Goal: Task Accomplishment & Management: Manage account settings

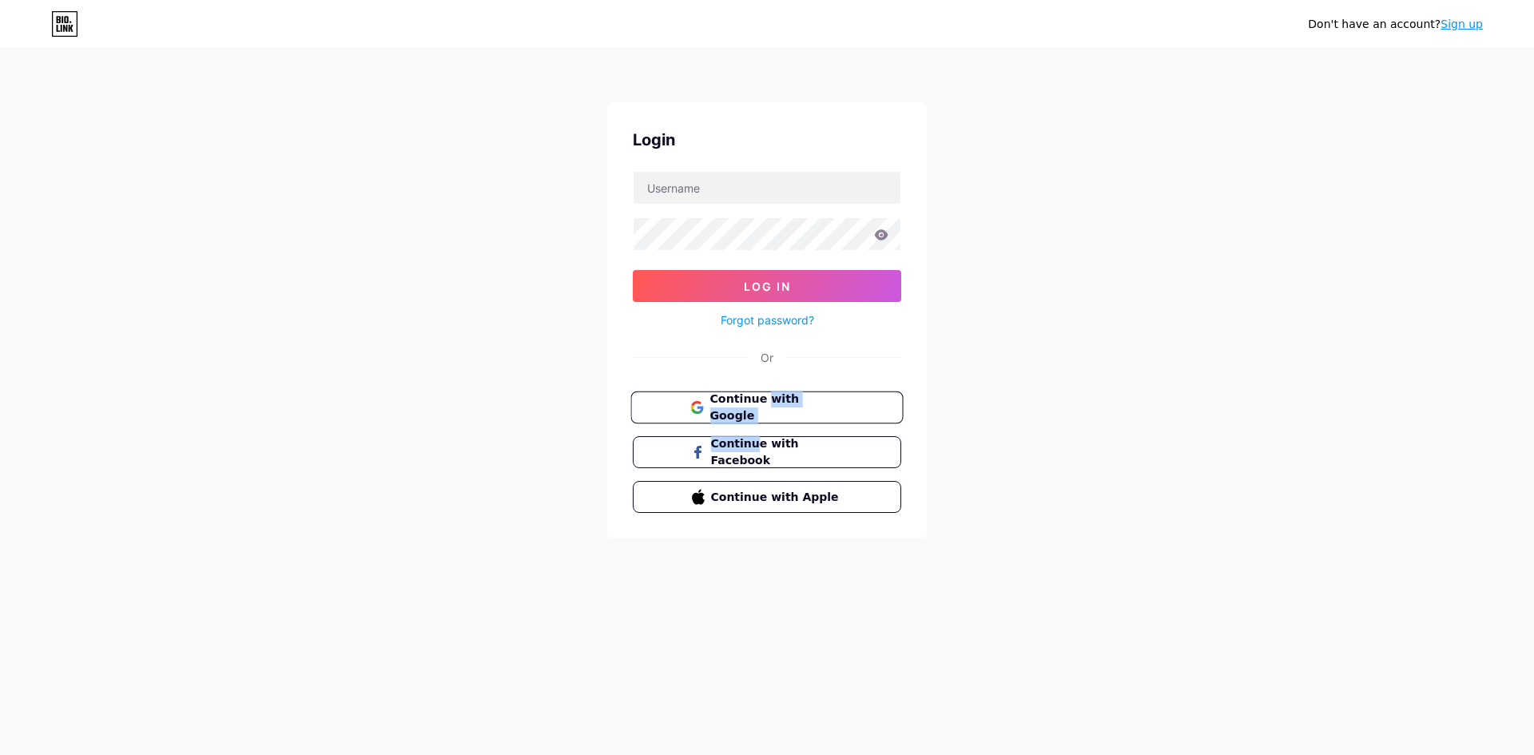
drag, startPoint x: 753, startPoint y: 427, endPoint x: 769, endPoint y: 411, distance: 22.6
click at [769, 411] on div "Continue with Google Continue with Facebook Continue with Apple" at bounding box center [767, 451] width 268 height 121
click at [769, 411] on span "Continue with Google" at bounding box center [775, 408] width 133 height 34
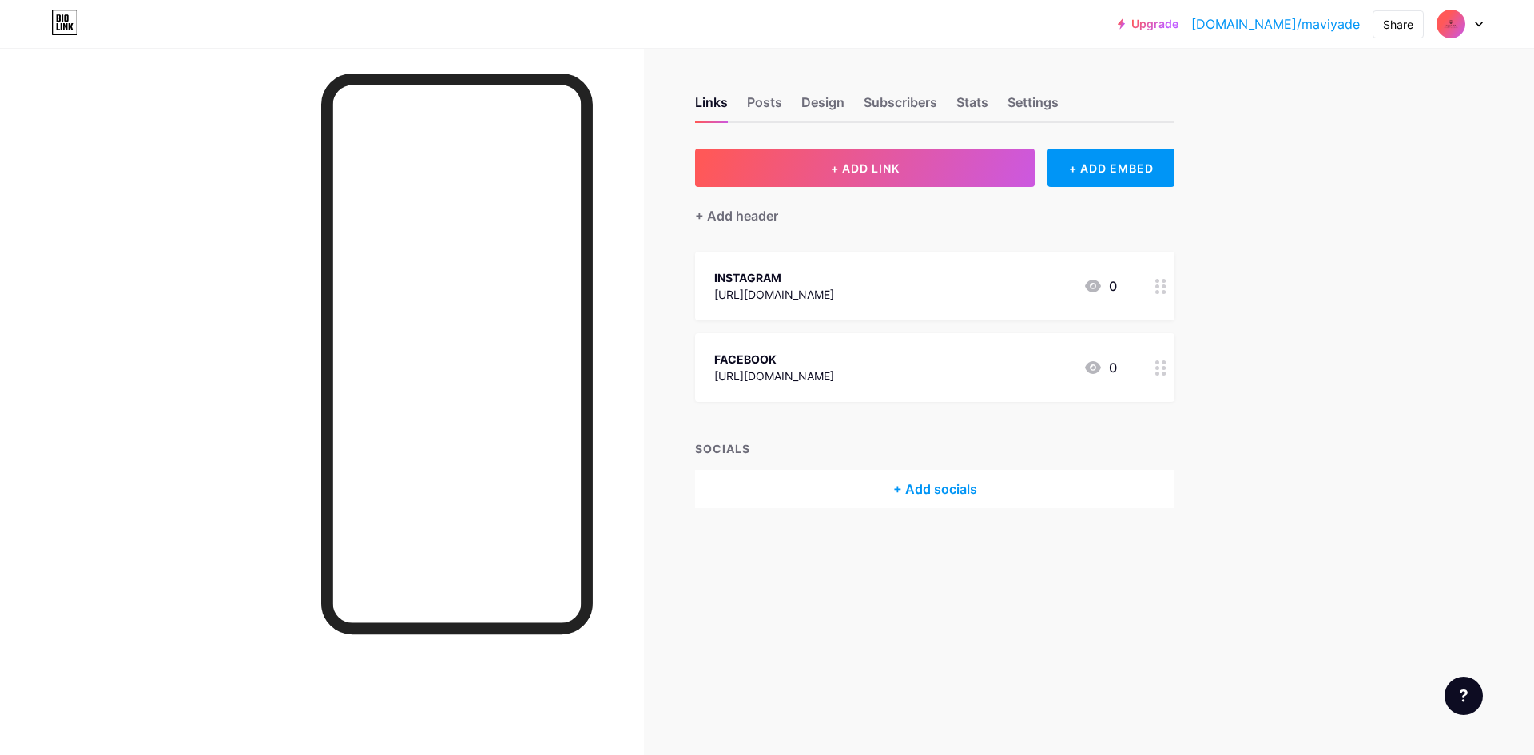
click at [1444, 22] on img at bounding box center [1451, 24] width 26 height 26
click at [1327, 178] on link "Account settings" at bounding box center [1383, 181] width 198 height 43
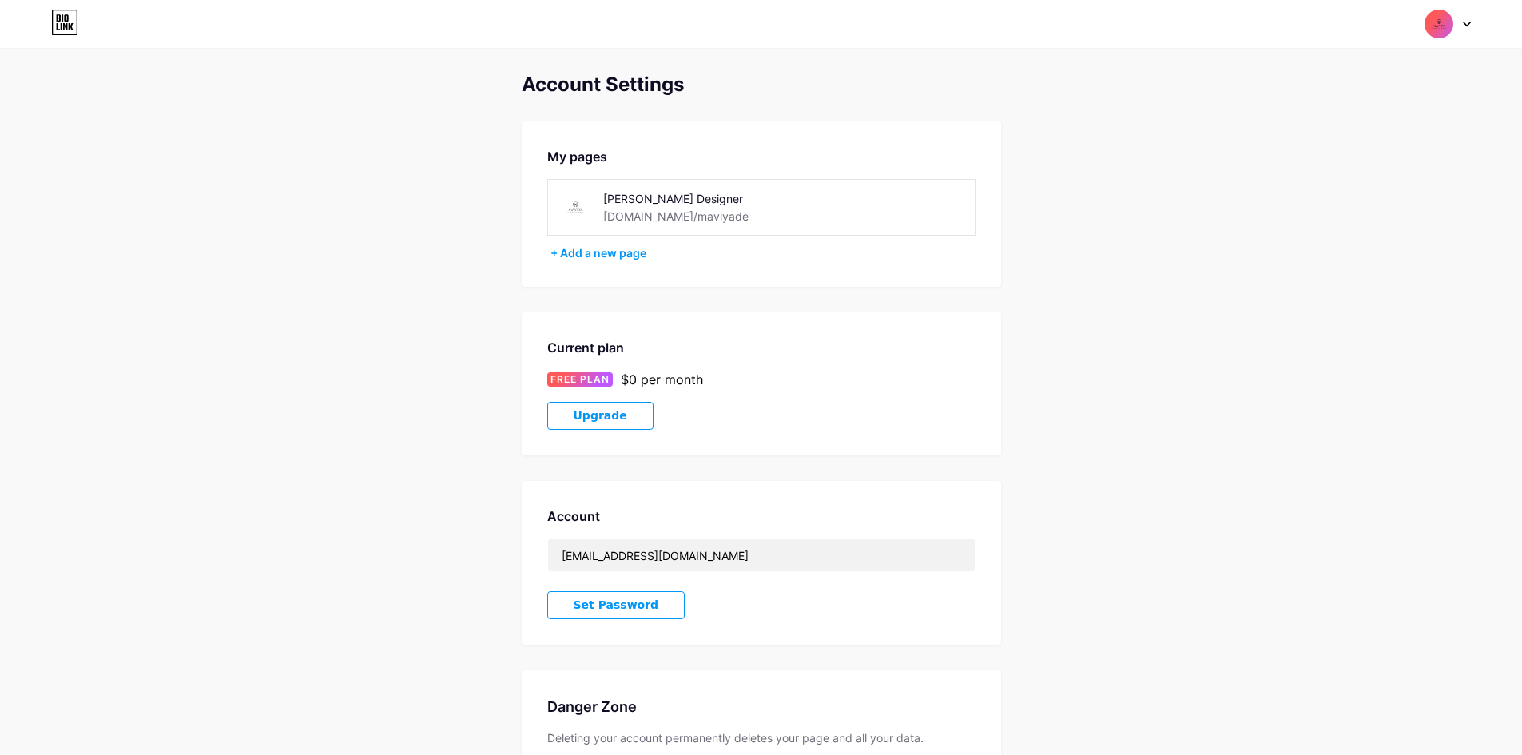
click at [860, 206] on div "Maviya Designer bio.link/maviyade" at bounding box center [761, 207] width 428 height 57
click at [738, 226] on div "Maviya Designer bio.link/maviyade" at bounding box center [761, 207] width 428 height 57
click at [675, 215] on div "[DOMAIN_NAME]/maviyade" at bounding box center [675, 216] width 145 height 17
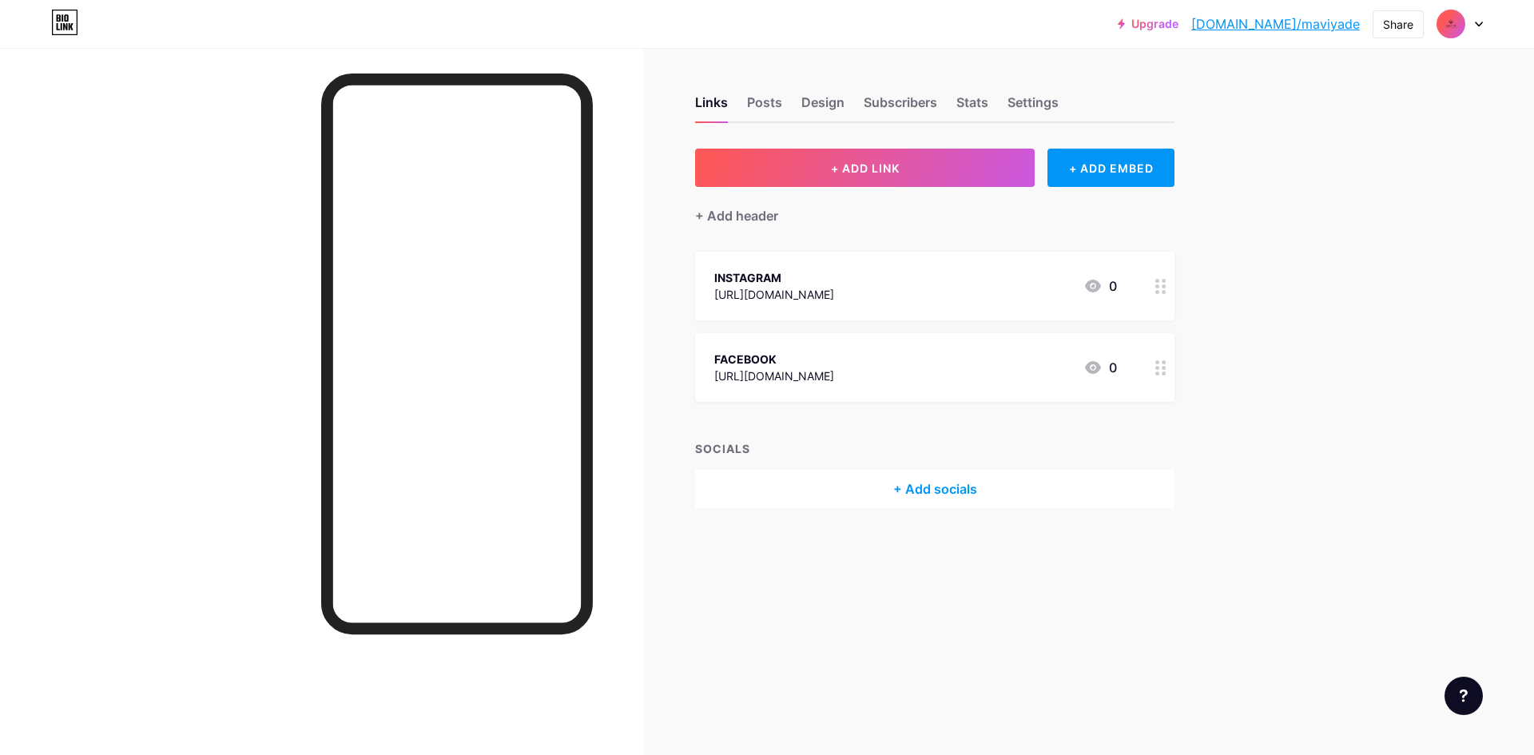
click at [1446, 34] on img at bounding box center [1451, 24] width 26 height 26
click at [1383, 137] on div "+ Add a new page" at bounding box center [1384, 138] width 179 height 16
click at [1486, 22] on div "Upgrade bio.link/maviya... bio.link/maviyade Share Switch accounts Maviya Desig…" at bounding box center [767, 24] width 1534 height 29
click at [1474, 25] on div at bounding box center [1459, 24] width 46 height 29
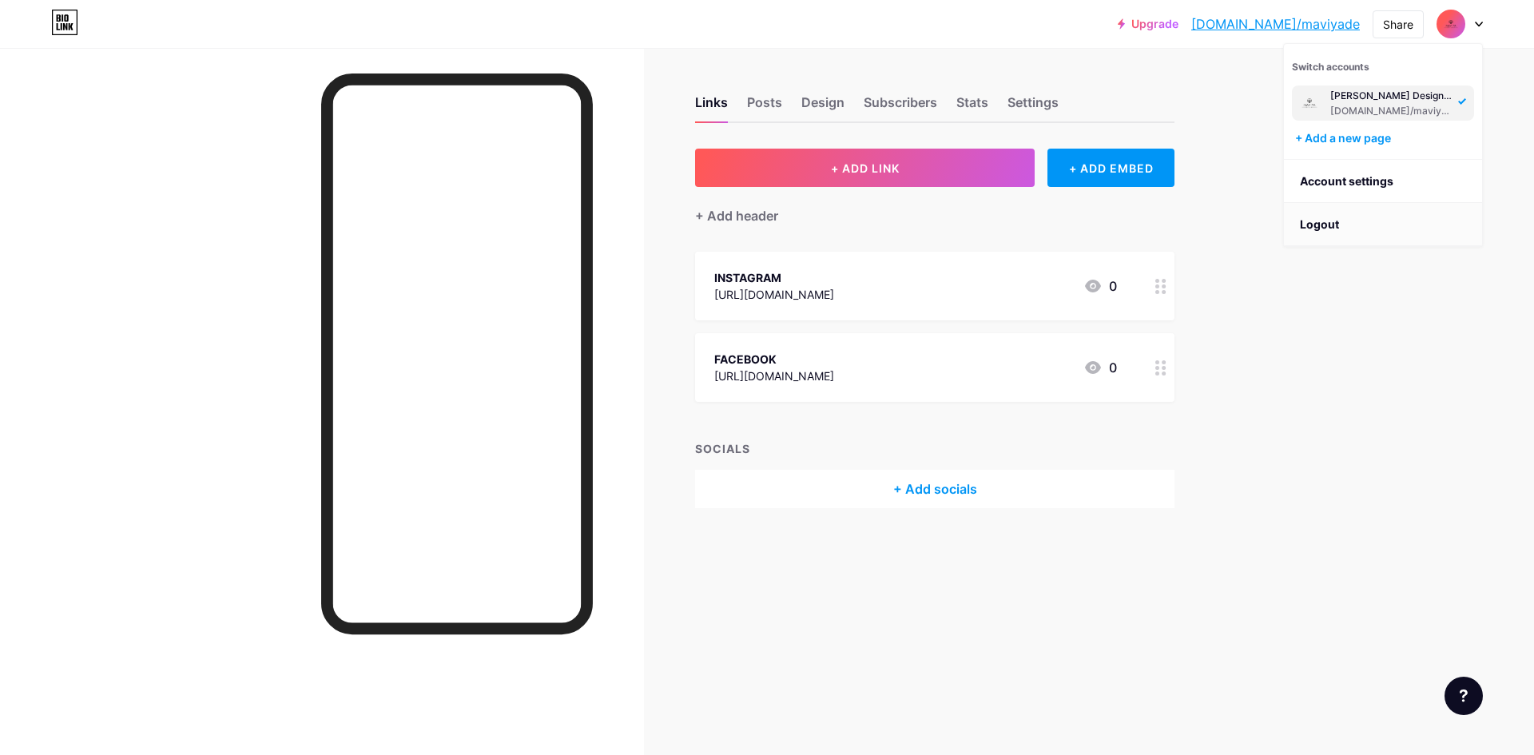
click at [1314, 232] on li "Logout" at bounding box center [1383, 224] width 198 height 43
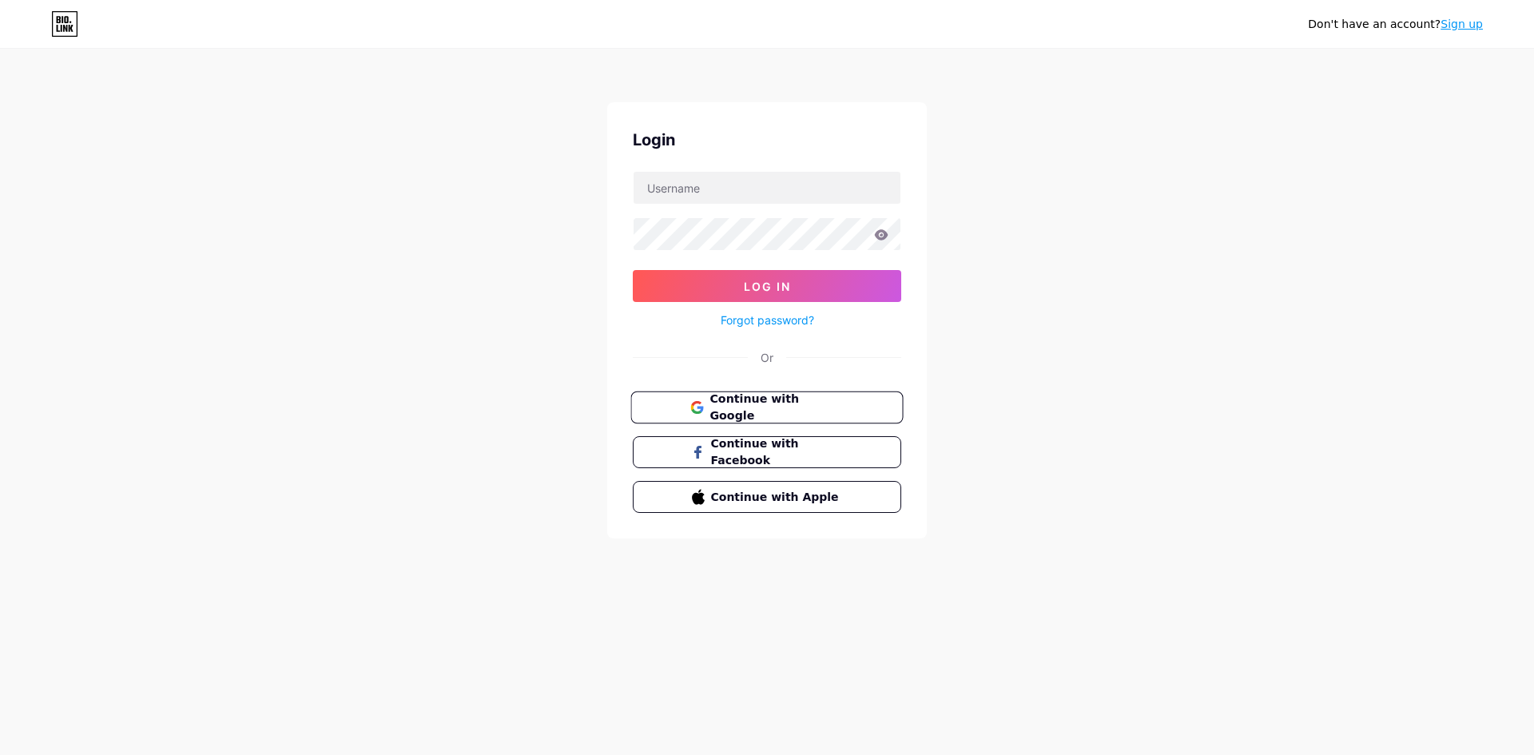
click at [804, 411] on span "Continue with Google" at bounding box center [775, 408] width 133 height 34
click at [734, 191] on input "text" at bounding box center [766, 188] width 267 height 32
click at [682, 187] on input "bio.linkmaviyadesigner" at bounding box center [766, 188] width 267 height 32
click at [737, 198] on input "[DOMAIN_NAME]/[PERSON_NAME]" at bounding box center [766, 188] width 267 height 32
click at [772, 288] on span "Log In" at bounding box center [767, 287] width 47 height 14
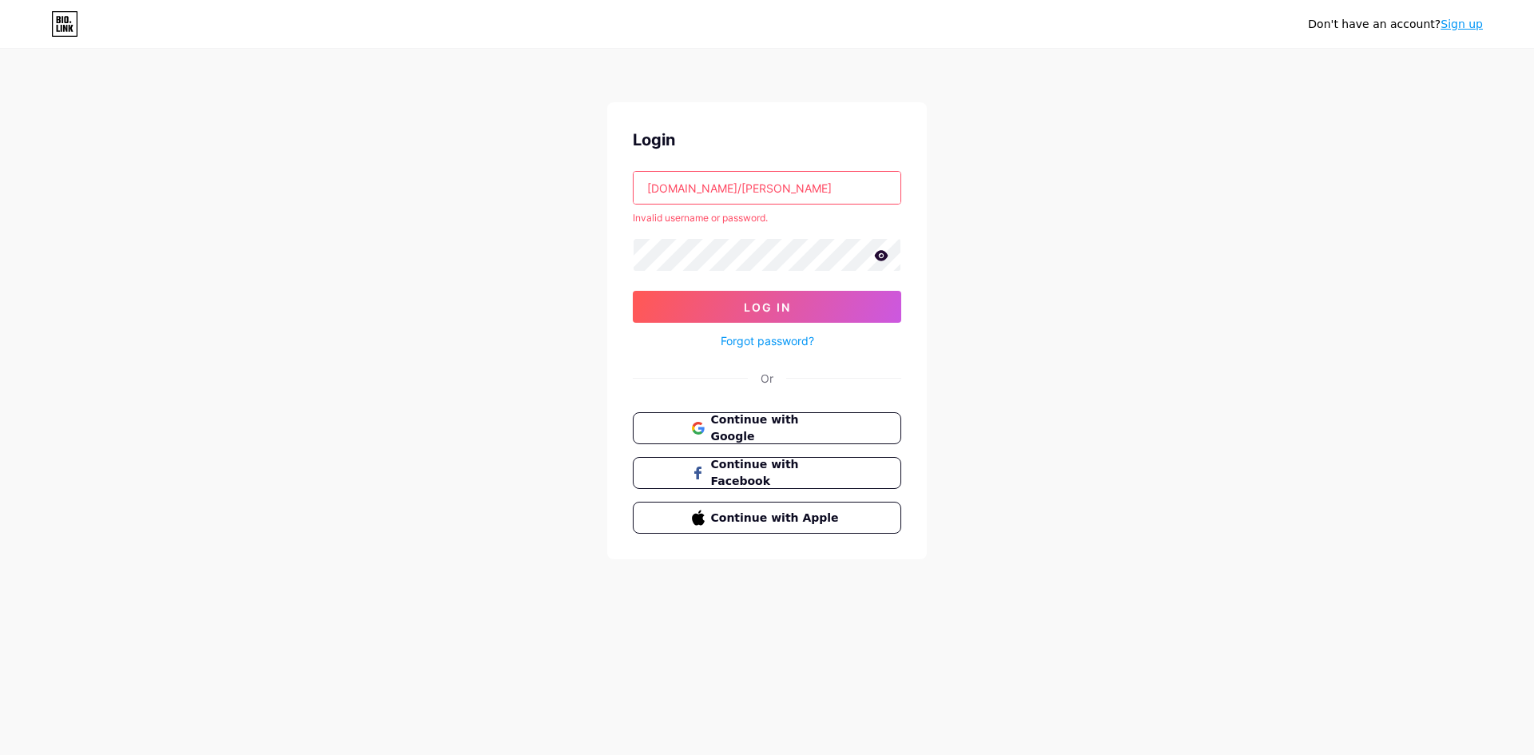
click at [685, 186] on input "[DOMAIN_NAME]/[PERSON_NAME]" at bounding box center [766, 188] width 267 height 32
click at [689, 185] on input "[DOMAIN_NAME]/[PERSON_NAME]" at bounding box center [766, 188] width 267 height 32
type input "maviyadesigner"
click at [744, 296] on button "Log In" at bounding box center [767, 307] width 268 height 32
click at [751, 338] on link "Forgot password?" at bounding box center [767, 340] width 93 height 17
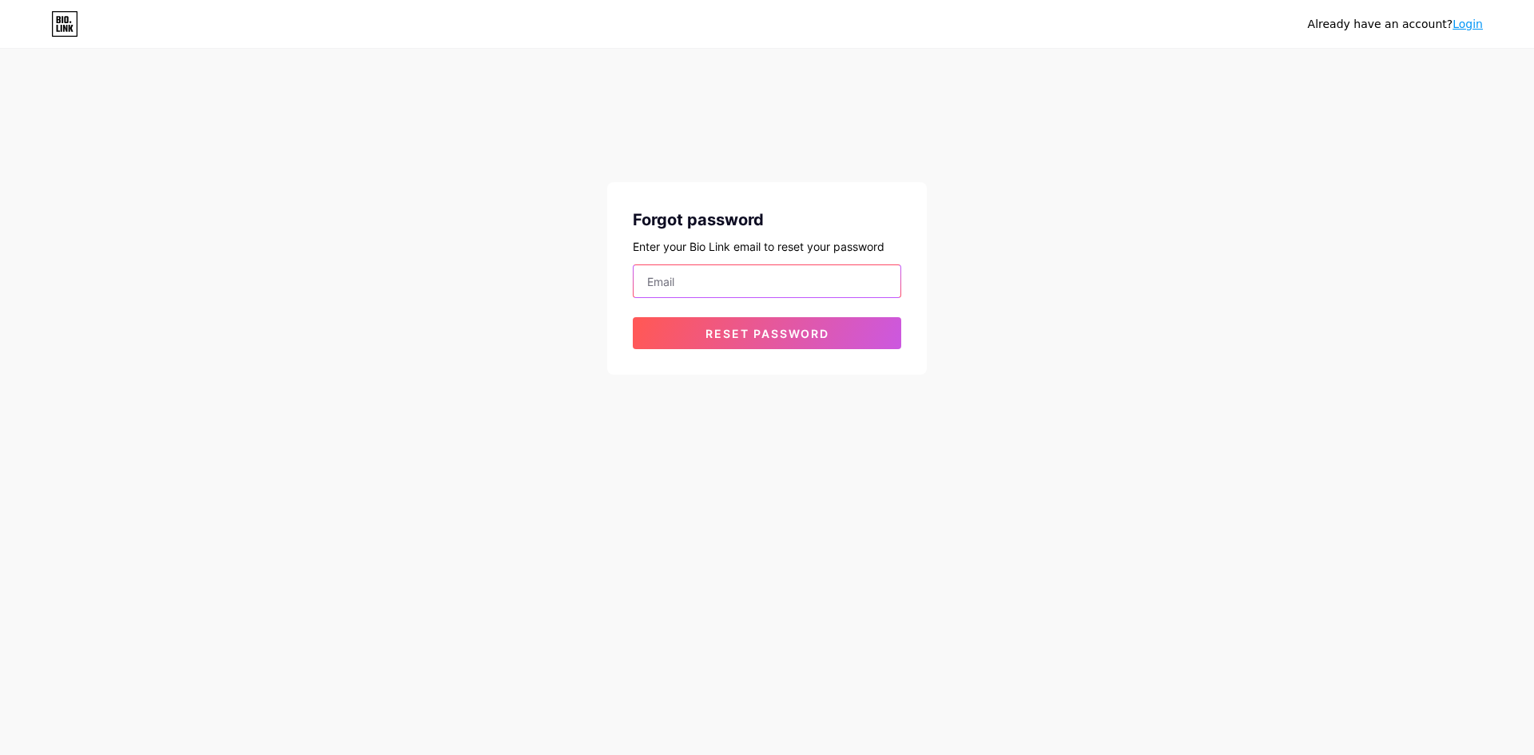
click at [752, 266] on input "email" at bounding box center [766, 281] width 267 height 32
type input "[EMAIL_ADDRESS][DOMAIN_NAME]"
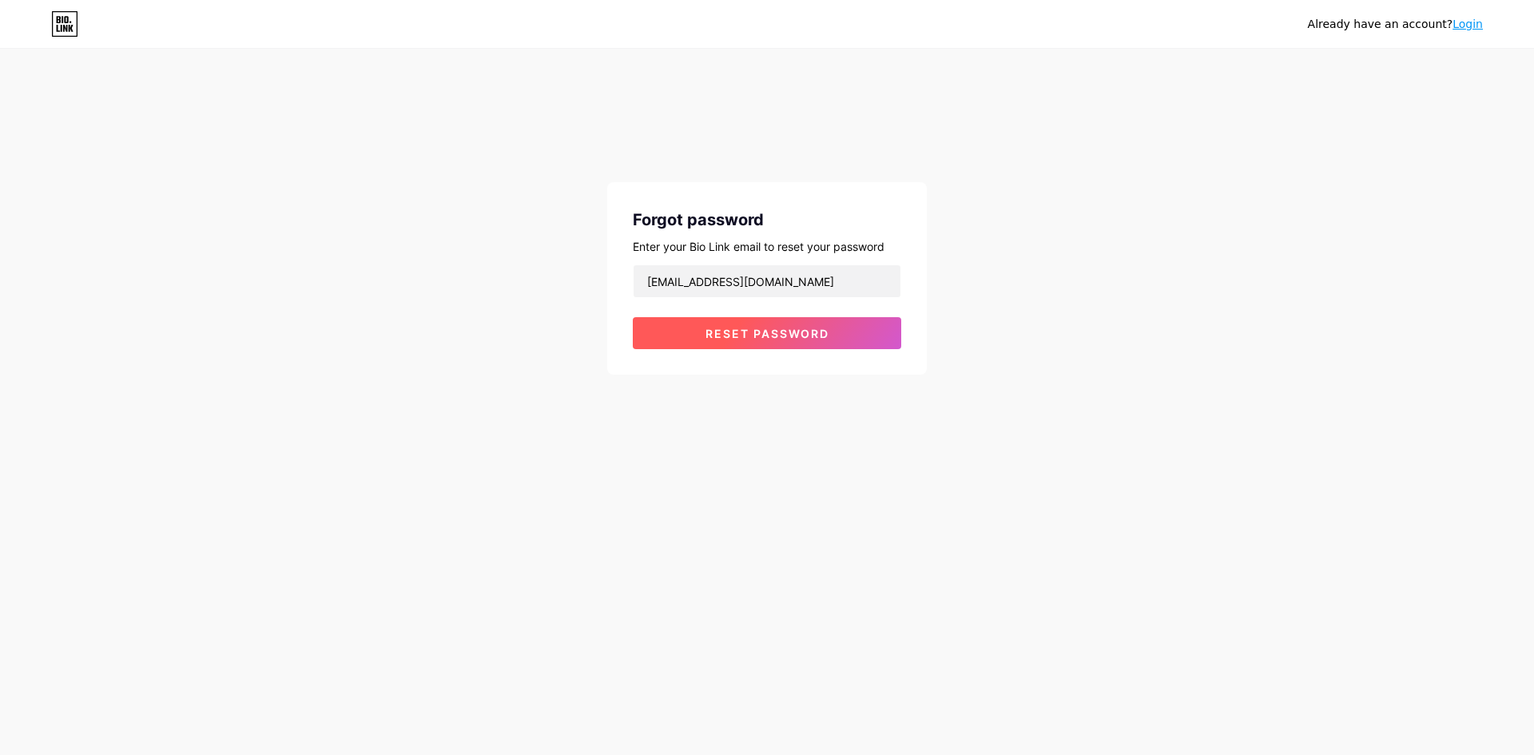
click at [751, 343] on button "Reset password" at bounding box center [767, 333] width 268 height 32
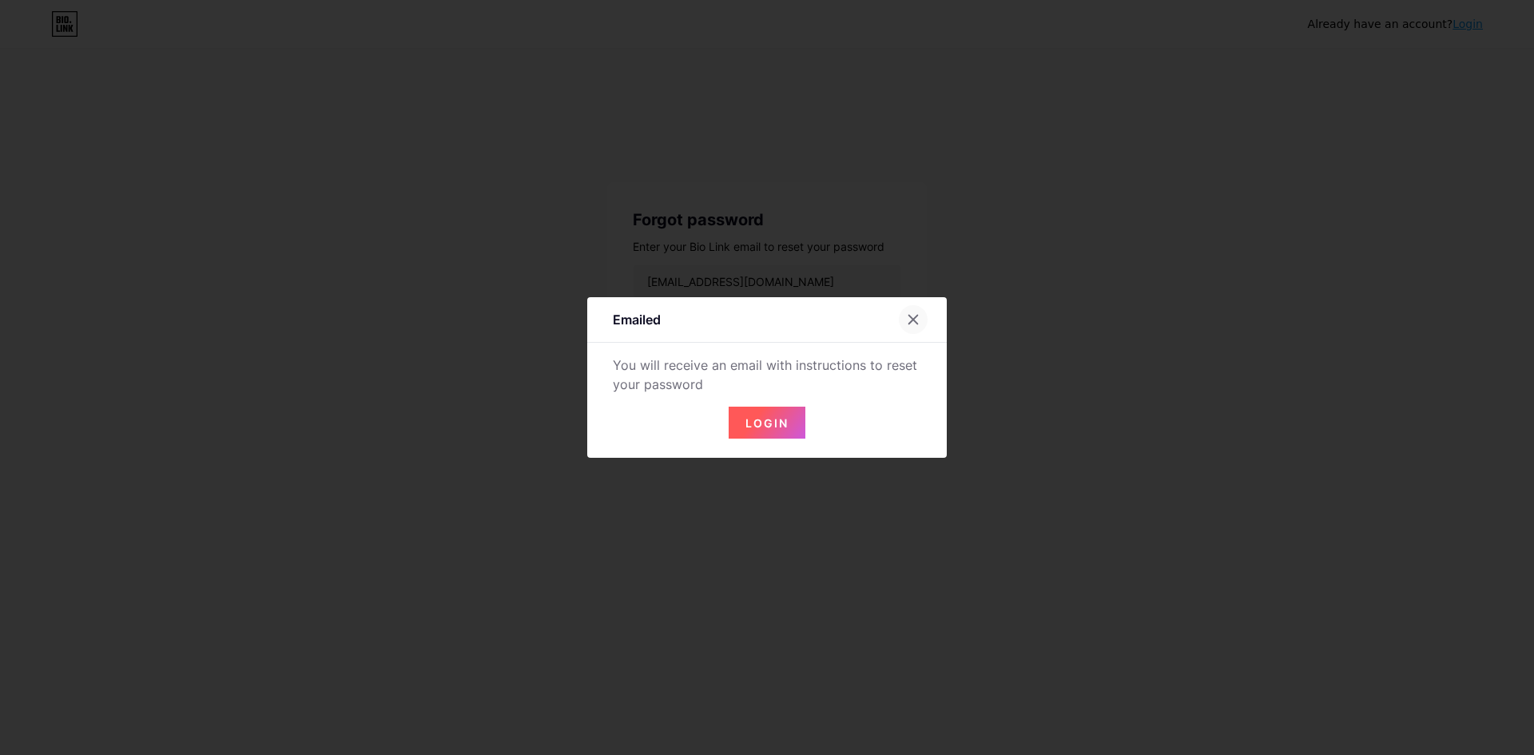
click at [915, 328] on div at bounding box center [913, 319] width 29 height 29
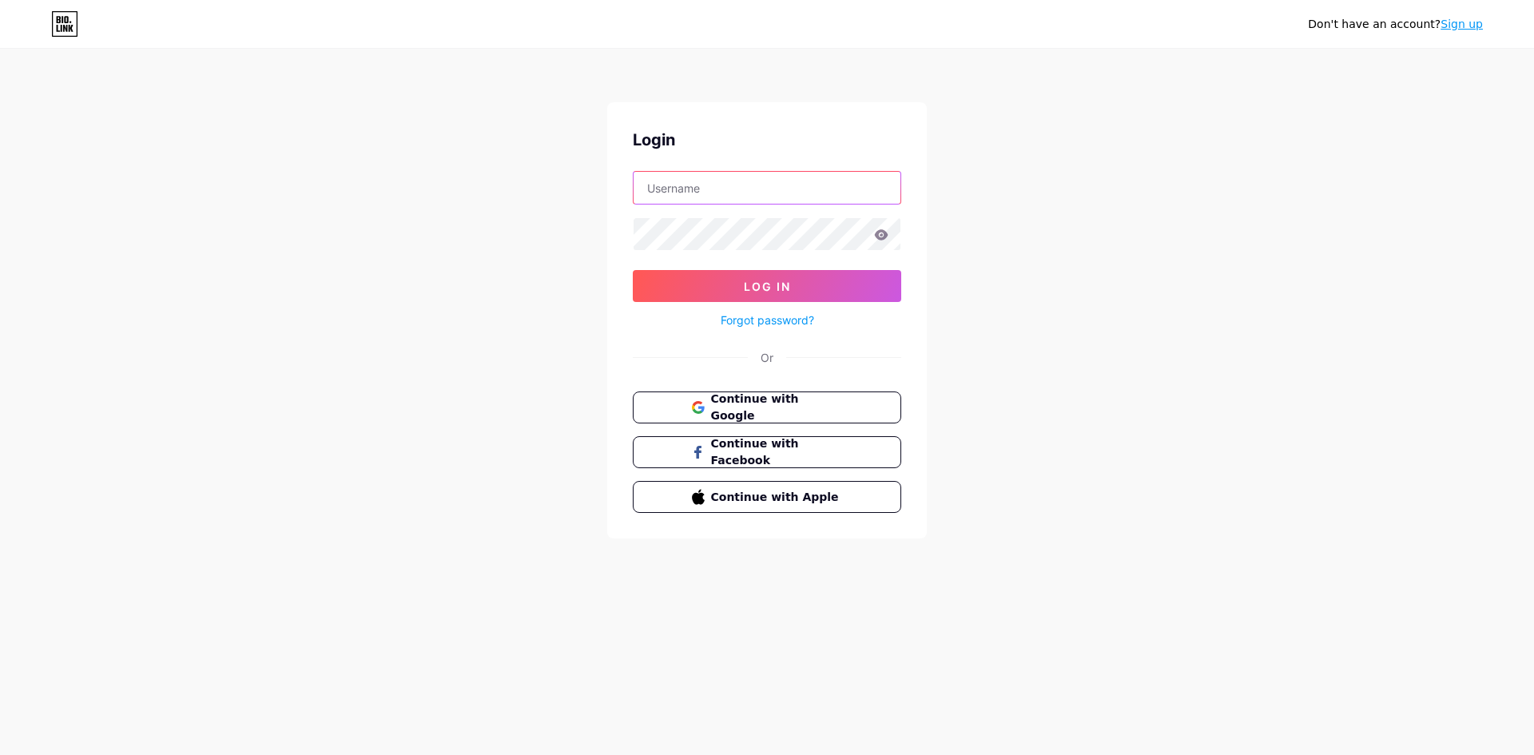
click at [714, 182] on input "text" at bounding box center [766, 188] width 267 height 32
click at [506, 306] on div "Don't have an account? Sign up Login Log In Forgot password? Or Continue with G…" at bounding box center [767, 295] width 1534 height 590
click at [674, 177] on input "text" at bounding box center [766, 188] width 267 height 32
click at [624, 210] on div "Login Log In Forgot password? Or Continue with Google Continue with Facebook Co…" at bounding box center [767, 320] width 320 height 436
click at [859, 189] on input "text" at bounding box center [766, 188] width 267 height 32
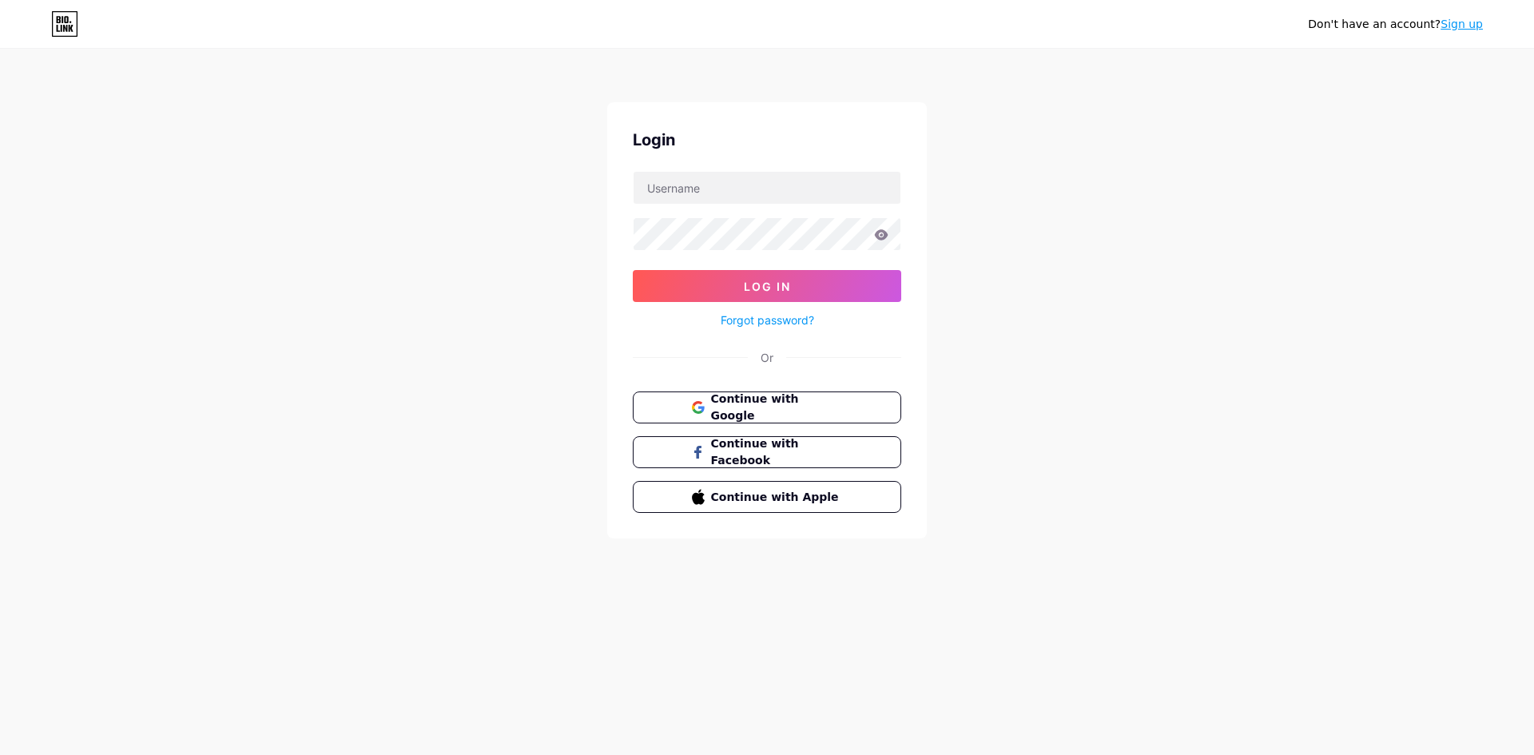
click at [914, 197] on div "Login Log In Forgot password? Or Continue with Google Continue with Facebook Co…" at bounding box center [767, 320] width 320 height 436
click at [752, 413] on span "Continue with Google" at bounding box center [775, 408] width 133 height 34
click at [693, 190] on input "text" at bounding box center [766, 188] width 267 height 32
click at [725, 397] on button "Continue with Google" at bounding box center [766, 407] width 272 height 33
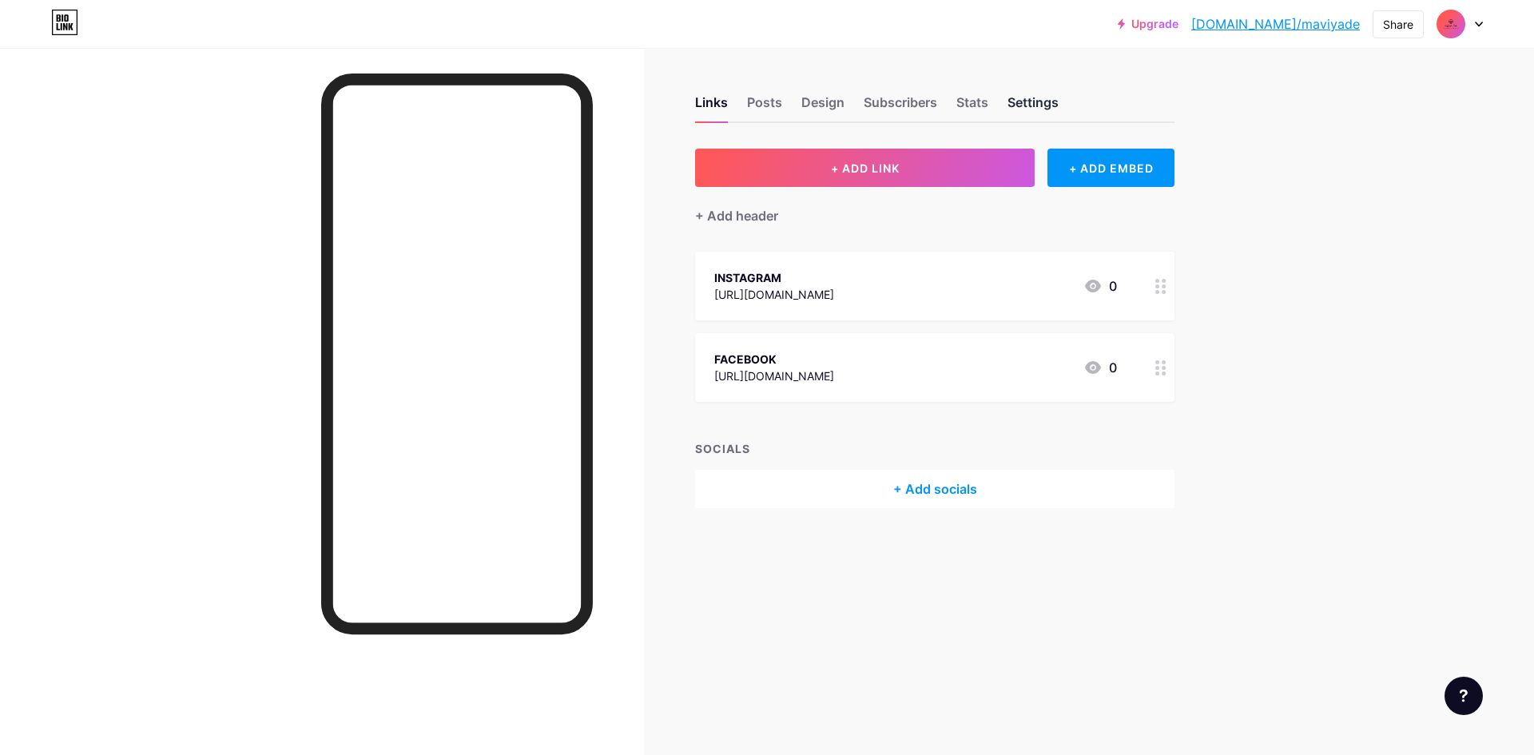
click at [1055, 96] on div "Settings" at bounding box center [1032, 107] width 51 height 29
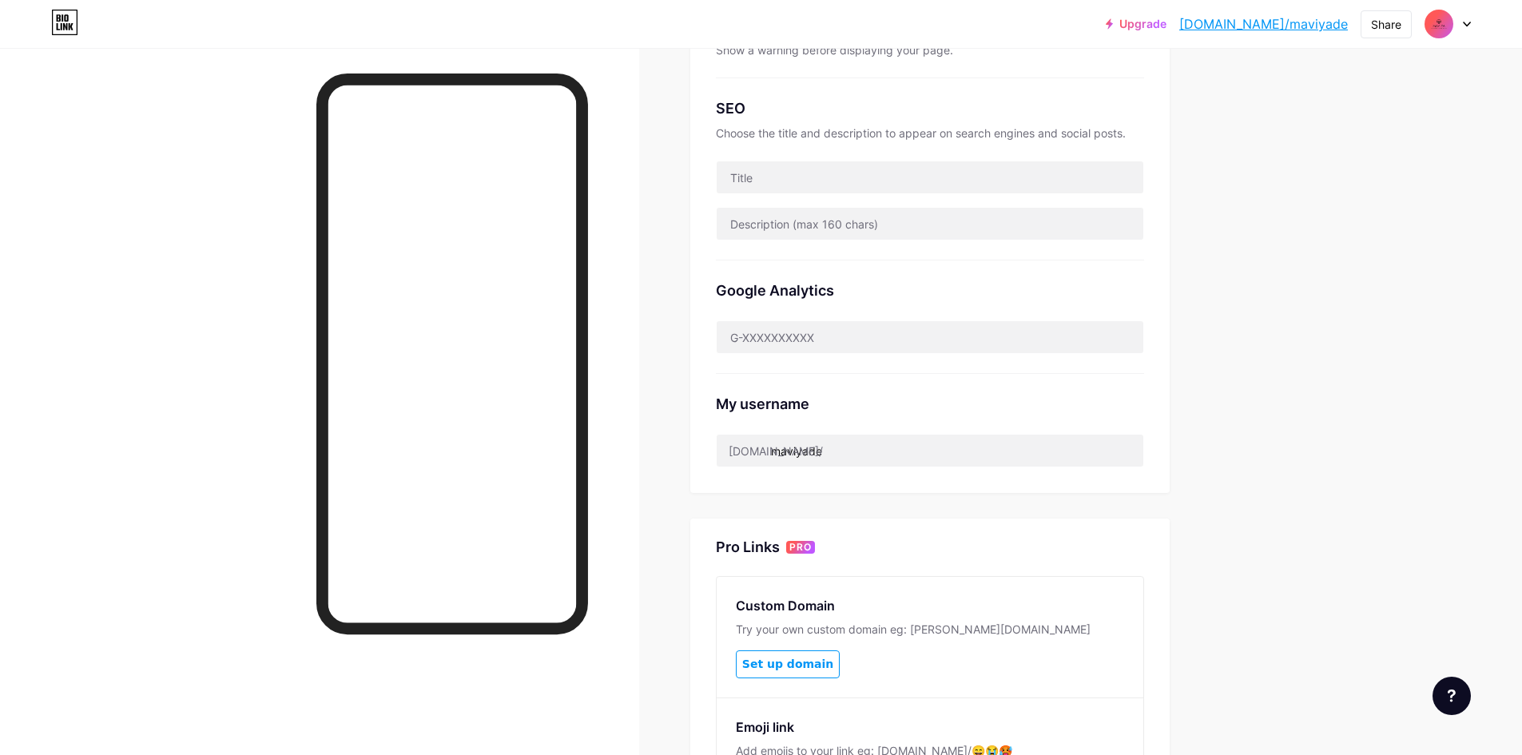
scroll to position [309, 0]
click at [786, 442] on input "maviyade" at bounding box center [930, 450] width 427 height 32
drag, startPoint x: 786, startPoint y: 442, endPoint x: 785, endPoint y: 432, distance: 9.6
click at [785, 434] on input "maviyade" at bounding box center [930, 450] width 427 height 32
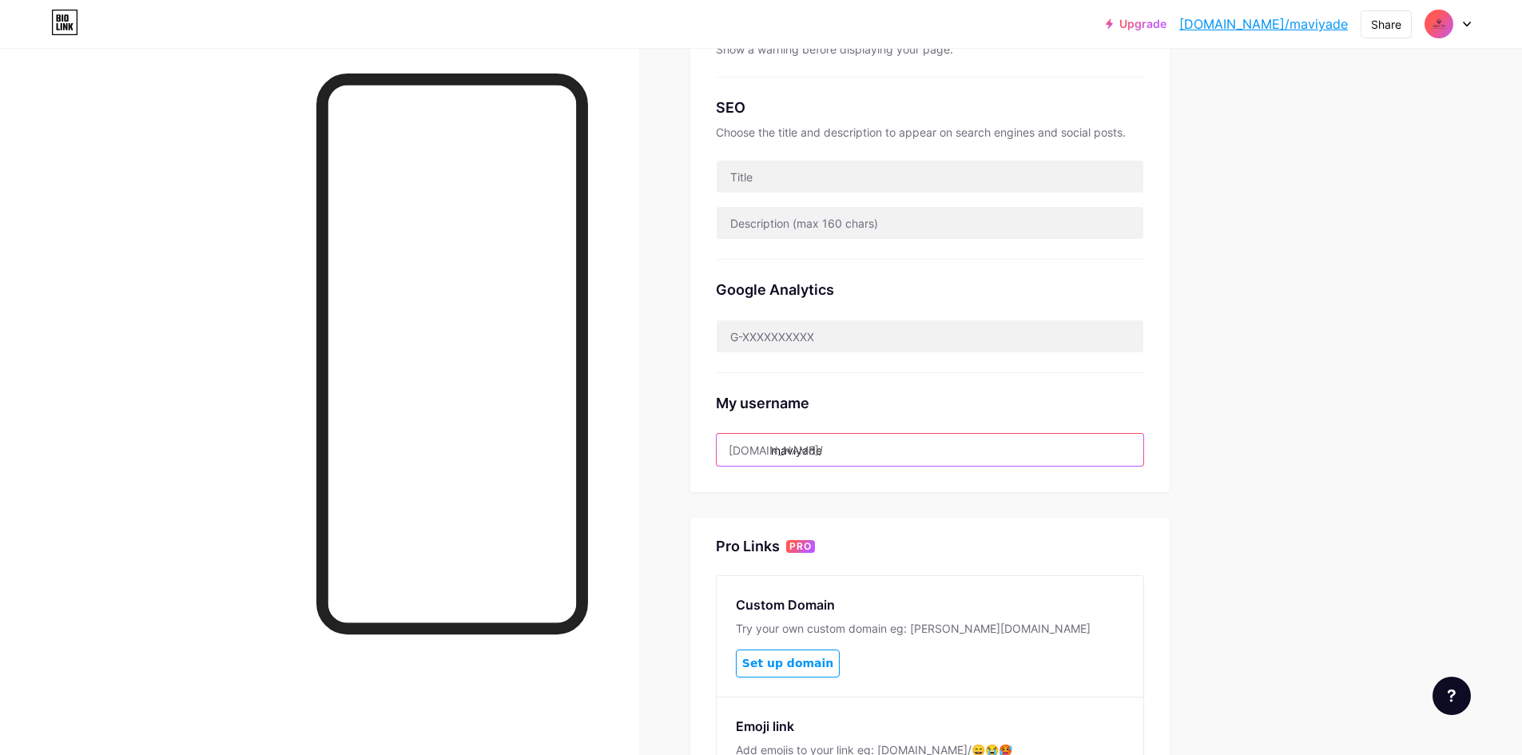
click at [854, 439] on input "maviyade" at bounding box center [930, 450] width 427 height 32
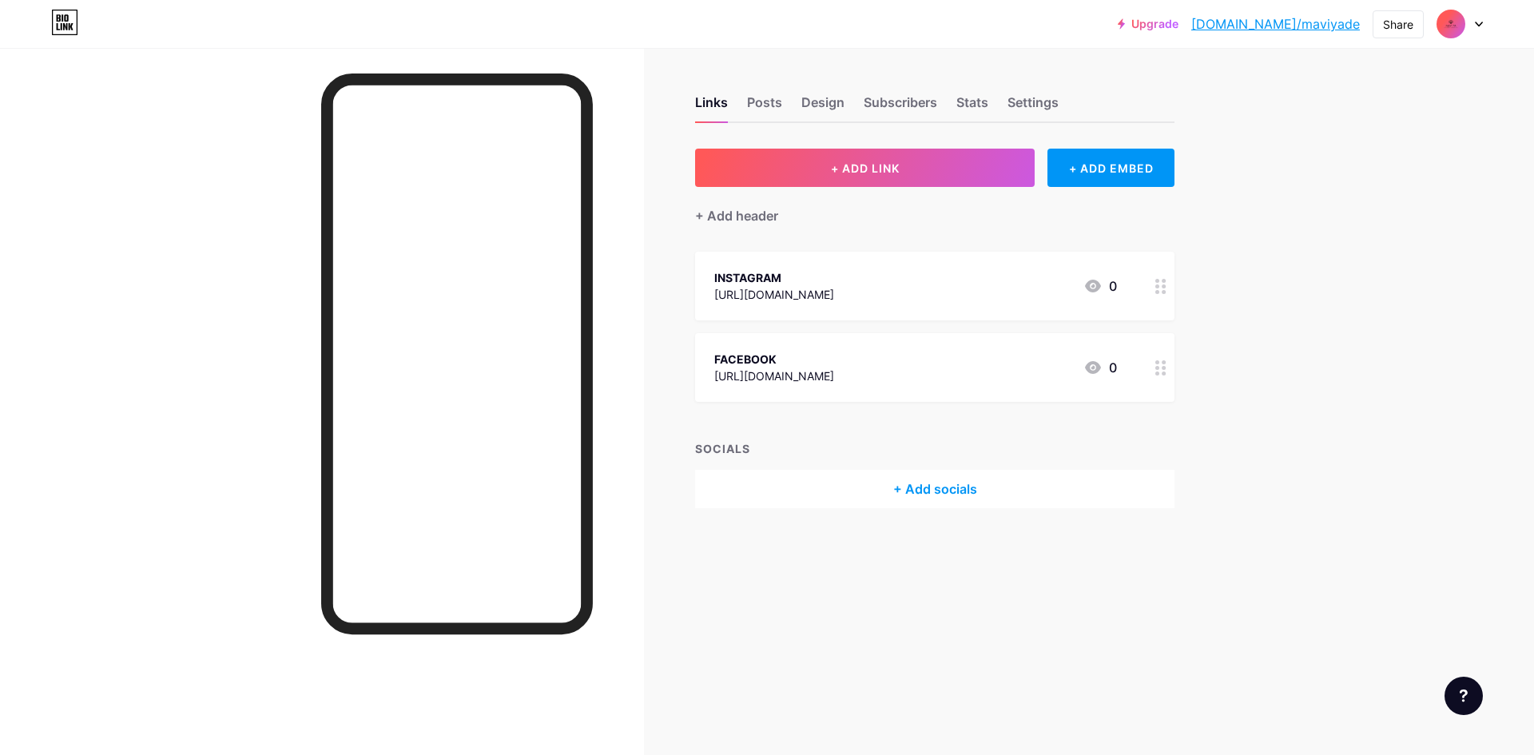
click at [1460, 22] on img at bounding box center [1451, 24] width 26 height 26
click at [1358, 232] on li "Logout" at bounding box center [1383, 224] width 198 height 43
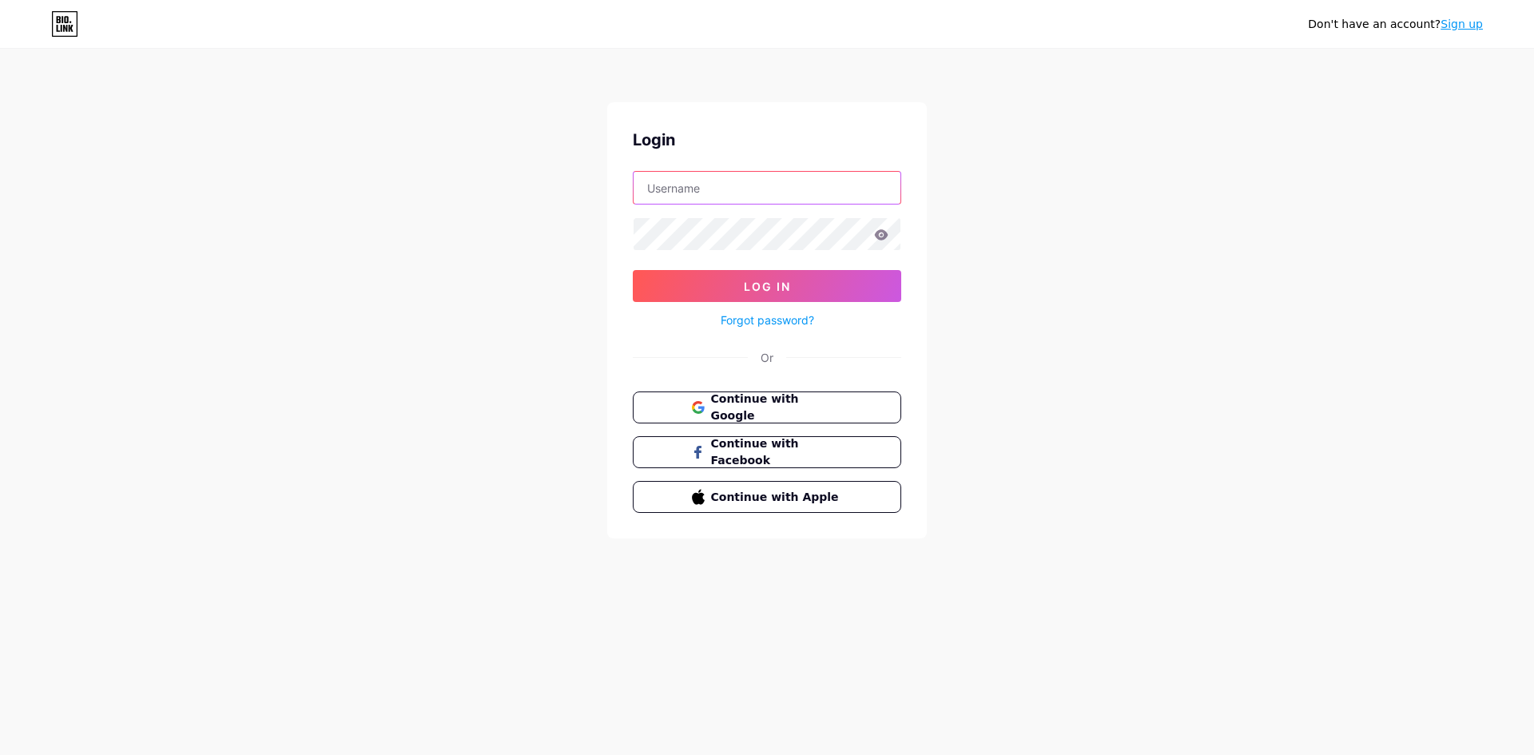
click at [677, 188] on input "text" at bounding box center [766, 188] width 267 height 32
type input "[DOMAIN_NAME]/[PERSON_NAME]"
click at [752, 316] on link "Forgot password?" at bounding box center [767, 320] width 93 height 17
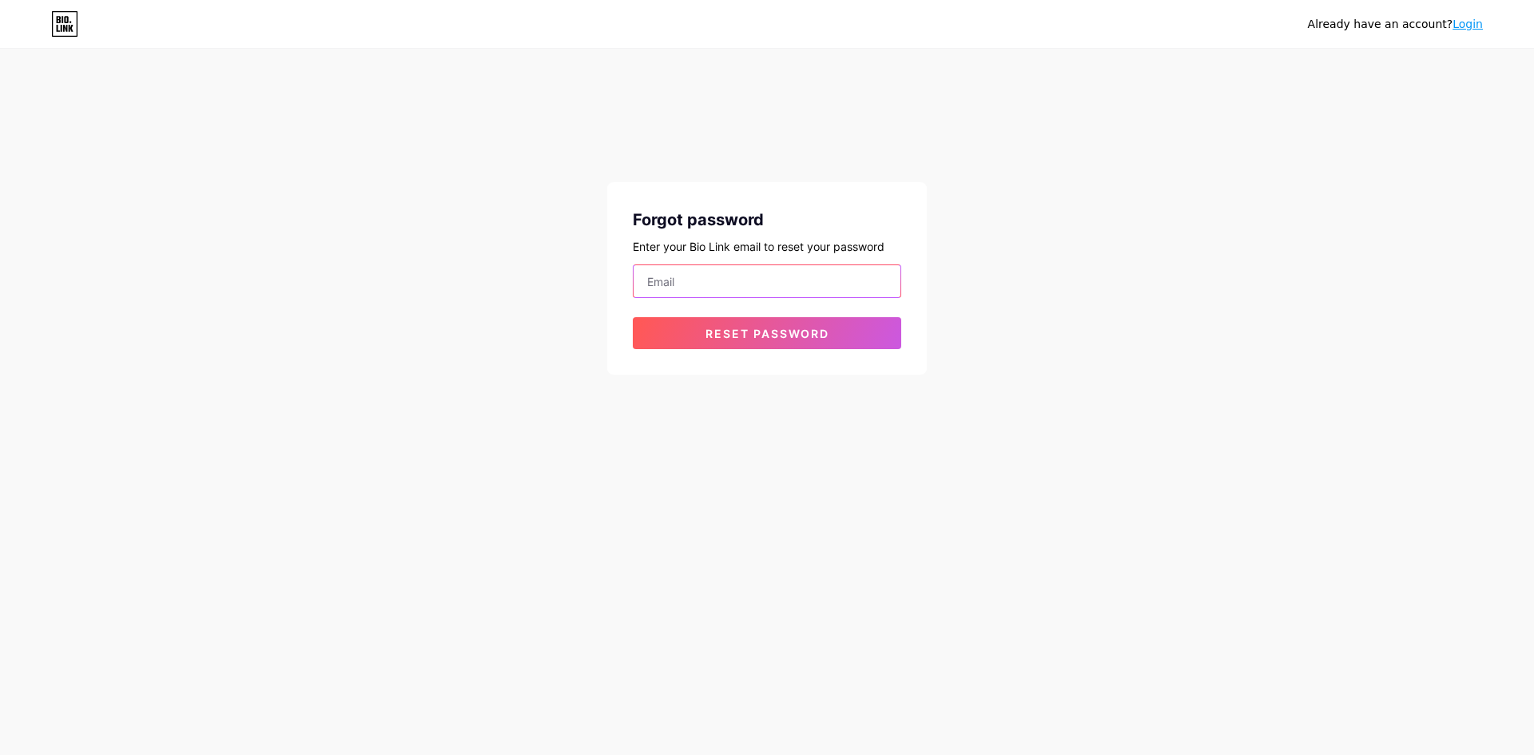
click at [719, 269] on input "email" at bounding box center [766, 281] width 267 height 32
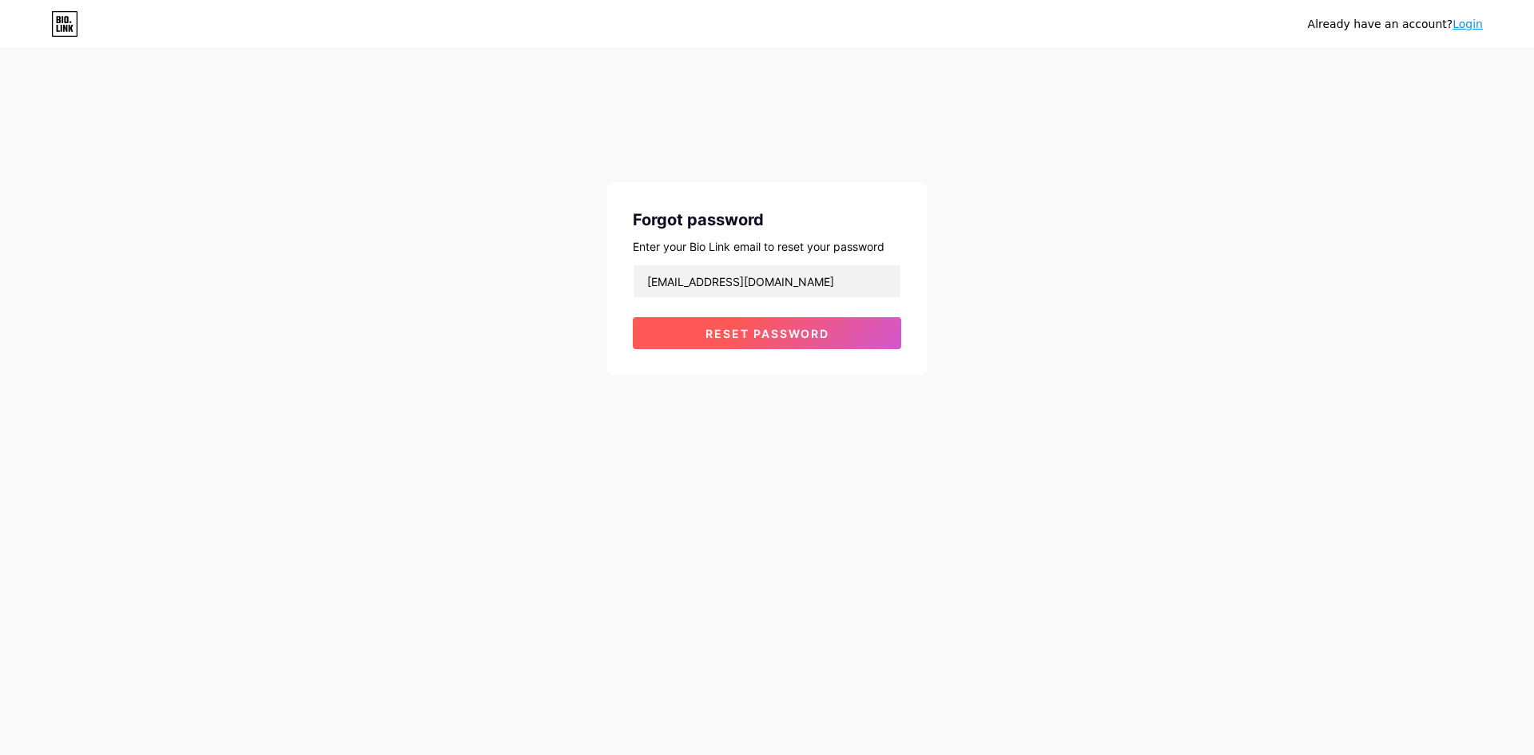
click at [727, 324] on button "Reset password" at bounding box center [767, 333] width 268 height 32
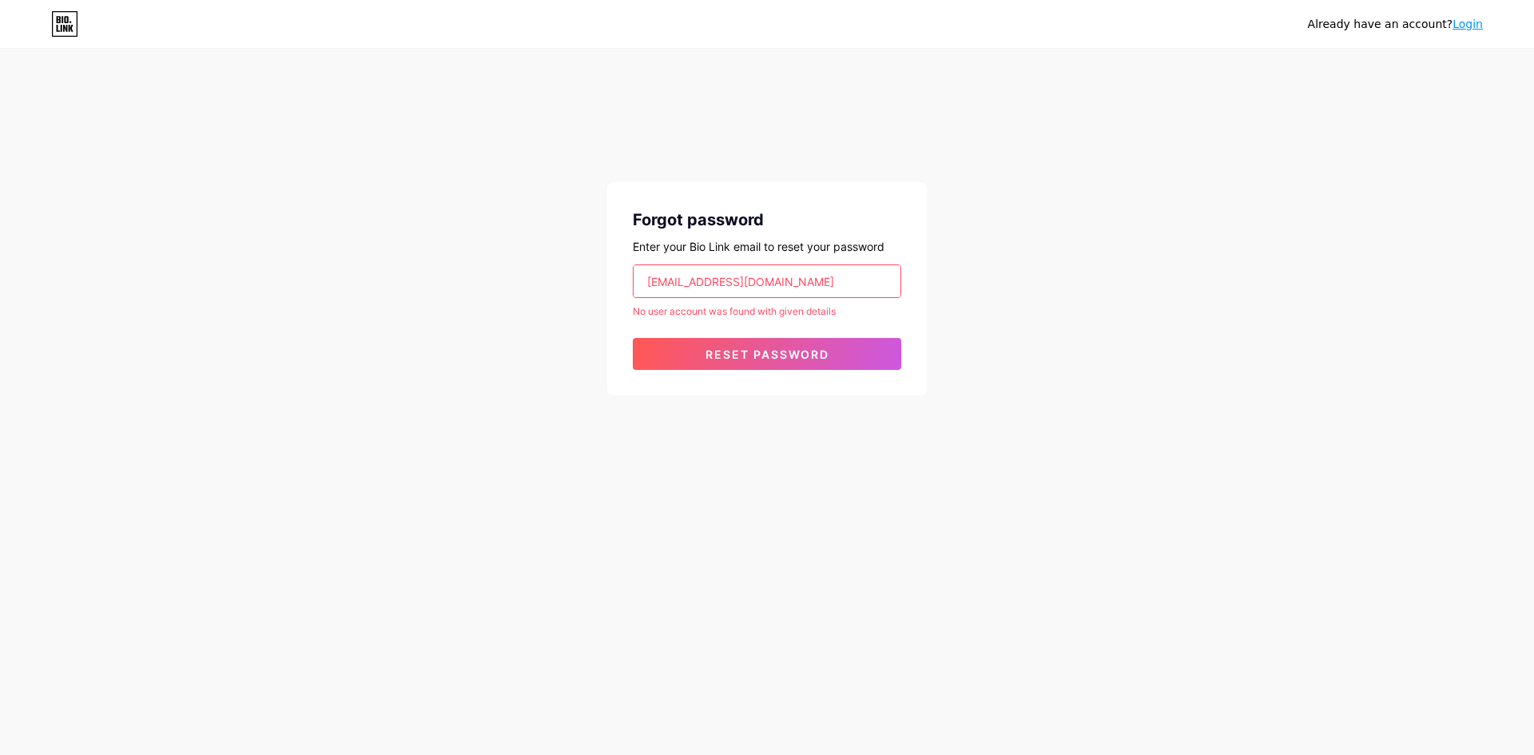
click at [799, 283] on input "dr918761@gmail.com" at bounding box center [766, 281] width 267 height 32
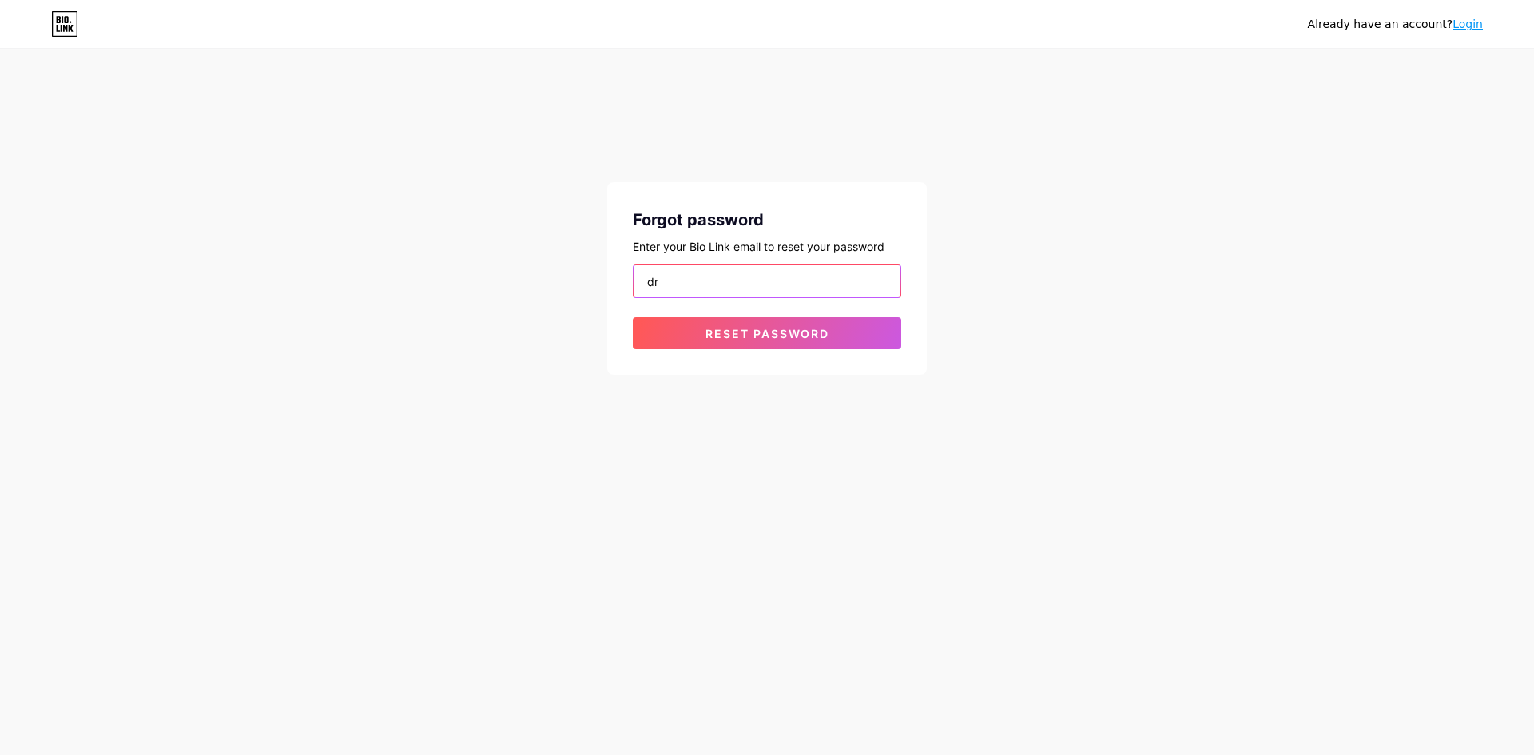
type input "d"
type input "maviyadesigner@gmail.com"
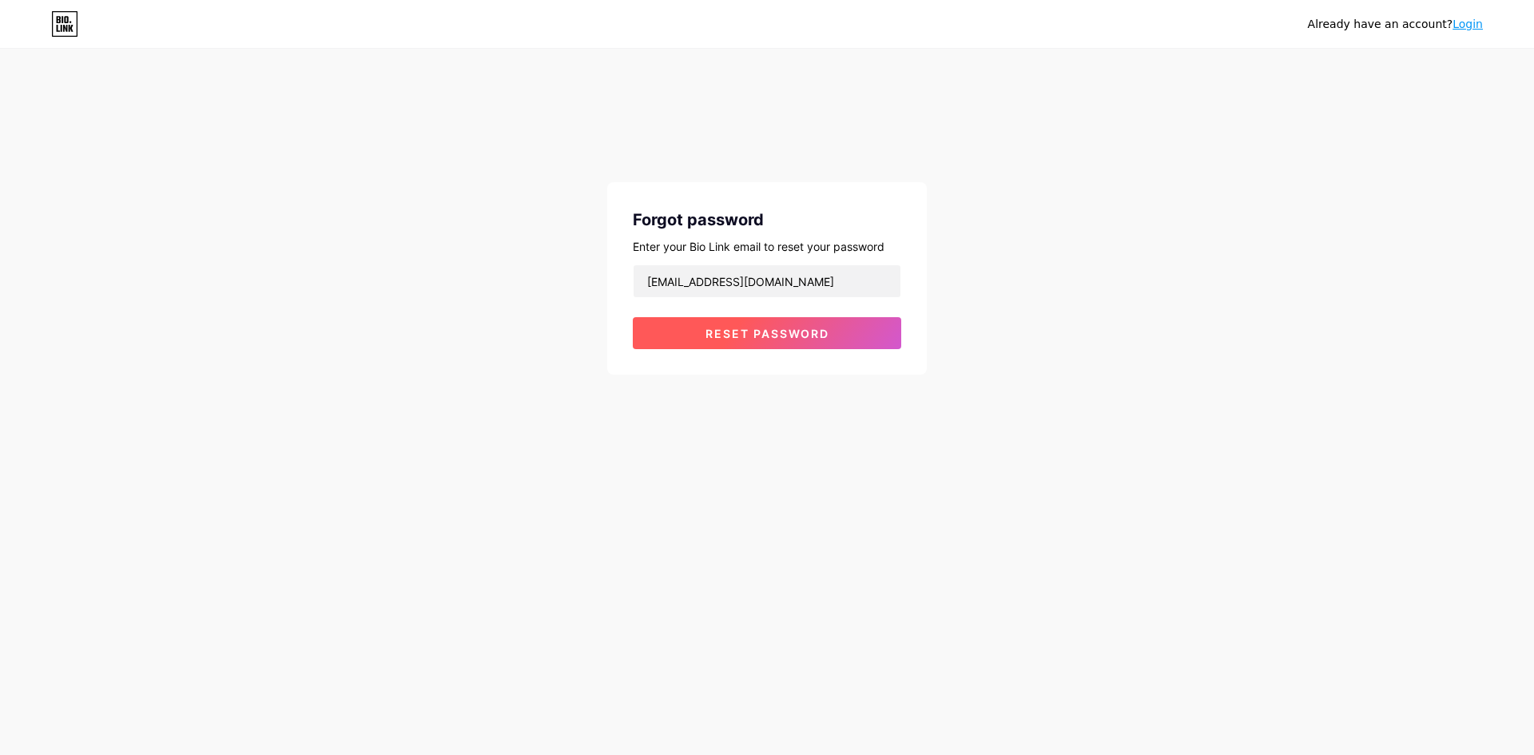
click at [760, 339] on span "Reset password" at bounding box center [767, 334] width 124 height 14
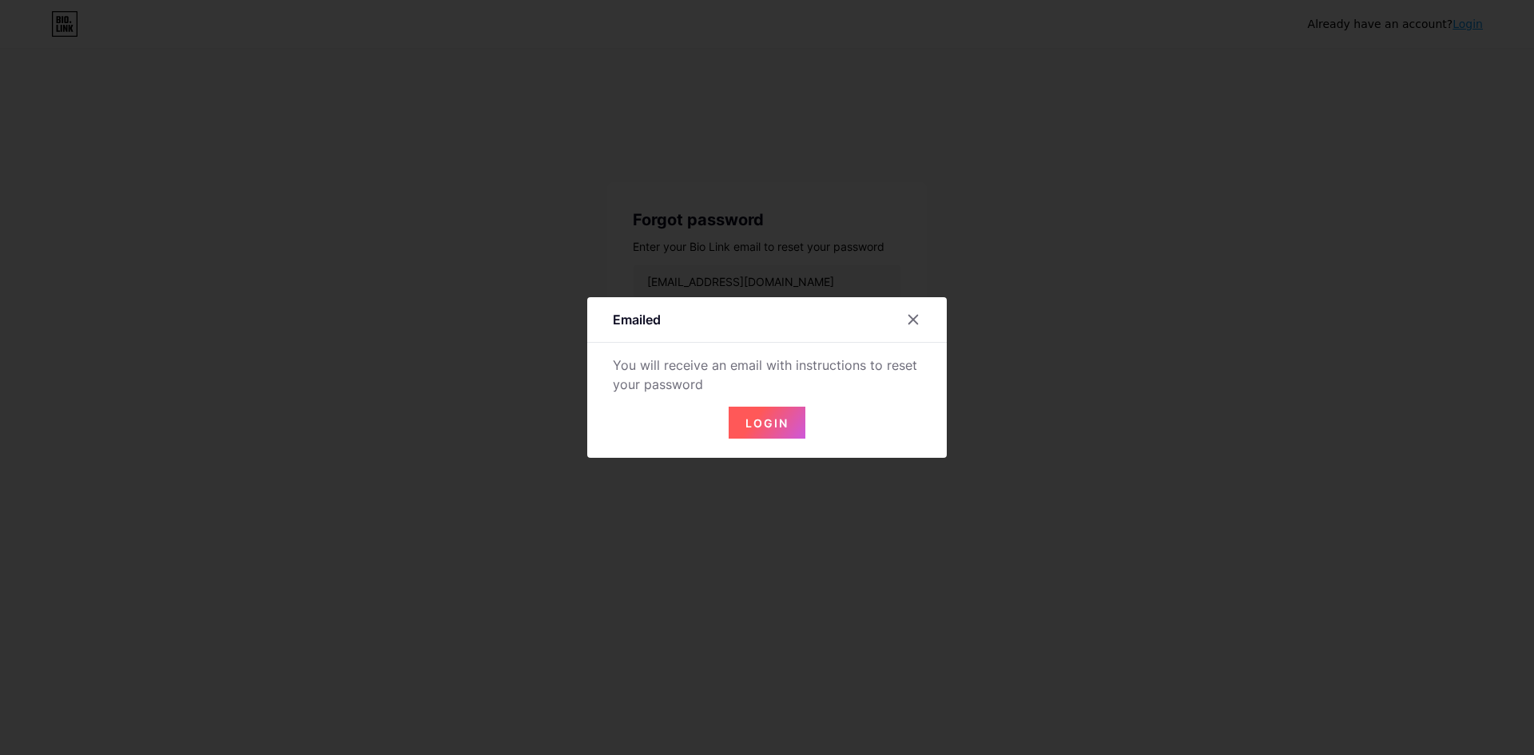
click at [771, 413] on button "Login" at bounding box center [766, 423] width 77 height 32
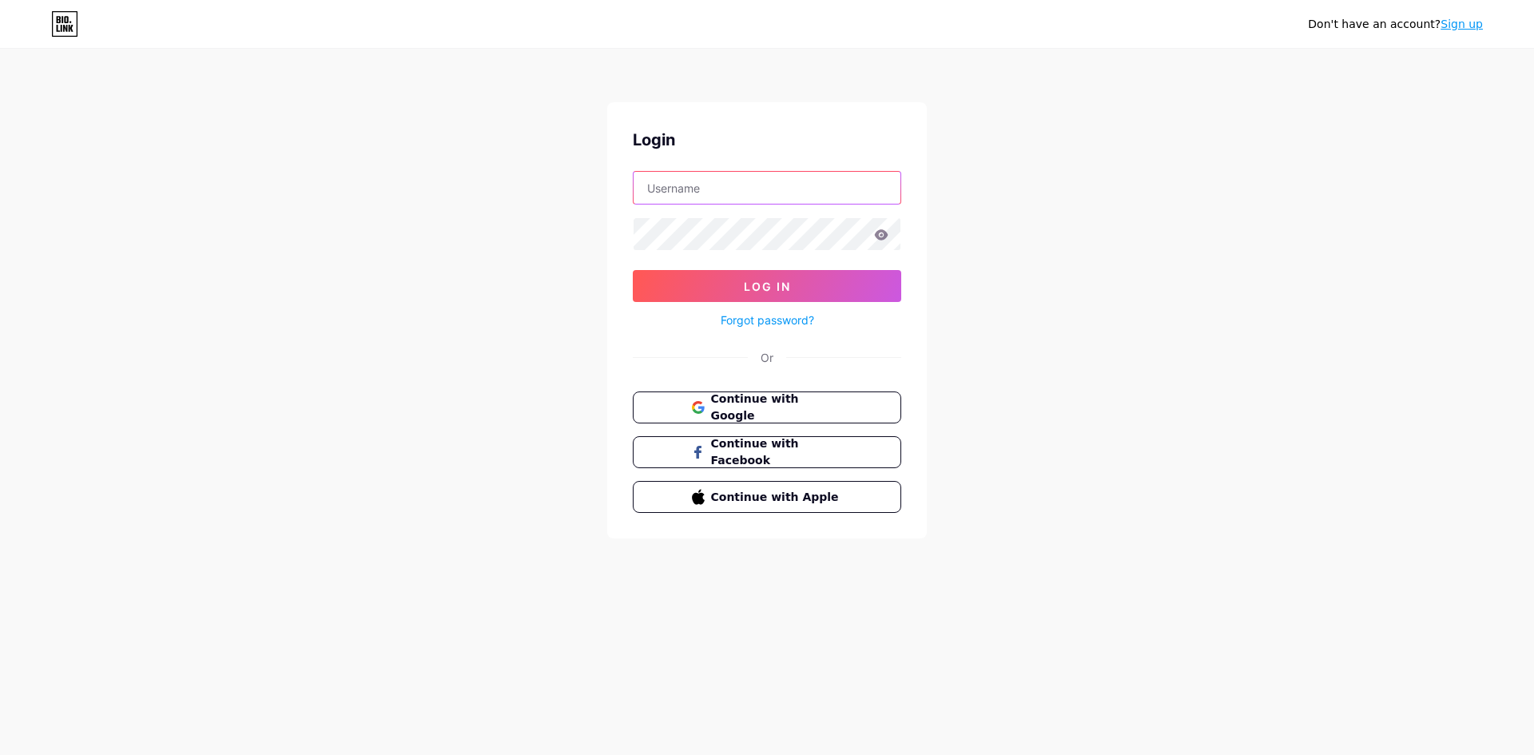
click at [695, 184] on input "text" at bounding box center [766, 188] width 267 height 32
type input "[DOMAIN_NAME]/[PERSON_NAME]"
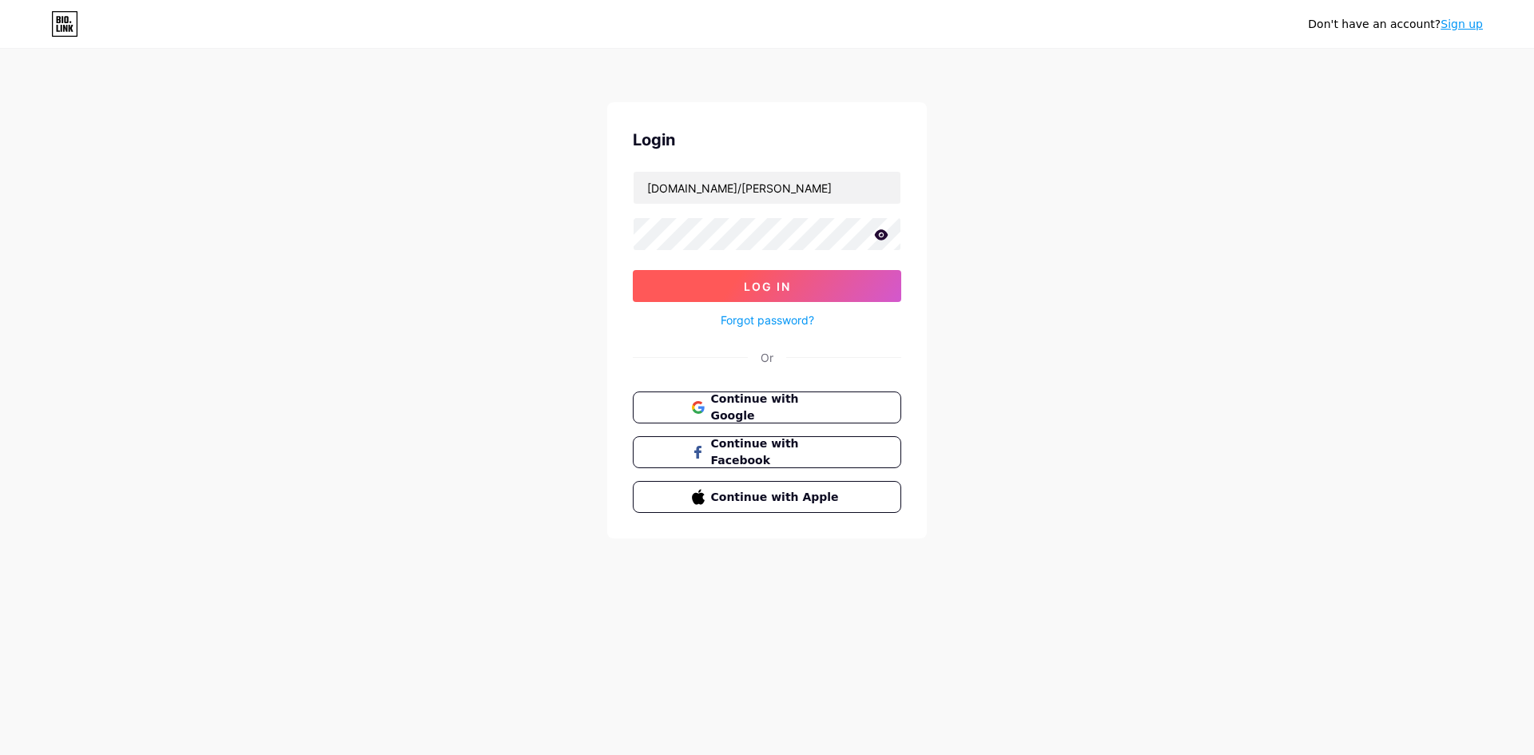
click at [798, 299] on button "Log In" at bounding box center [767, 286] width 268 height 32
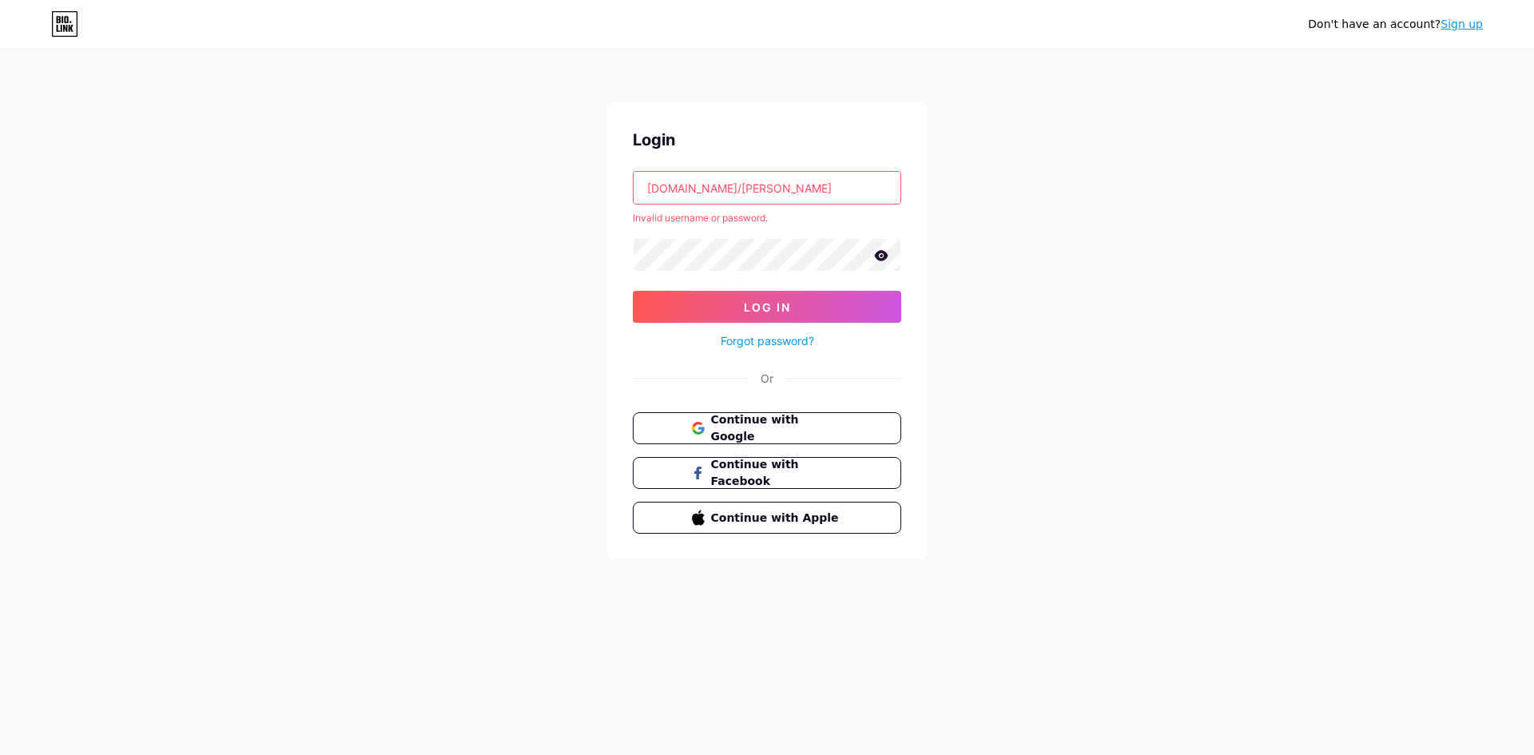
click at [788, 188] on input "[DOMAIN_NAME]/[PERSON_NAME]" at bounding box center [766, 188] width 267 height 32
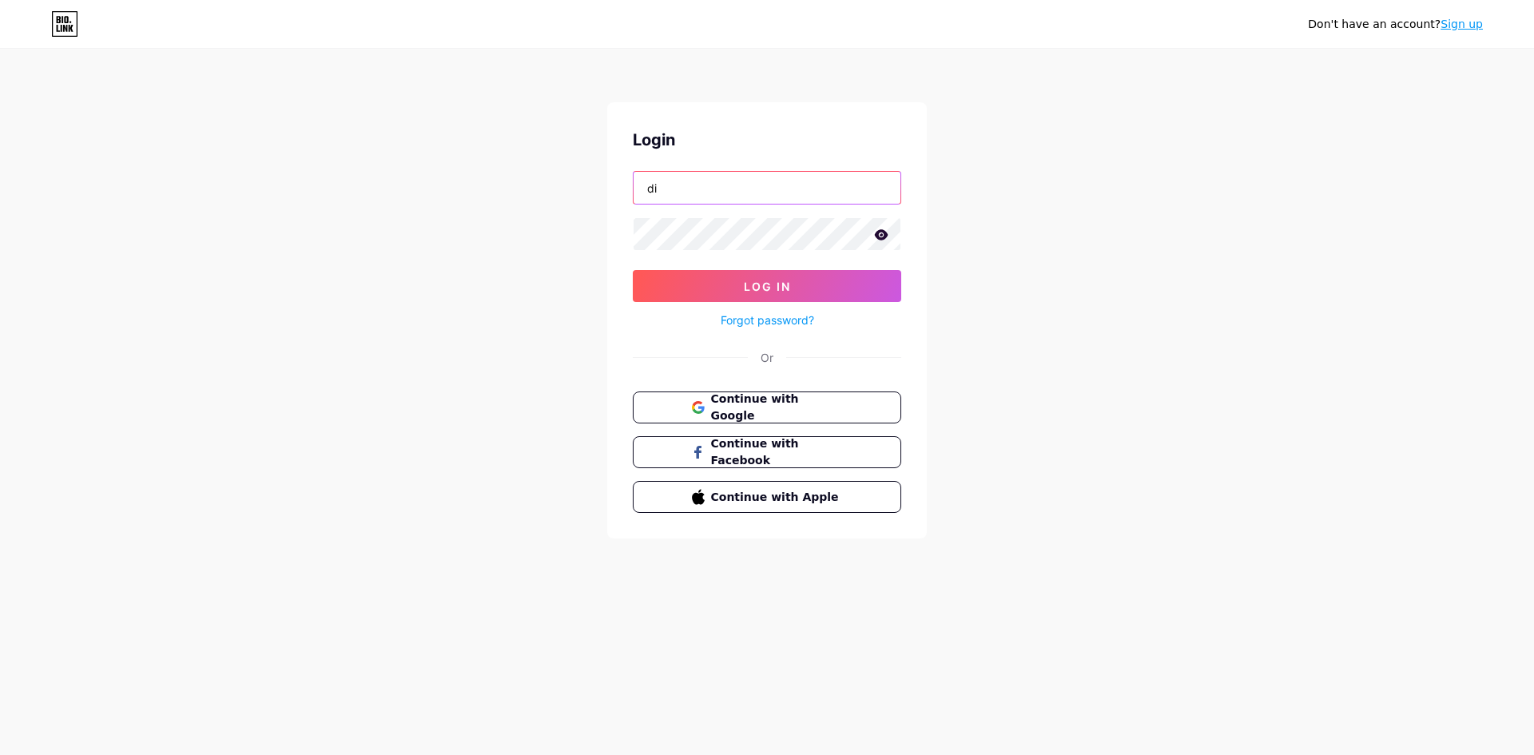
type input "[EMAIL_ADDRESS][DOMAIN_NAME]"
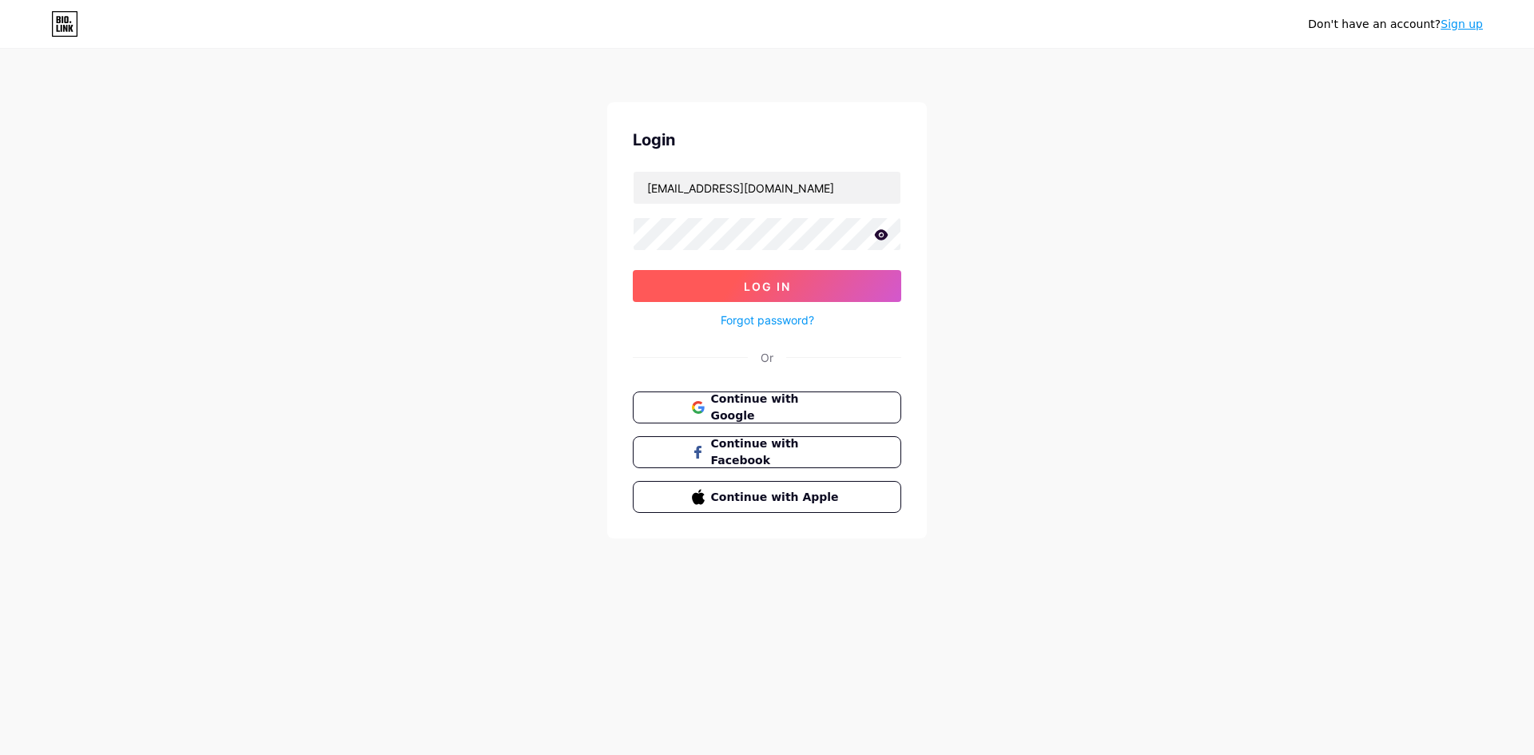
click at [787, 288] on span "Log In" at bounding box center [767, 287] width 47 height 14
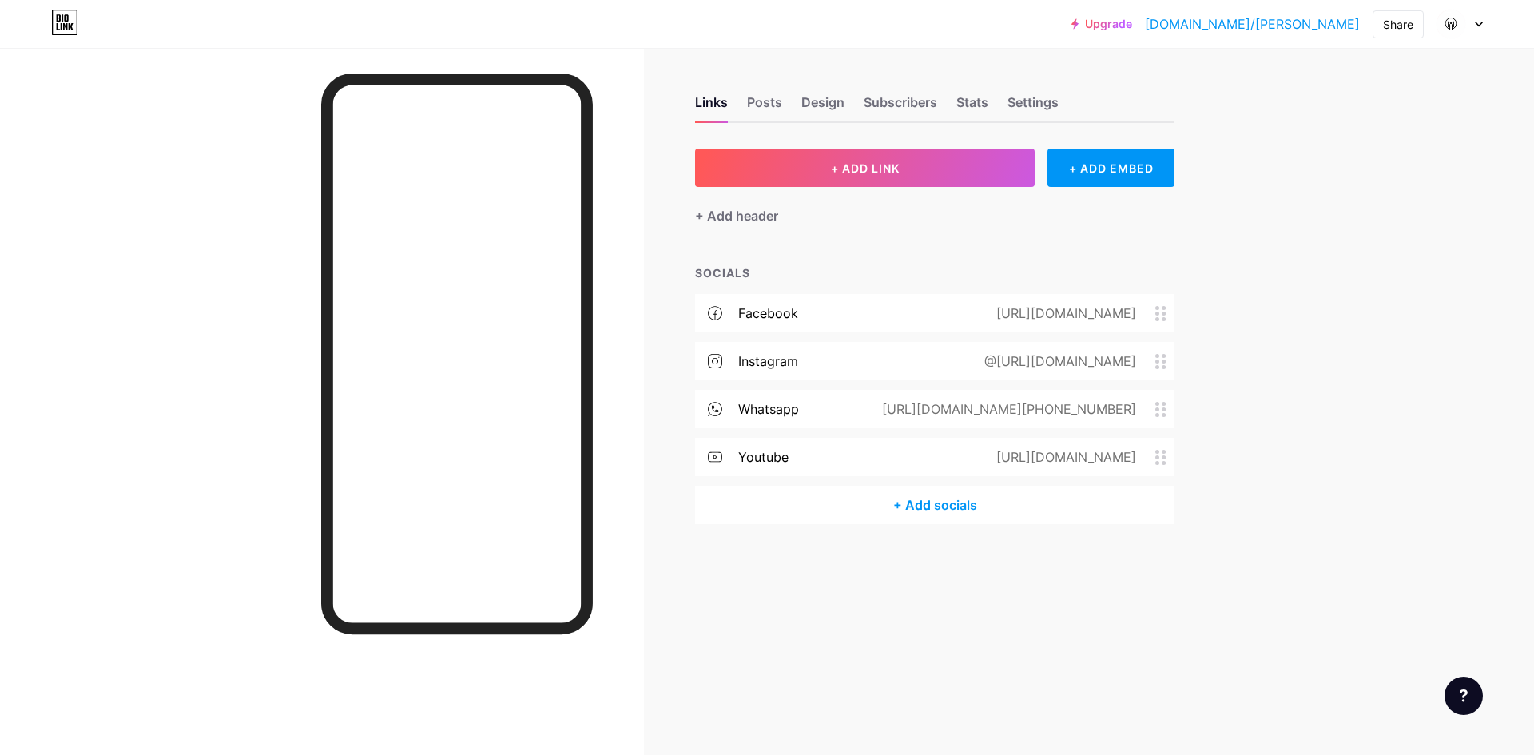
click at [1093, 356] on div "@[URL][DOMAIN_NAME]" at bounding box center [1057, 360] width 197 height 19
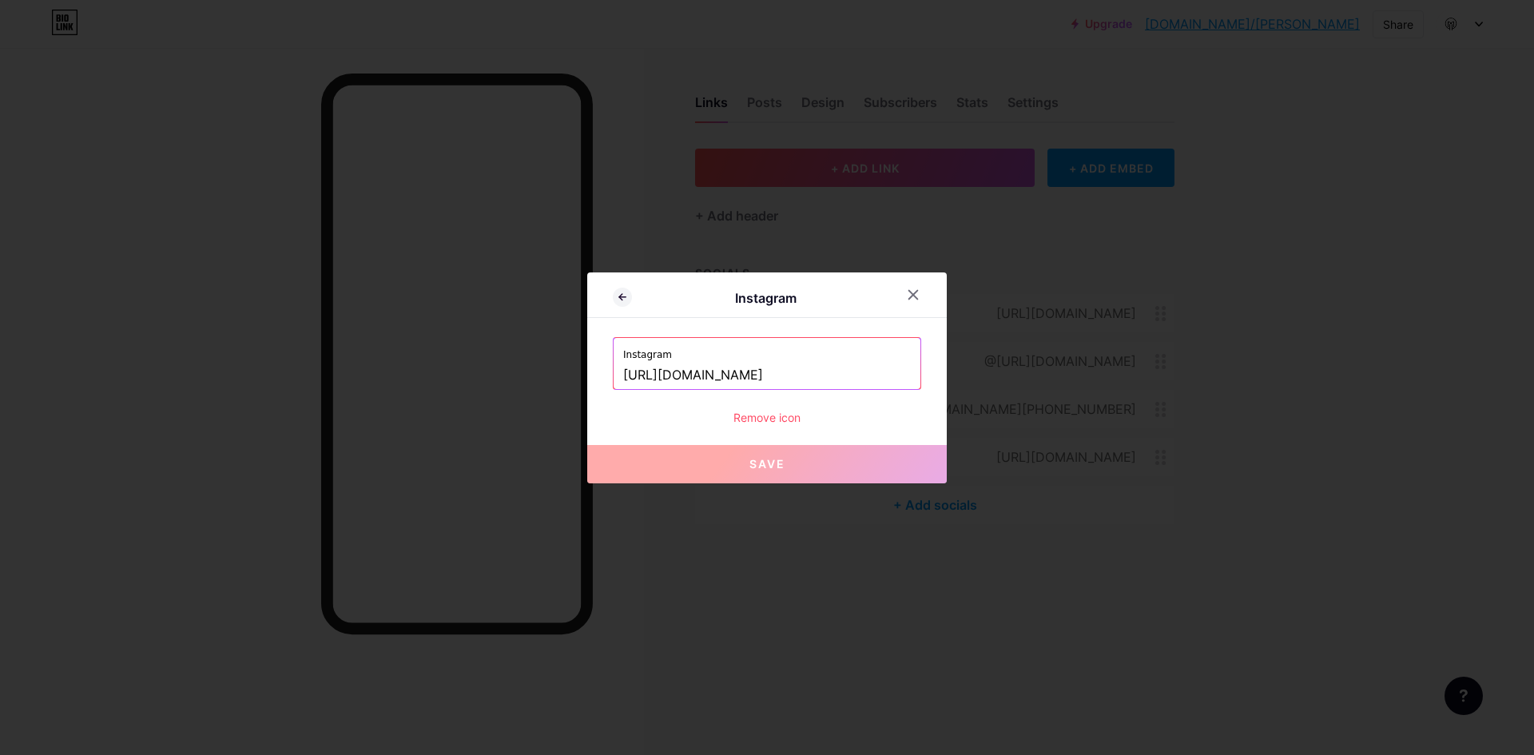
click at [902, 374] on input "[URL][DOMAIN_NAME]" at bounding box center [767, 375] width 288 height 27
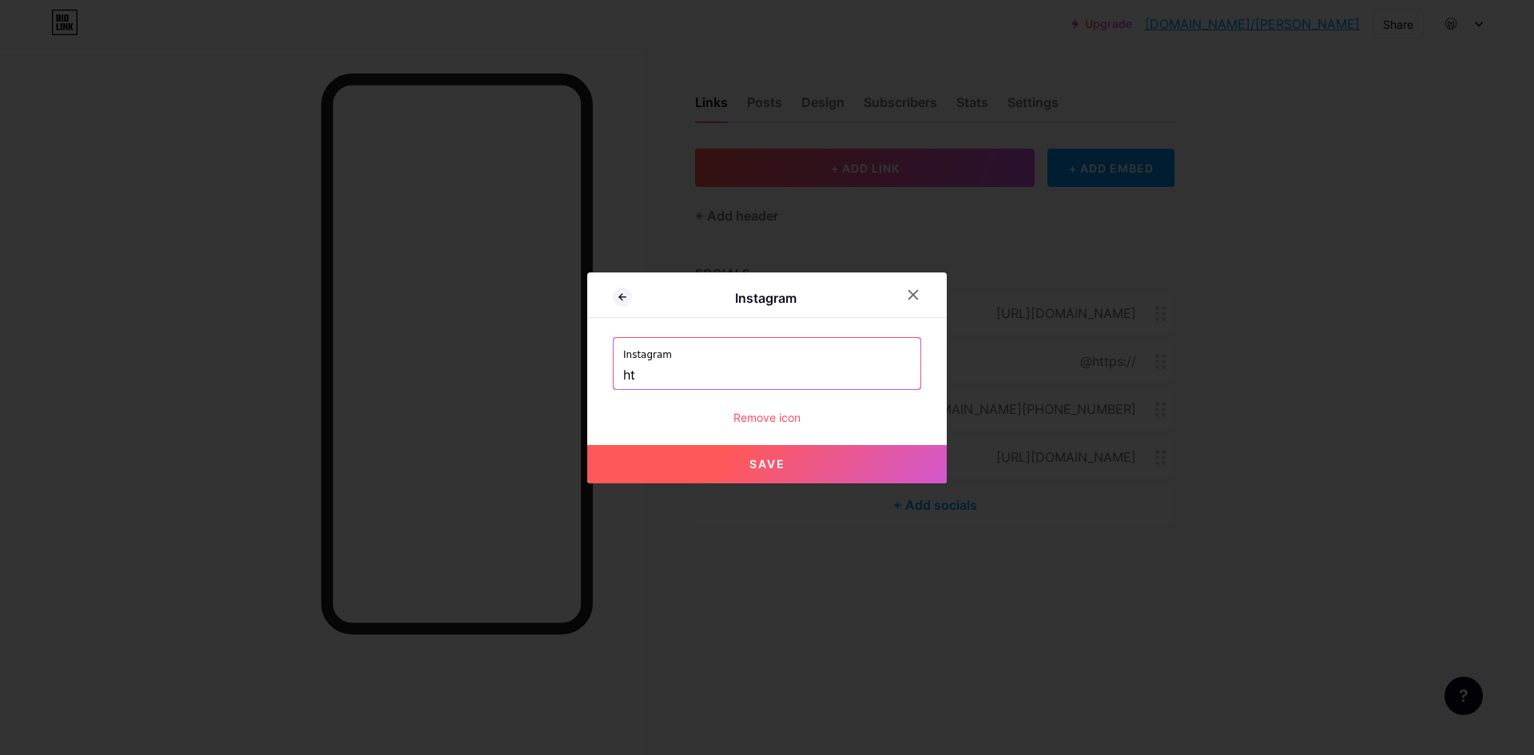
type input "h"
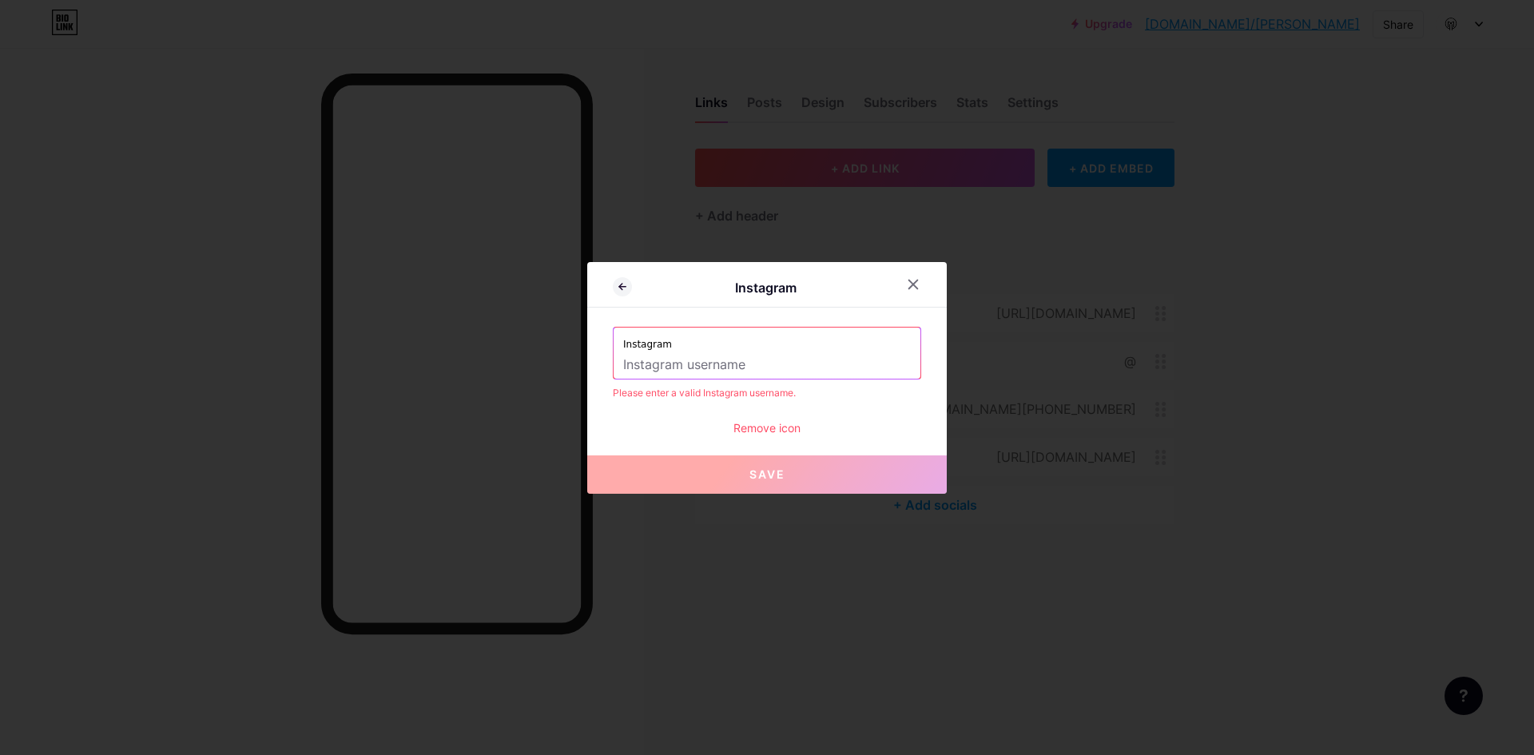
paste input "[URL][DOMAIN_NAME]"
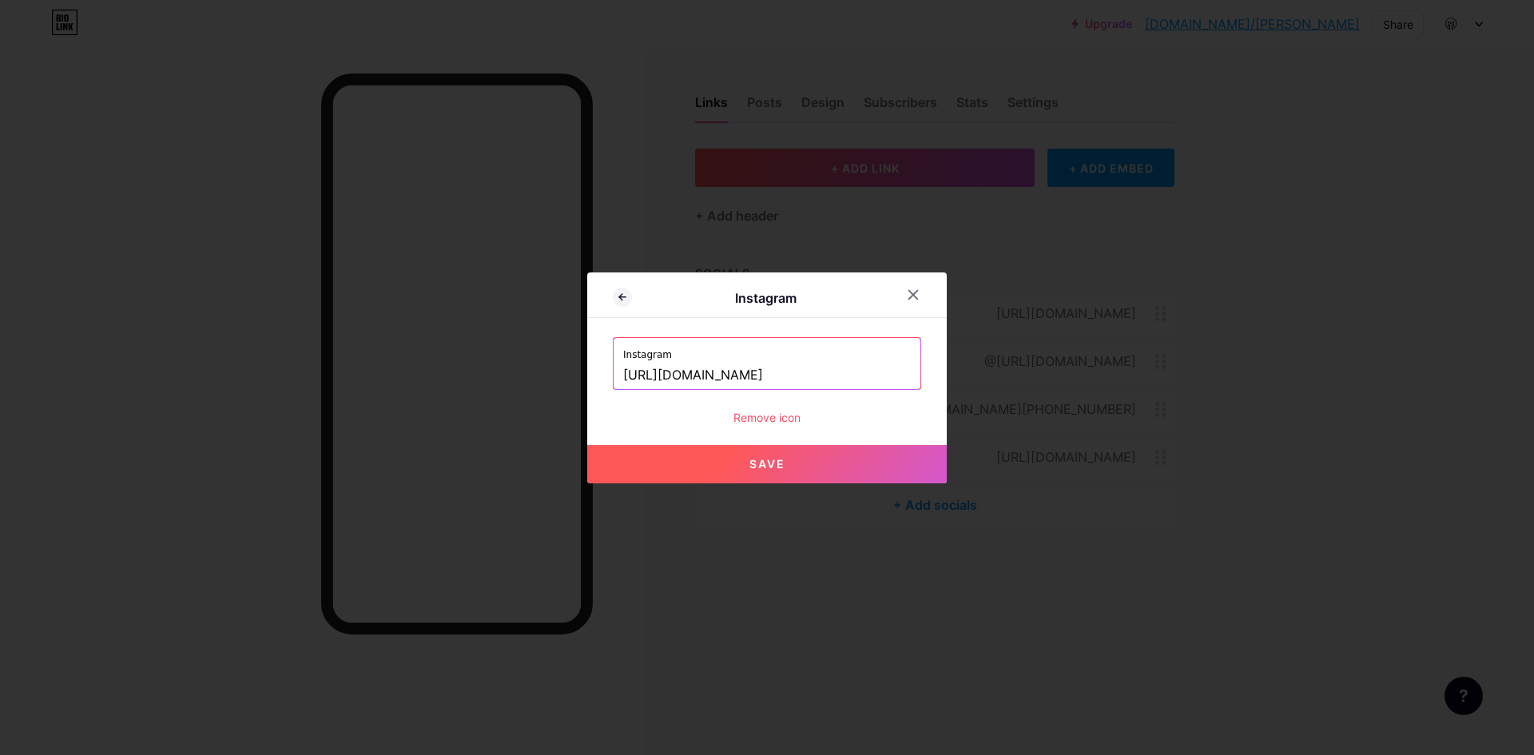
click at [785, 452] on button "Save" at bounding box center [766, 464] width 359 height 38
type input "https://instagram.com/https://www.instagram.com/maviyadesigner/"
click at [764, 470] on button "Save" at bounding box center [766, 464] width 359 height 38
click at [917, 298] on icon at bounding box center [913, 294] width 9 height 9
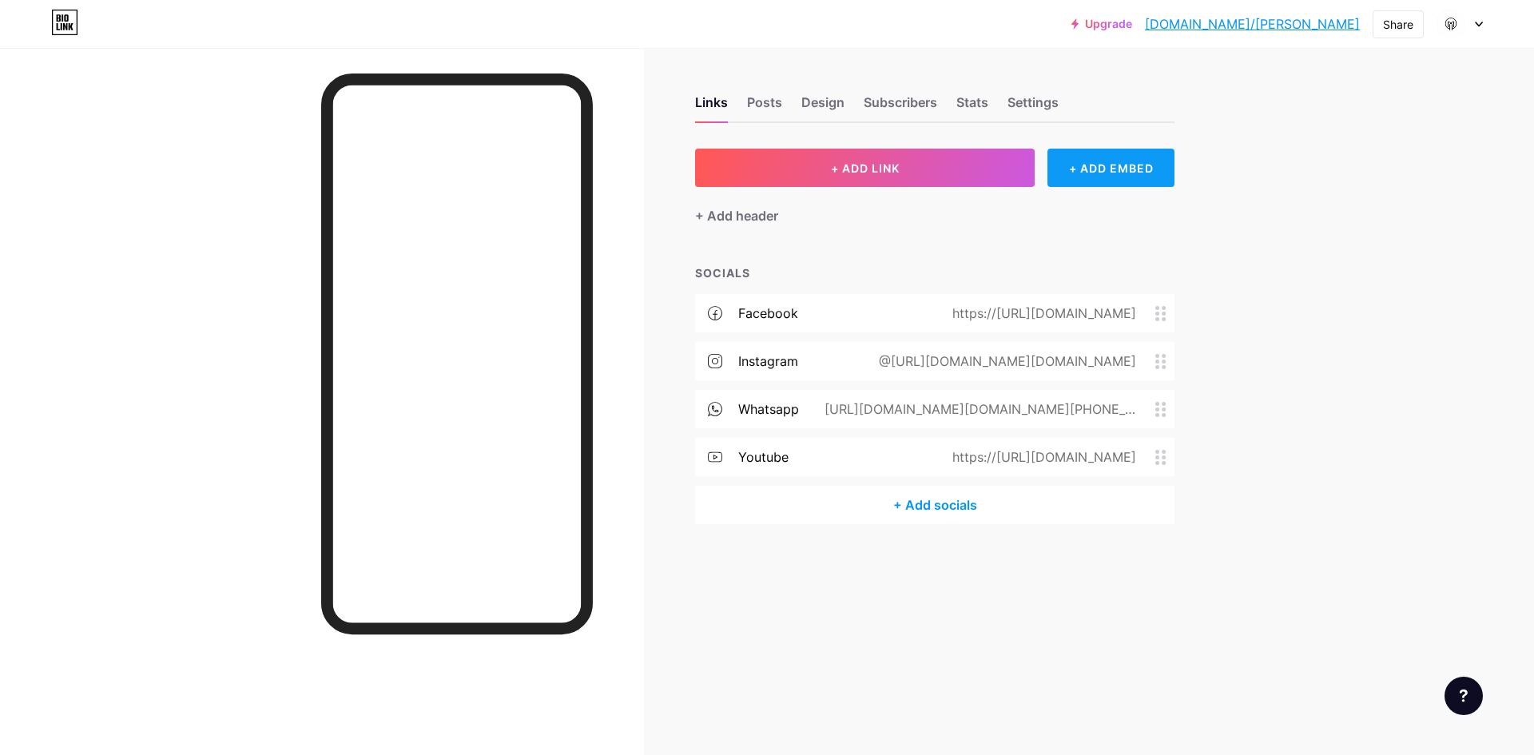
click at [1119, 169] on div "+ ADD EMBED" at bounding box center [1110, 168] width 127 height 38
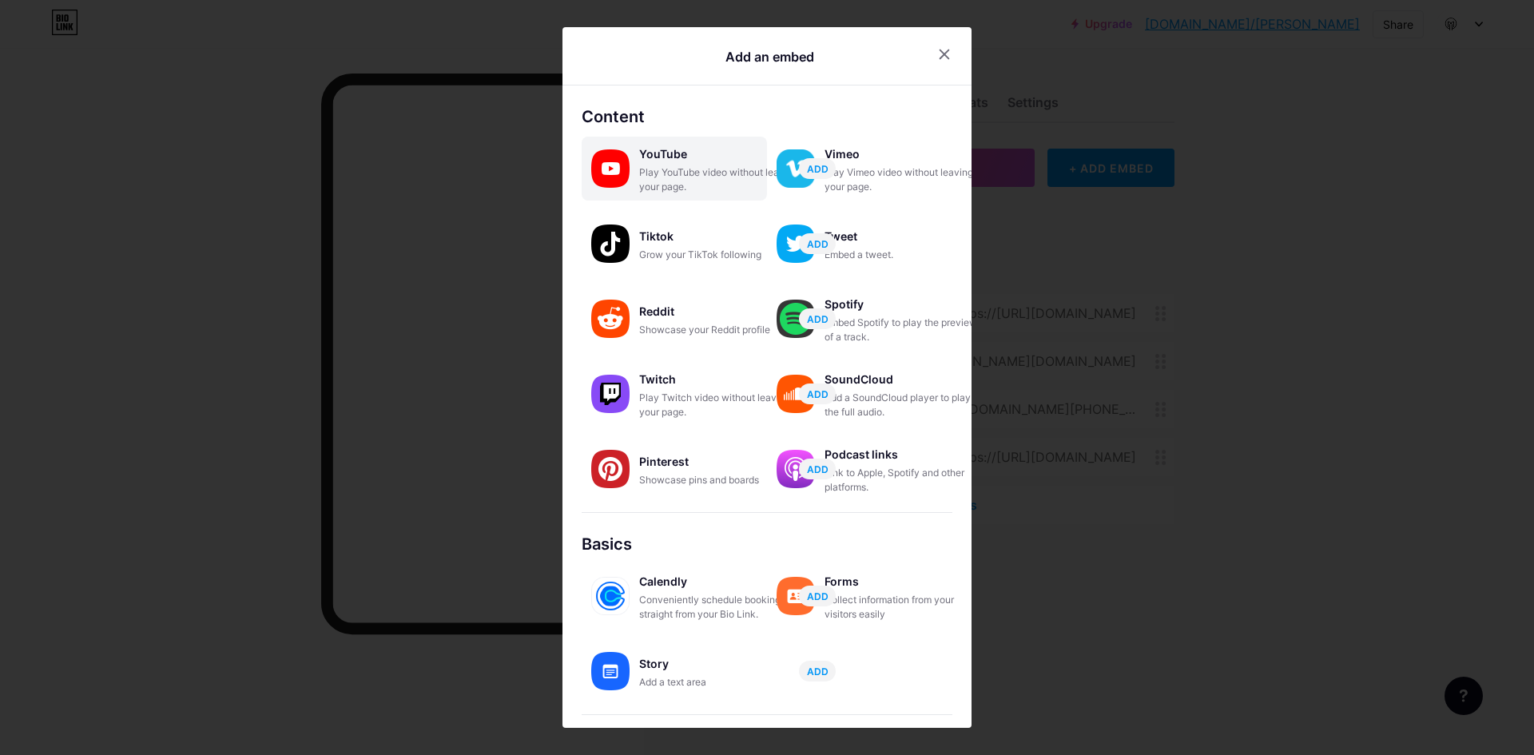
click at [720, 168] on div "Play YouTube video without leaving your page." at bounding box center [719, 179] width 160 height 29
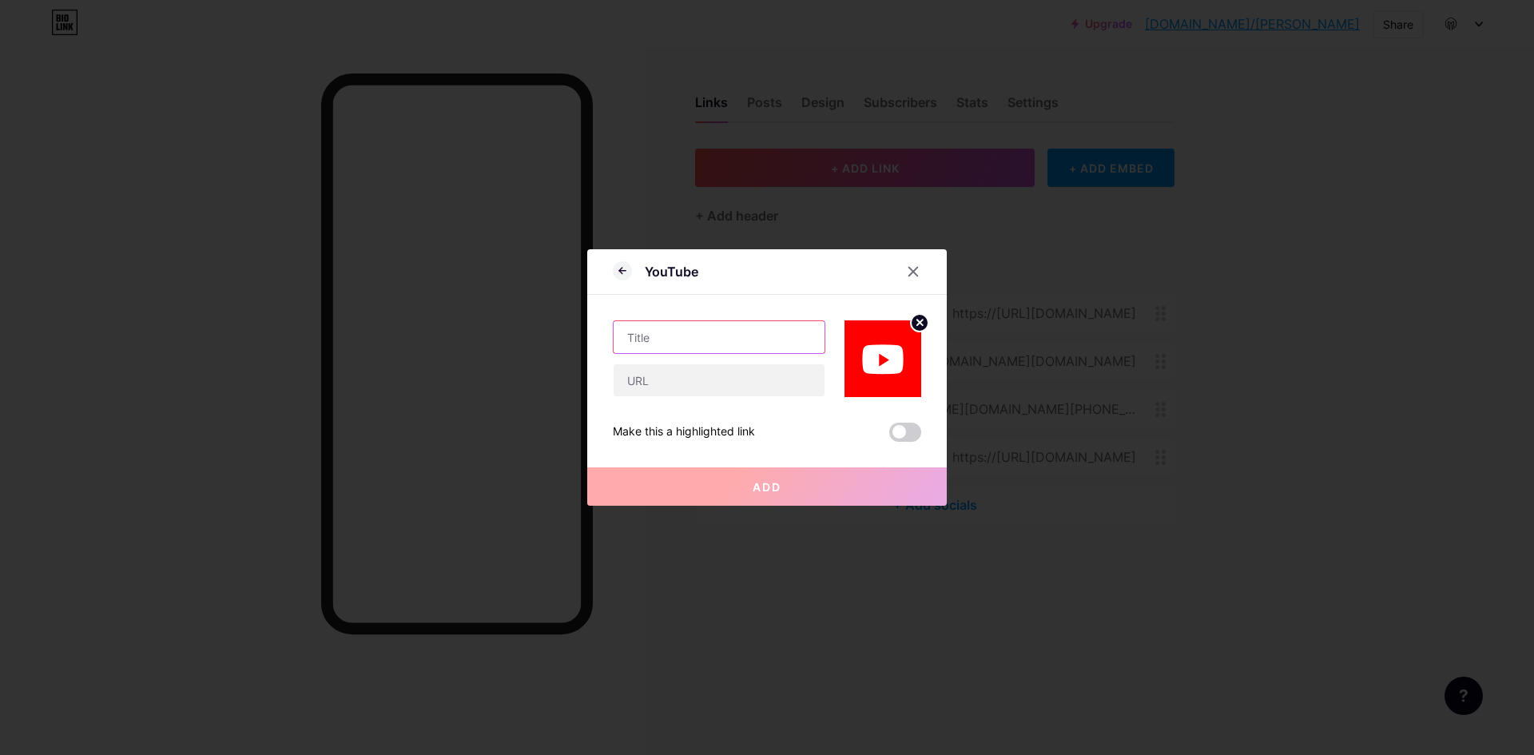
click at [649, 340] on input "text" at bounding box center [718, 337] width 211 height 32
click at [920, 277] on div at bounding box center [913, 271] width 29 height 29
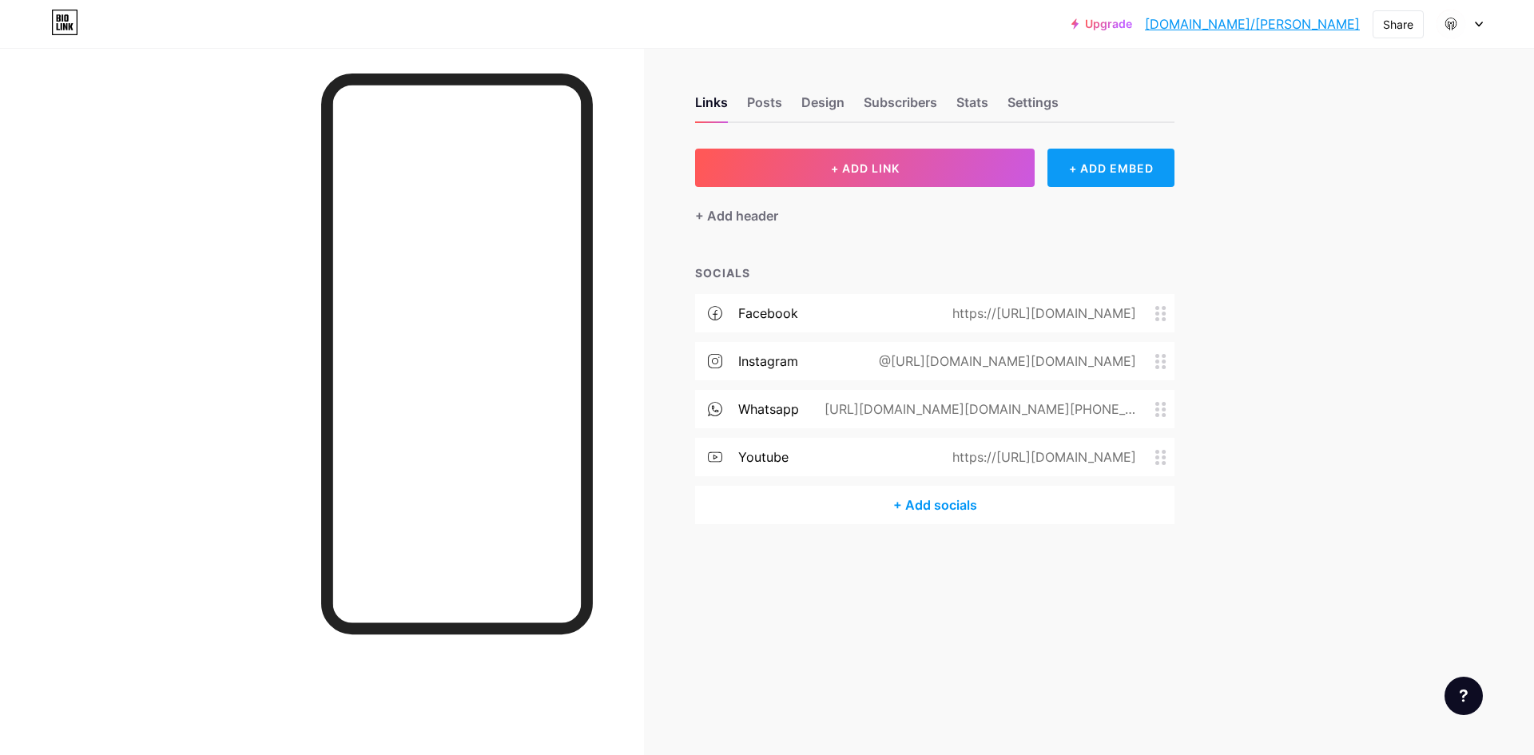
click at [1133, 176] on div "+ ADD EMBED" at bounding box center [1110, 168] width 127 height 38
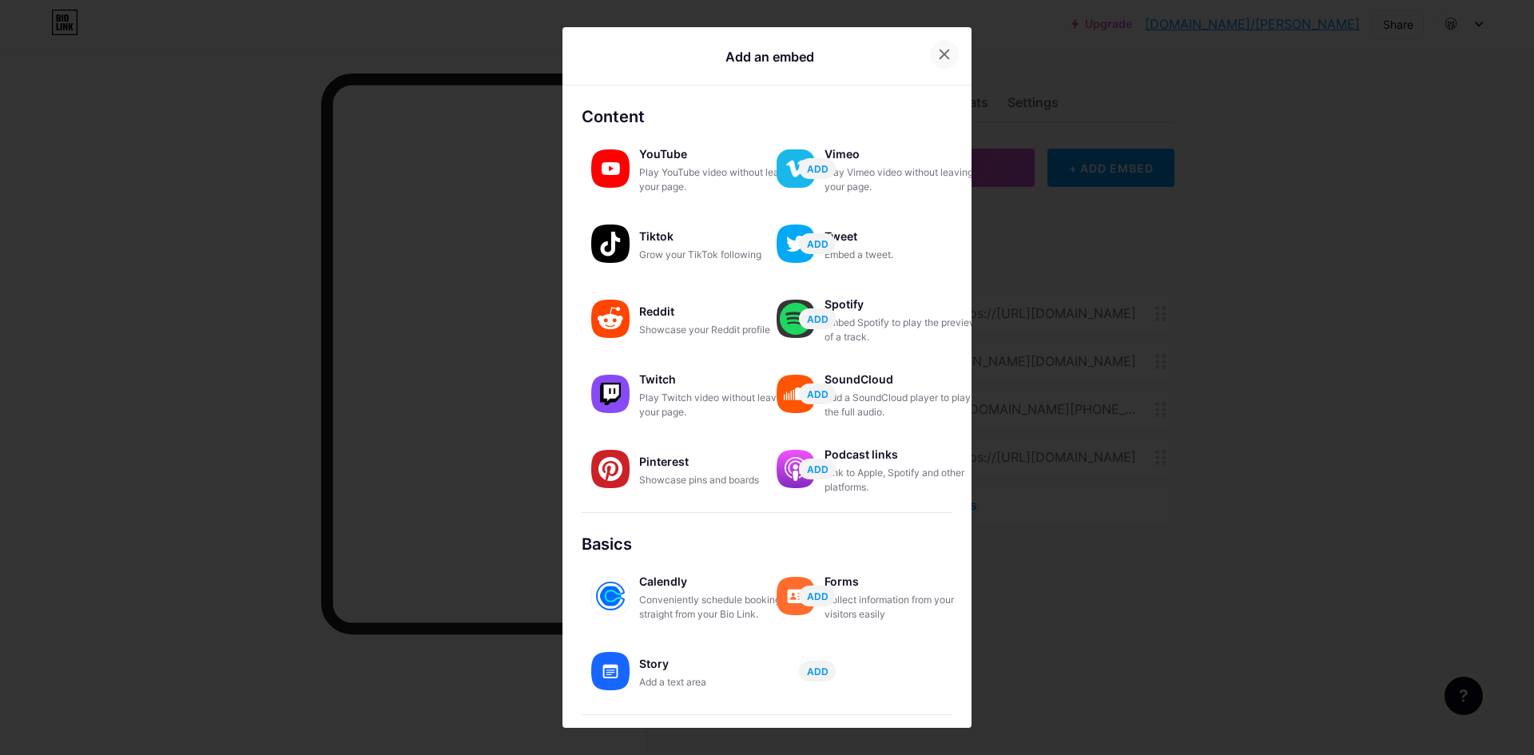
click at [940, 58] on icon at bounding box center [944, 54] width 13 height 13
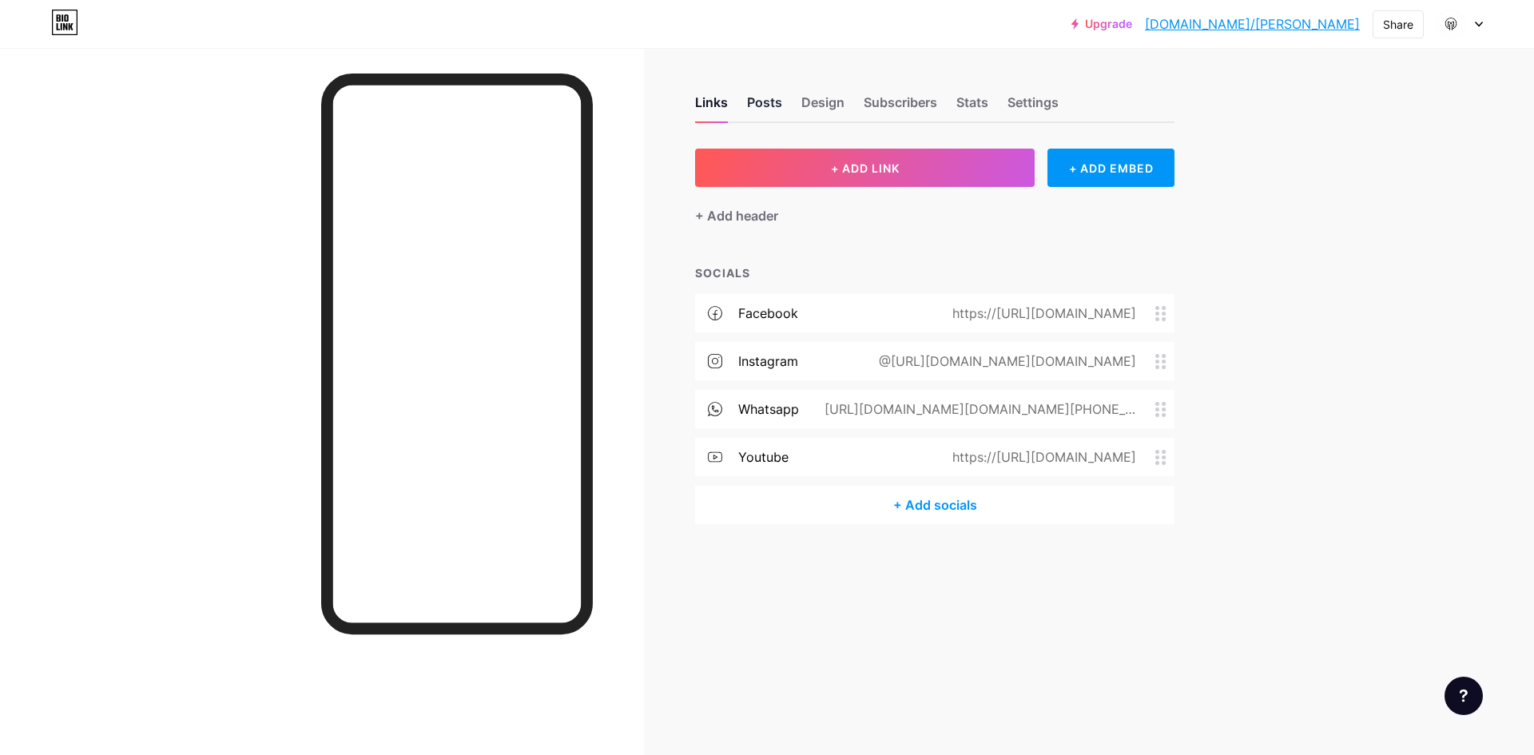
click at [779, 105] on div "Posts" at bounding box center [764, 107] width 35 height 29
click at [806, 105] on div "Design" at bounding box center [822, 107] width 43 height 29
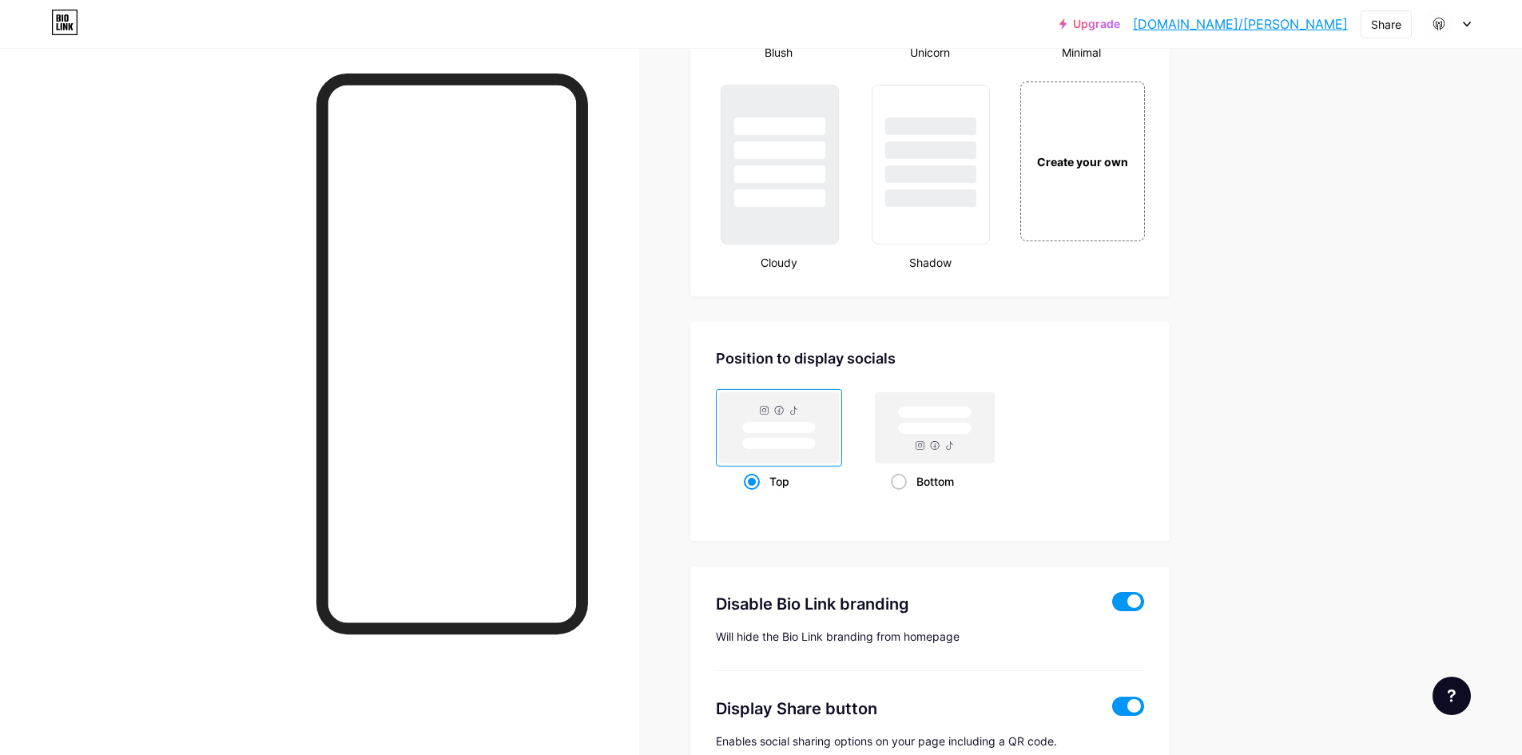
scroll to position [1864, 0]
click at [912, 459] on rect at bounding box center [934, 426] width 119 height 70
click at [901, 495] on input "Bottom" at bounding box center [896, 500] width 10 height 10
radio input "true"
click at [910, 464] on rect at bounding box center [934, 426] width 125 height 77
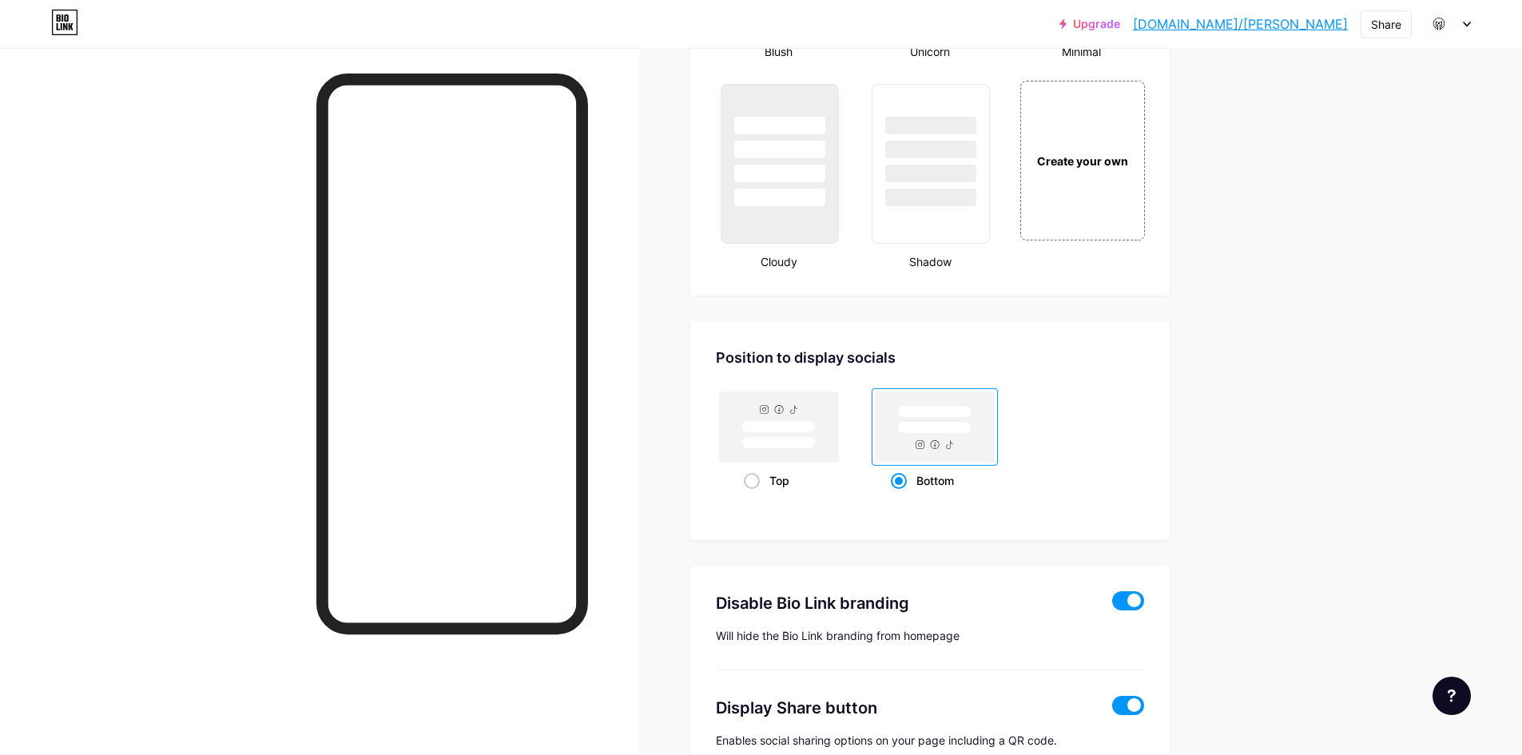
click at [901, 495] on input "Bottom" at bounding box center [896, 500] width 10 height 10
click at [788, 439] on rect at bounding box center [778, 443] width 73 height 12
click at [754, 495] on input "Top" at bounding box center [749, 500] width 10 height 10
radio input "true"
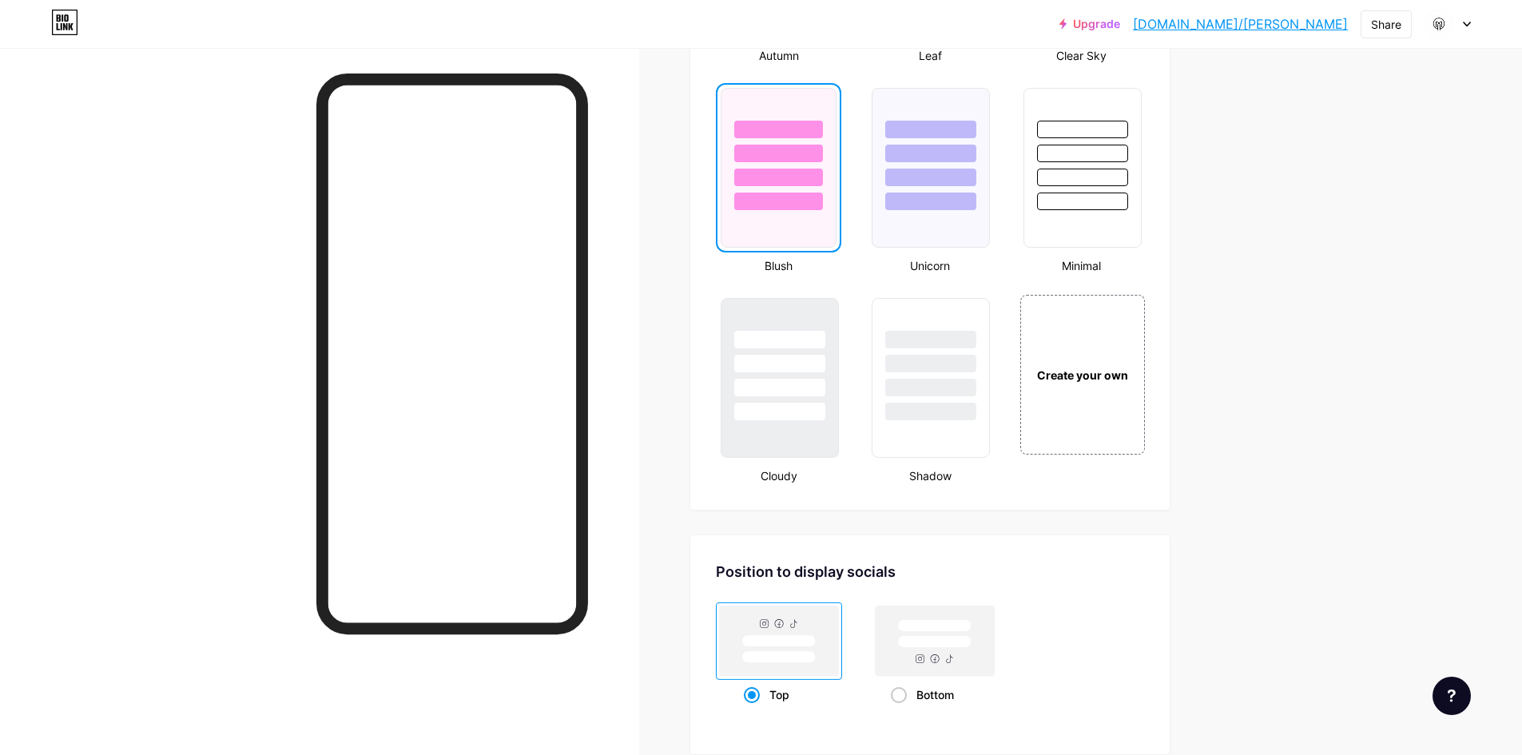
scroll to position [1649, 0]
click at [1104, 153] on div at bounding box center [1081, 154] width 93 height 18
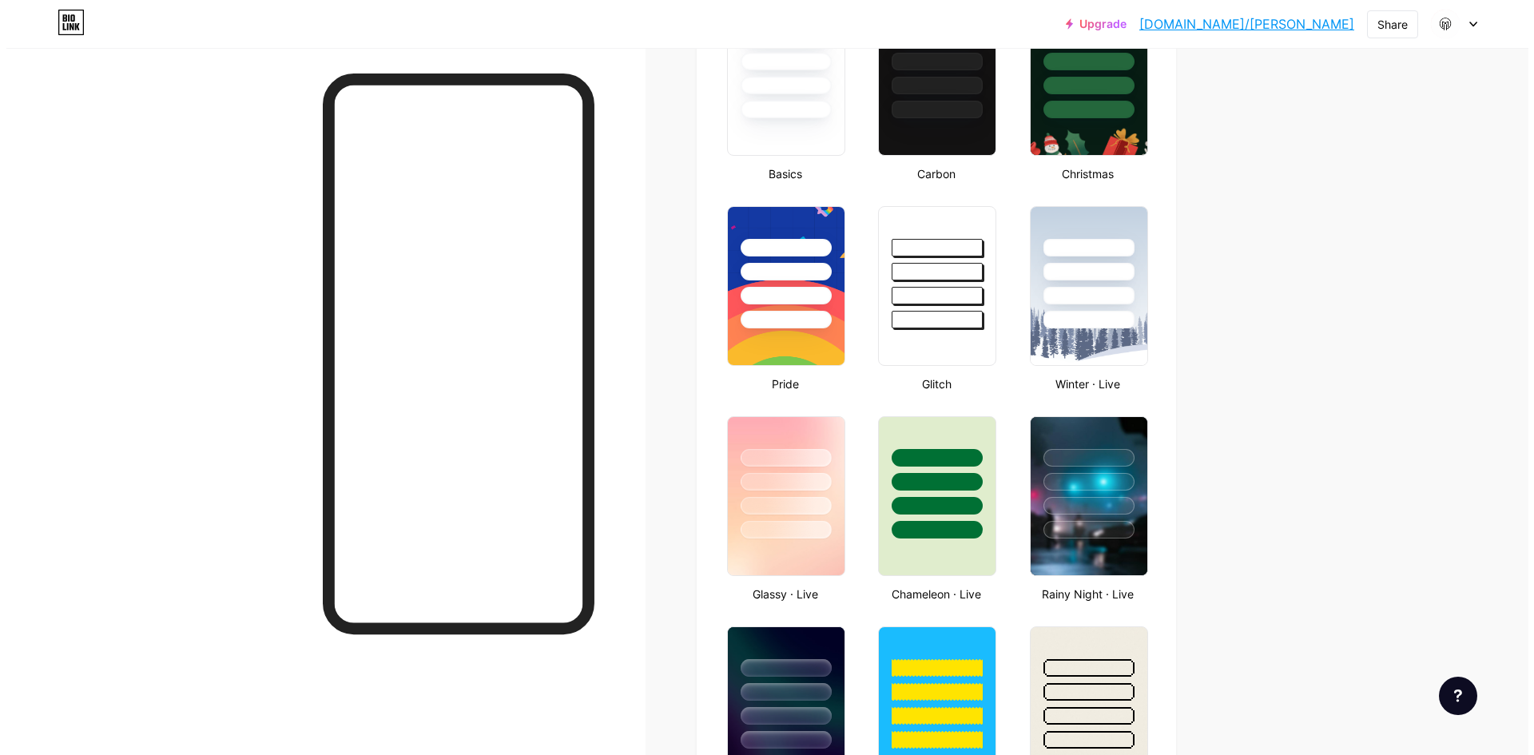
scroll to position [0, 0]
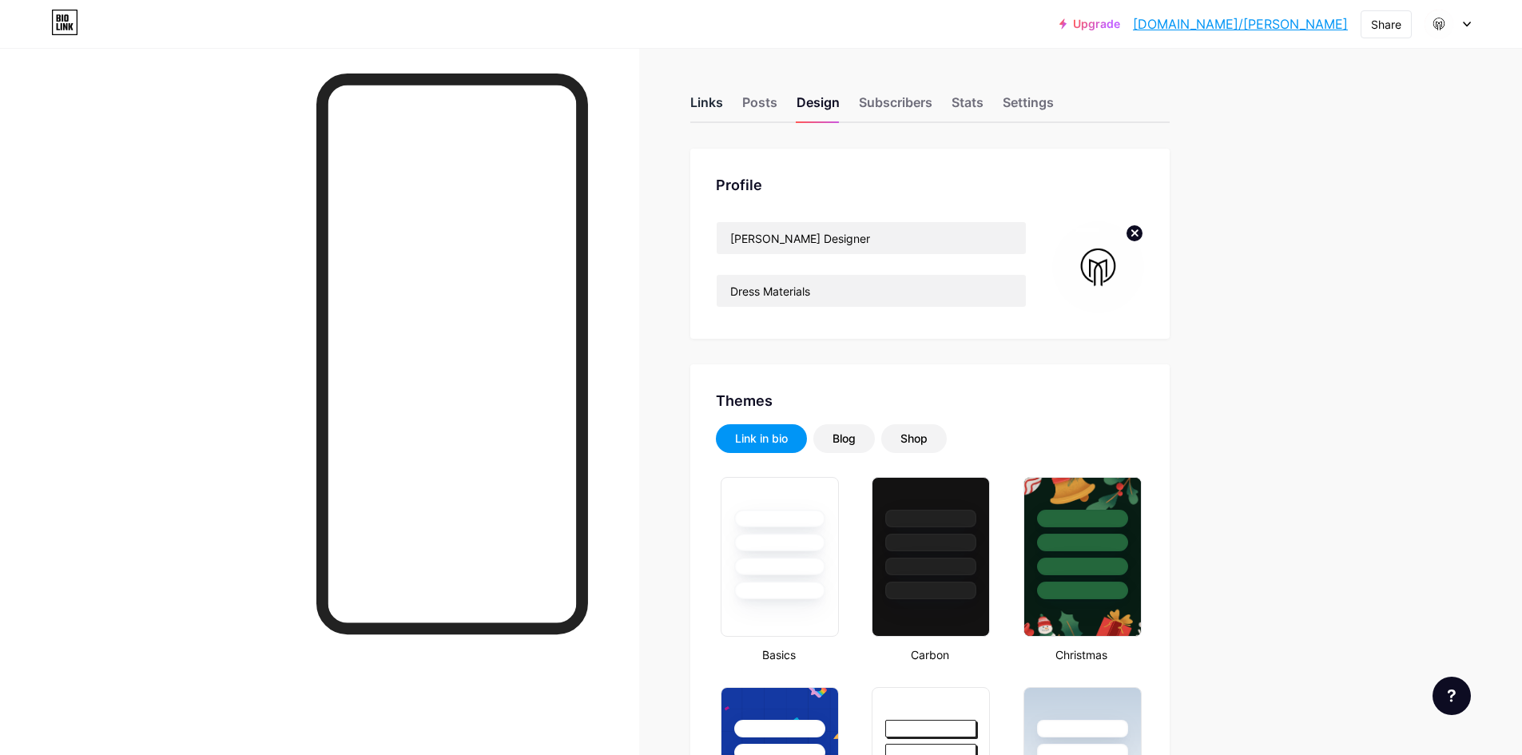
click at [720, 109] on div "Links" at bounding box center [706, 107] width 33 height 29
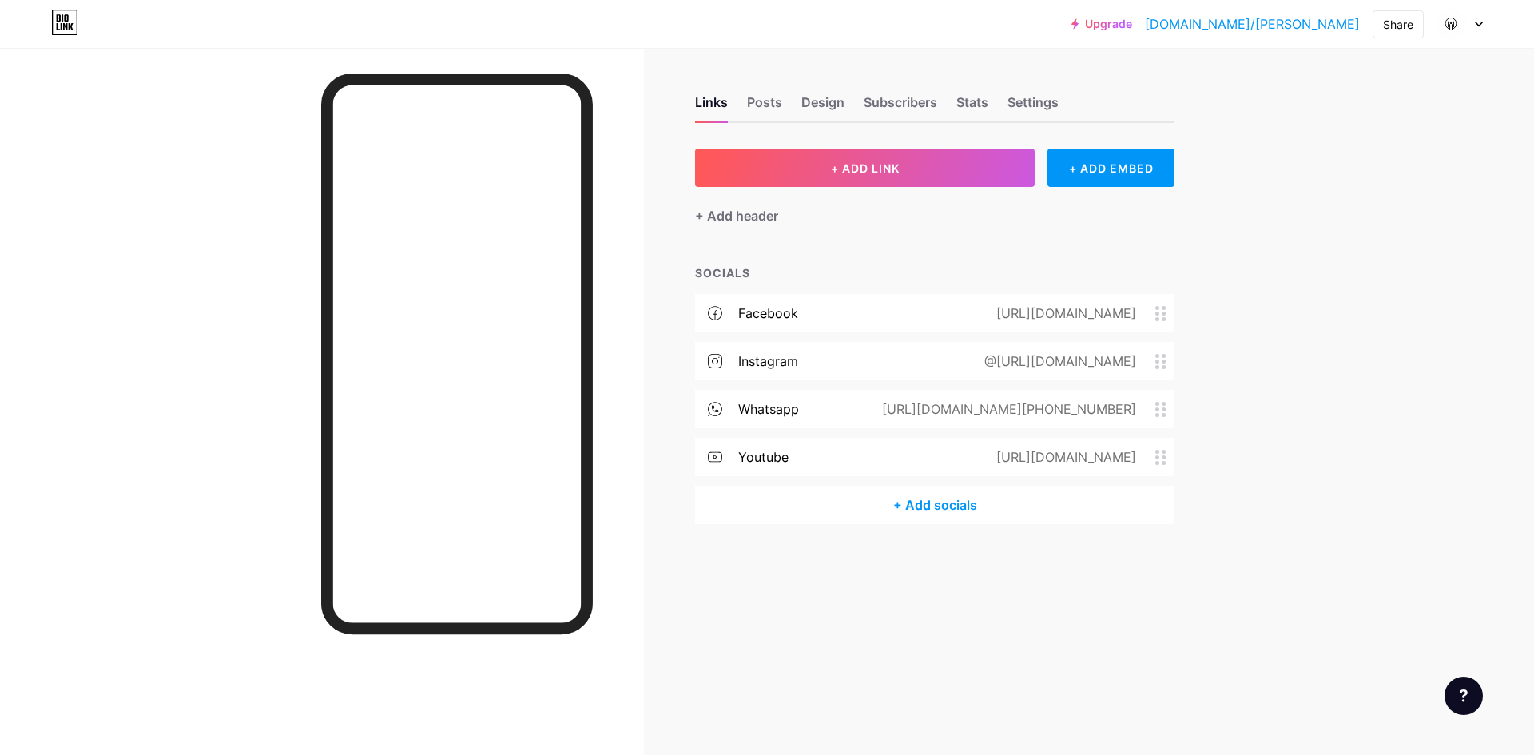
click at [971, 462] on div "[URL][DOMAIN_NAME]" at bounding box center [1063, 456] width 185 height 19
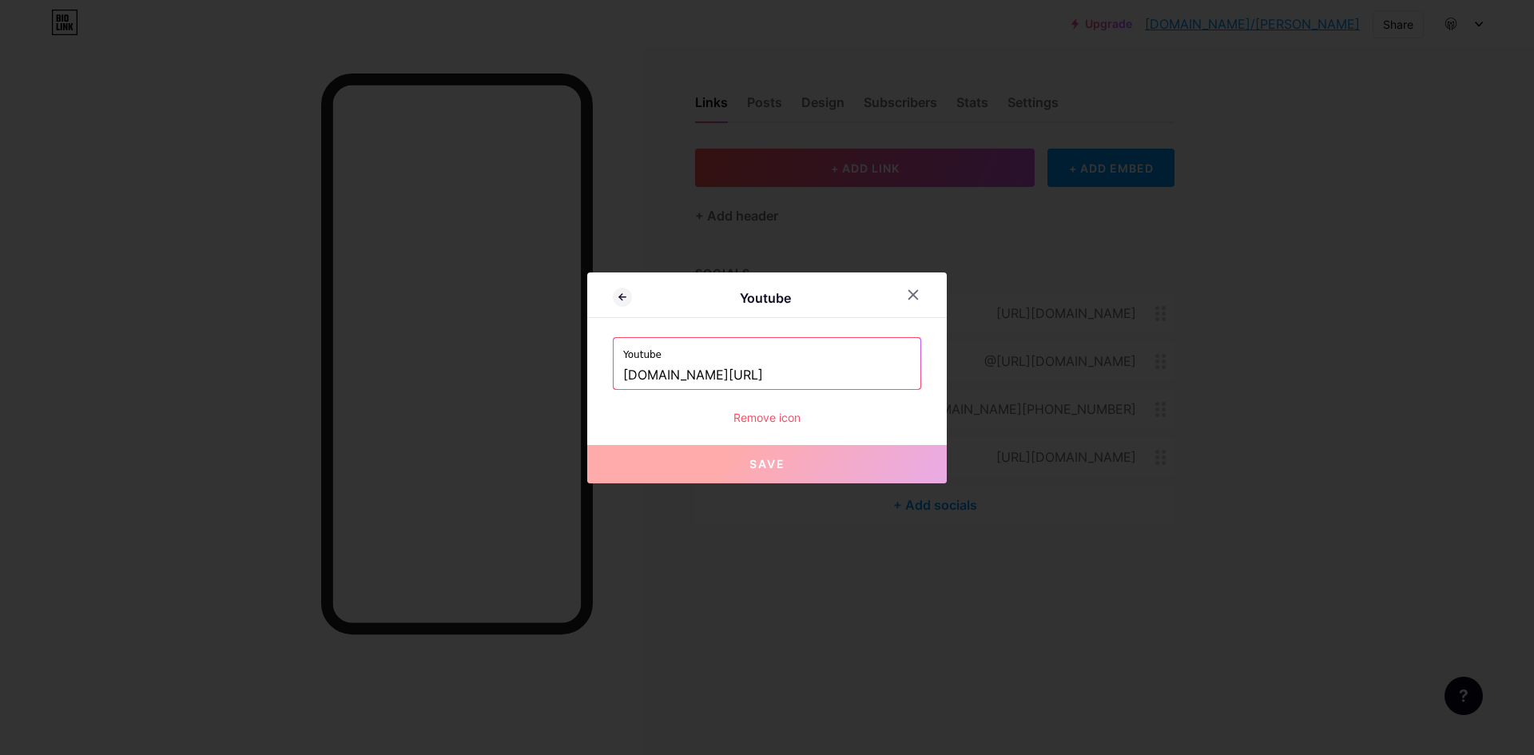
click at [856, 371] on input "www.youtube.com/channel/UCL9KkLCY3EH86cpMFfqo5TA" at bounding box center [767, 375] width 288 height 27
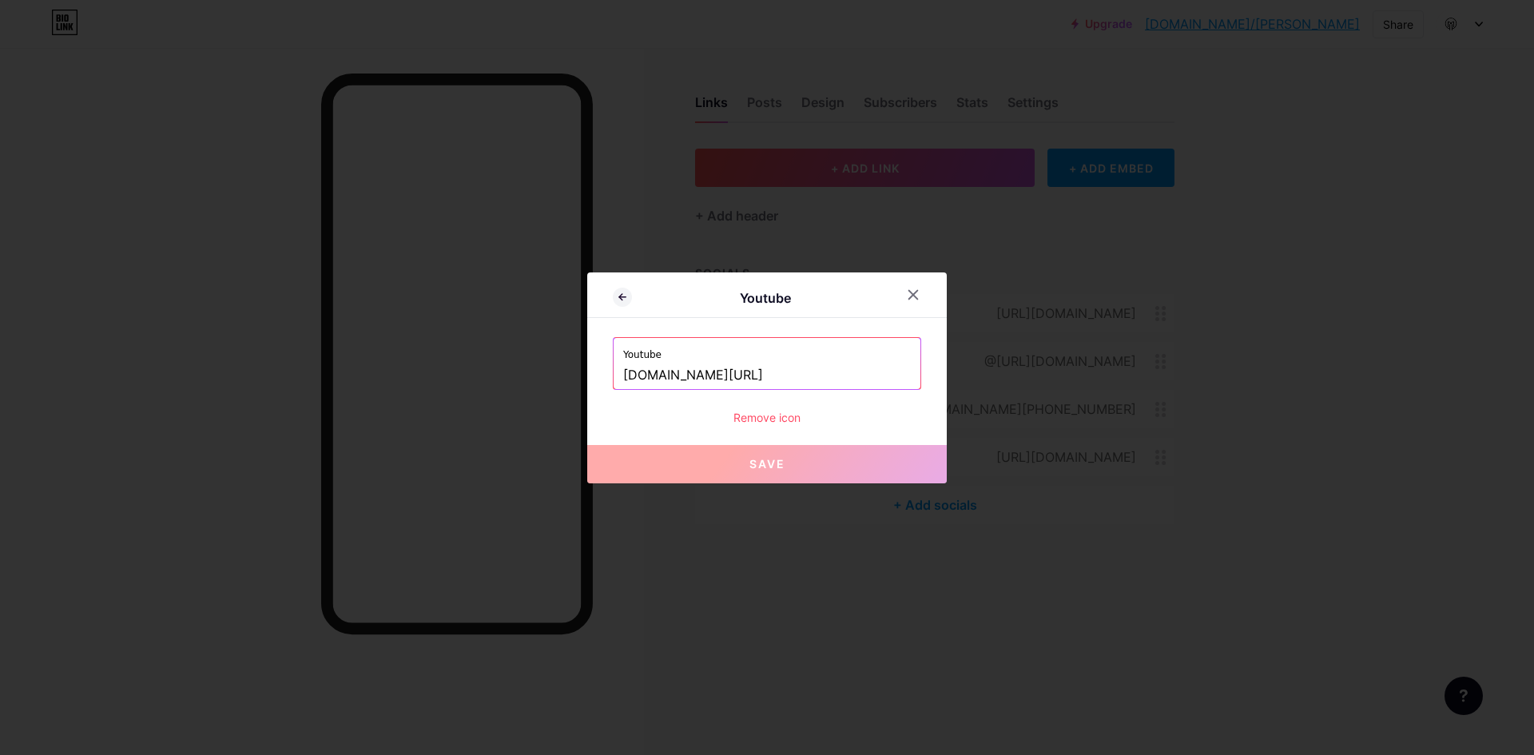
click at [856, 371] on input "www.youtube.com/channel/UCL9KkLCY3EH86cpMFfqo5TA" at bounding box center [767, 375] width 288 height 27
click at [913, 304] on div at bounding box center [913, 294] width 29 height 29
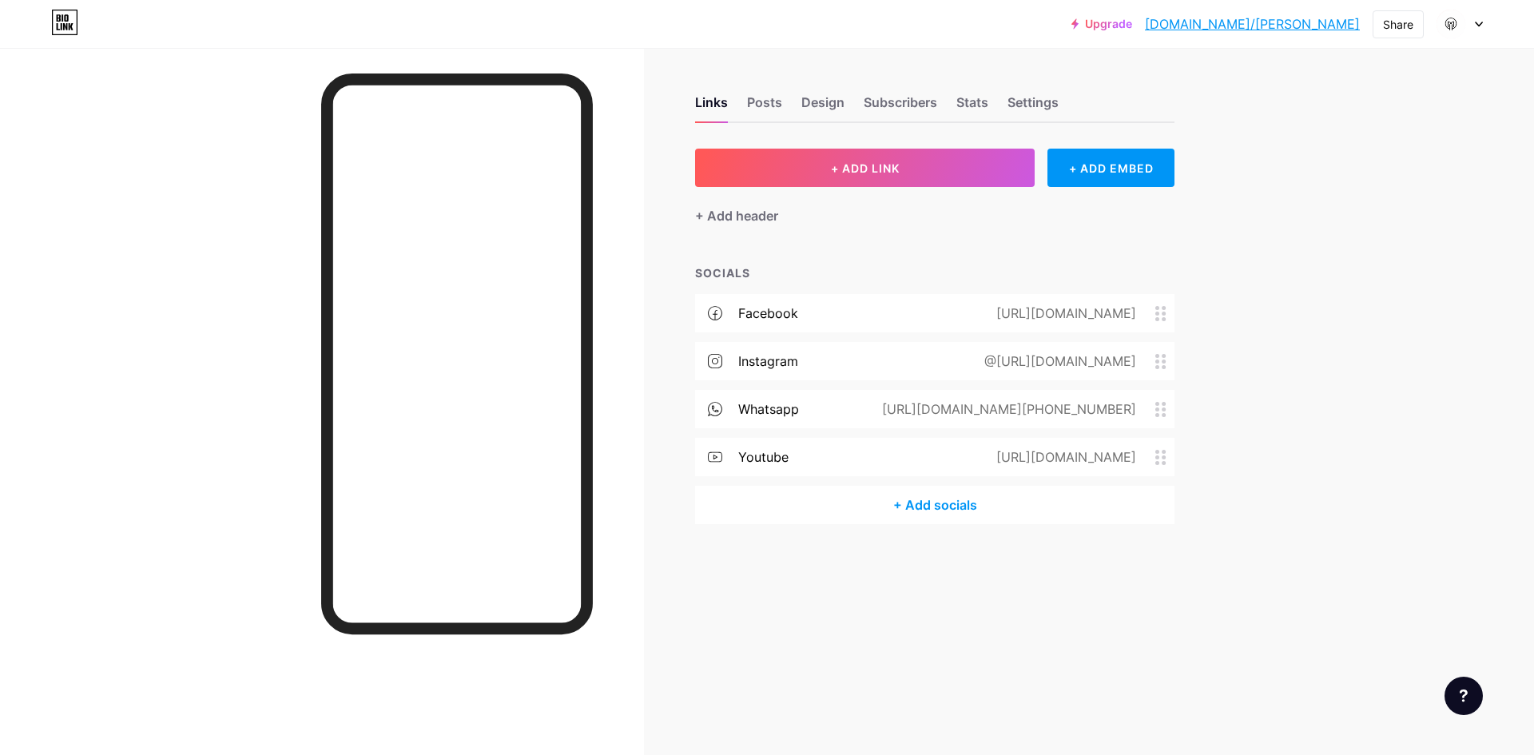
click at [1073, 188] on div "+ Add header" at bounding box center [934, 206] width 479 height 39
click at [1088, 177] on div "+ ADD EMBED" at bounding box center [1110, 168] width 127 height 38
click at [653, 157] on div "YouTube" at bounding box center [719, 154] width 160 height 22
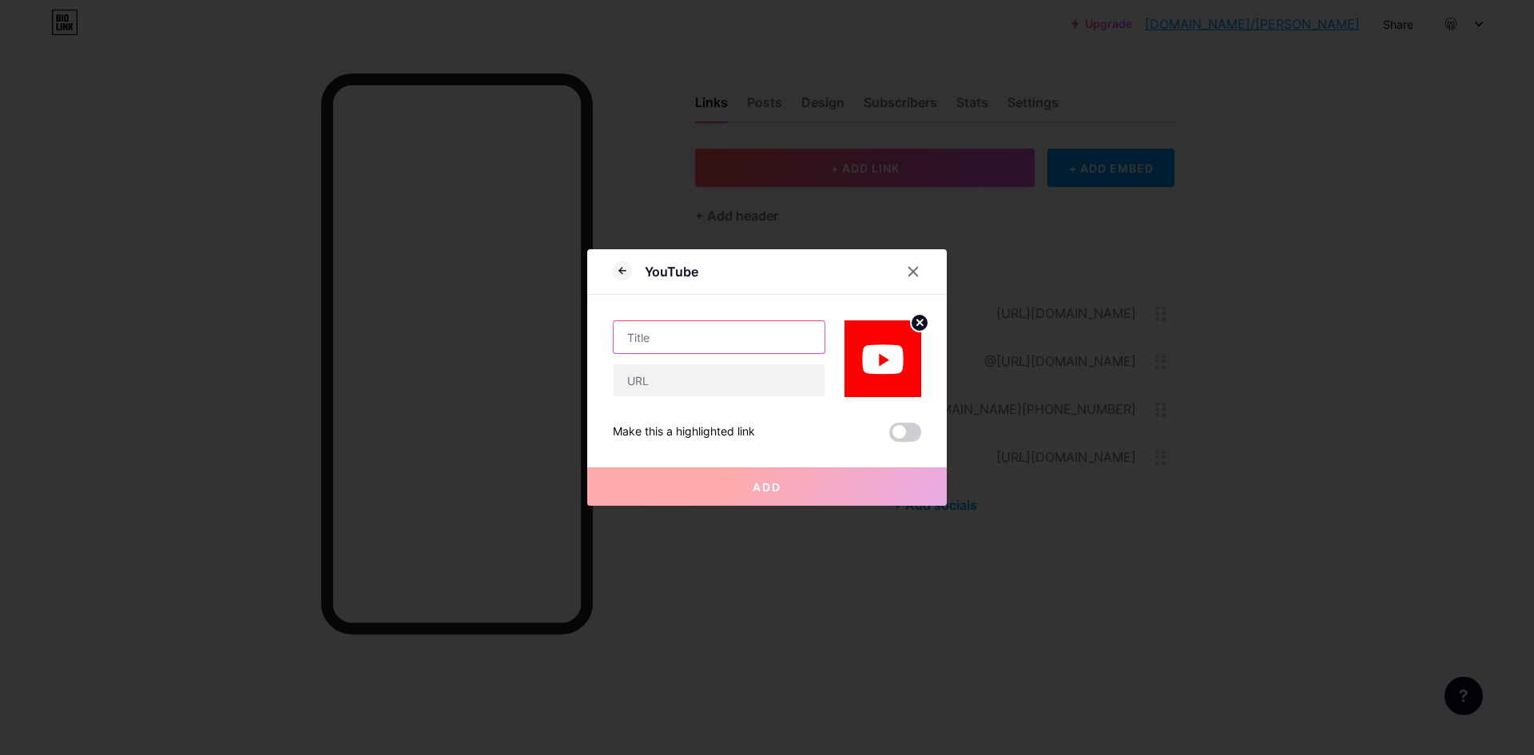
click at [633, 351] on input "text" at bounding box center [718, 337] width 211 height 32
type input "y"
type input "YouTube"
click at [645, 383] on input "text" at bounding box center [718, 380] width 211 height 32
paste input "www.youtube.com/channel/UCL9KkLCY3EH86cpMFfqo5TA"
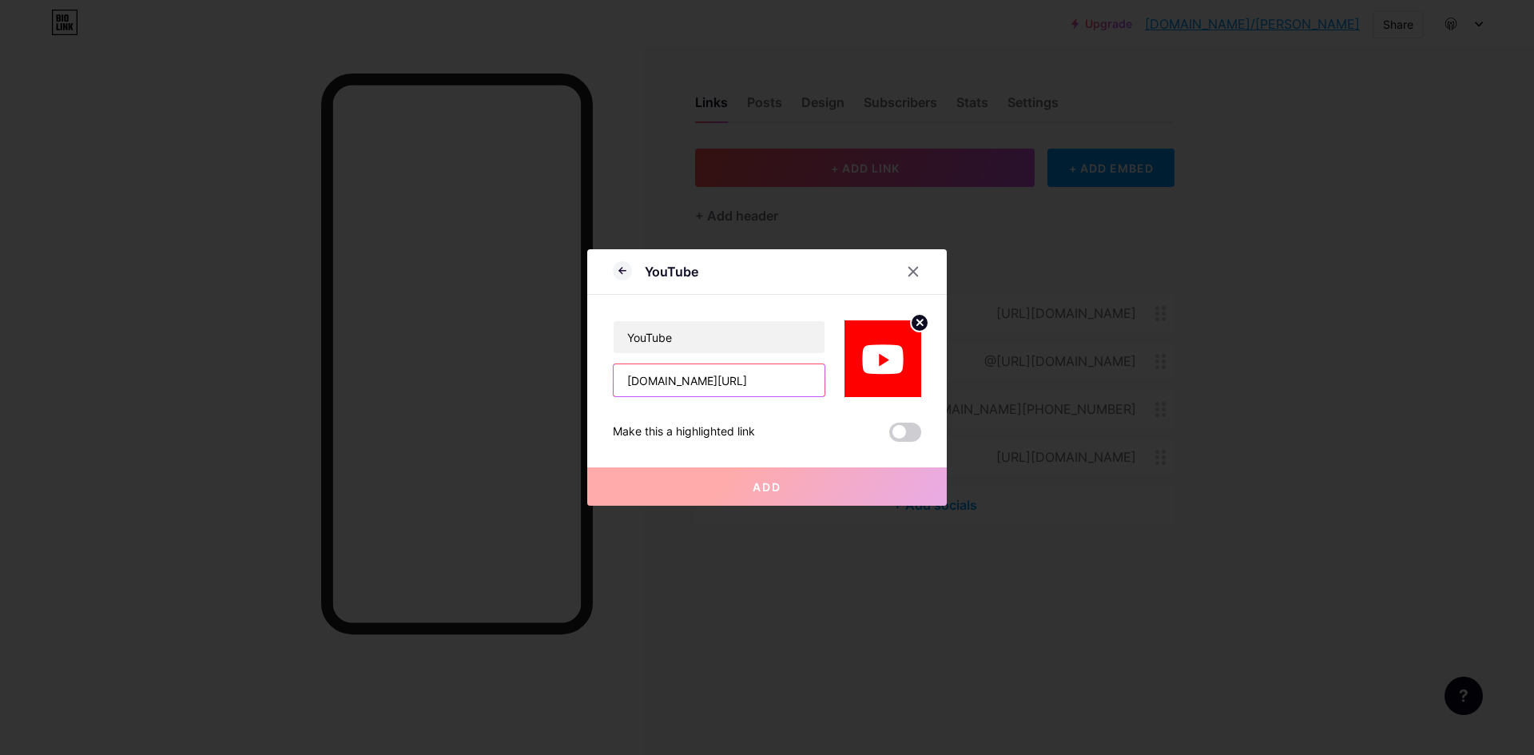
scroll to position [0, 132]
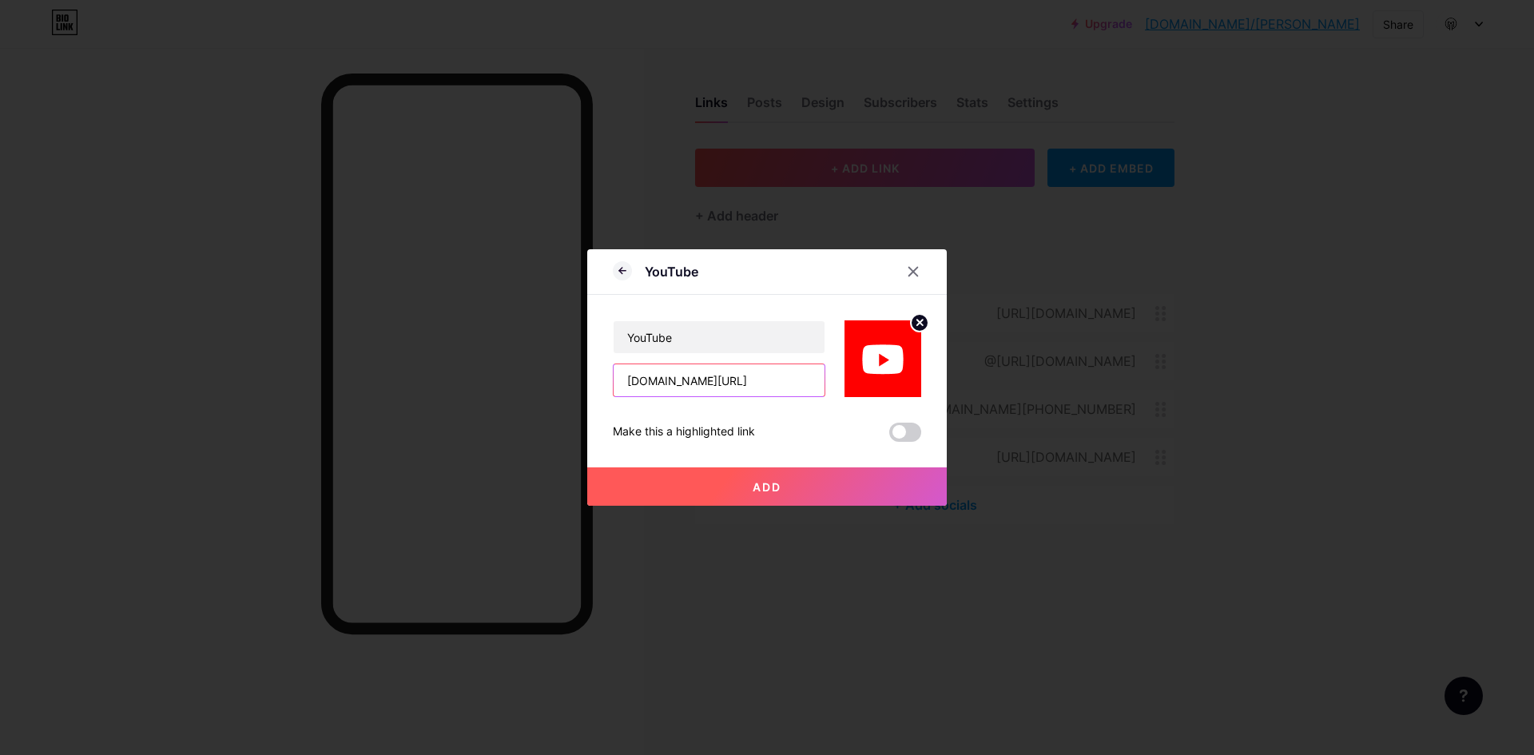
type input "www.youtube.com/channel/UCL9KkLCY3EH86cpMFfqo5TA"
click at [856, 489] on button "Add" at bounding box center [766, 486] width 359 height 38
click at [772, 486] on span "Add" at bounding box center [766, 487] width 29 height 14
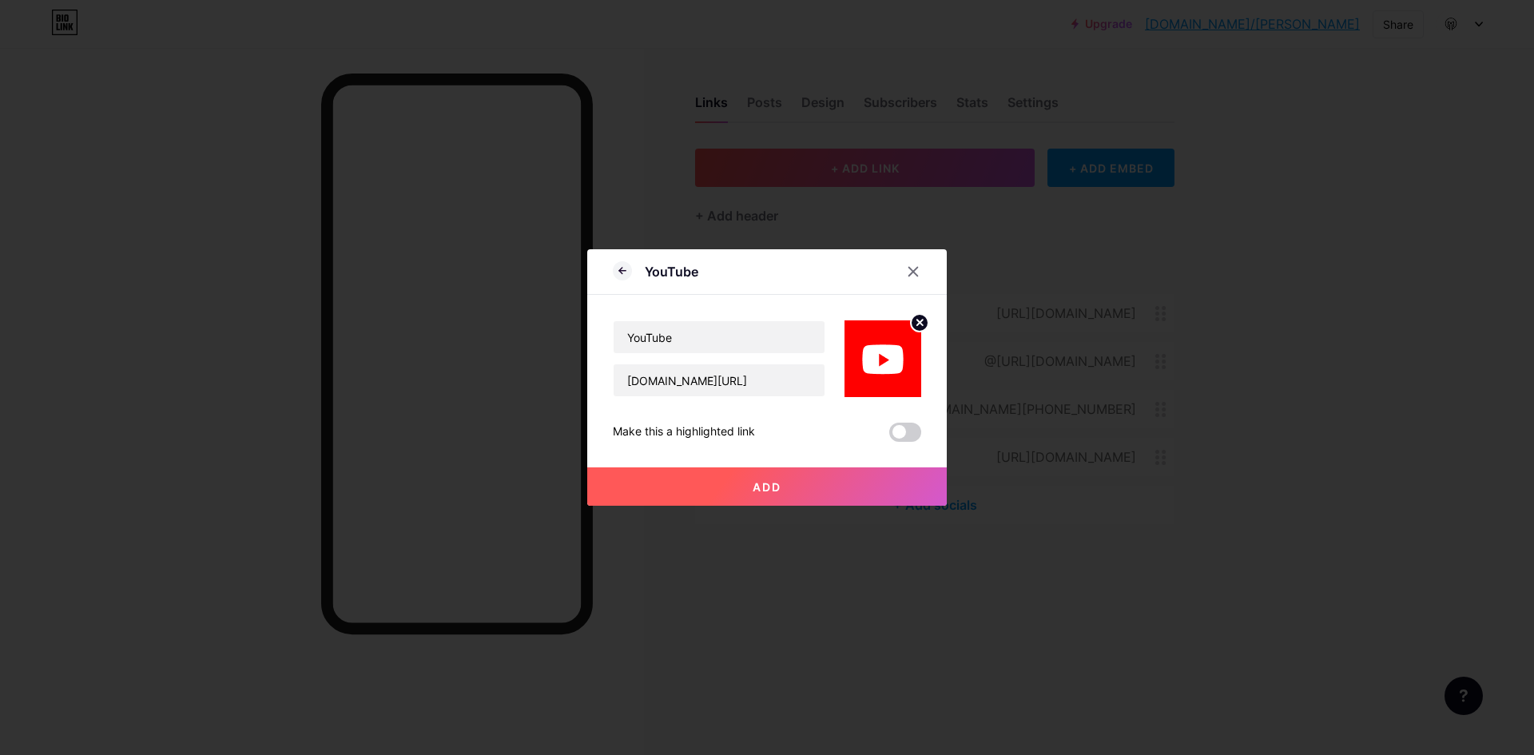
click at [772, 486] on span "Add" at bounding box center [766, 487] width 29 height 14
click at [902, 430] on span at bounding box center [905, 432] width 32 height 19
click at [889, 436] on input "checkbox" at bounding box center [889, 436] width 0 height 0
click at [764, 485] on span "Add" at bounding box center [766, 487] width 29 height 14
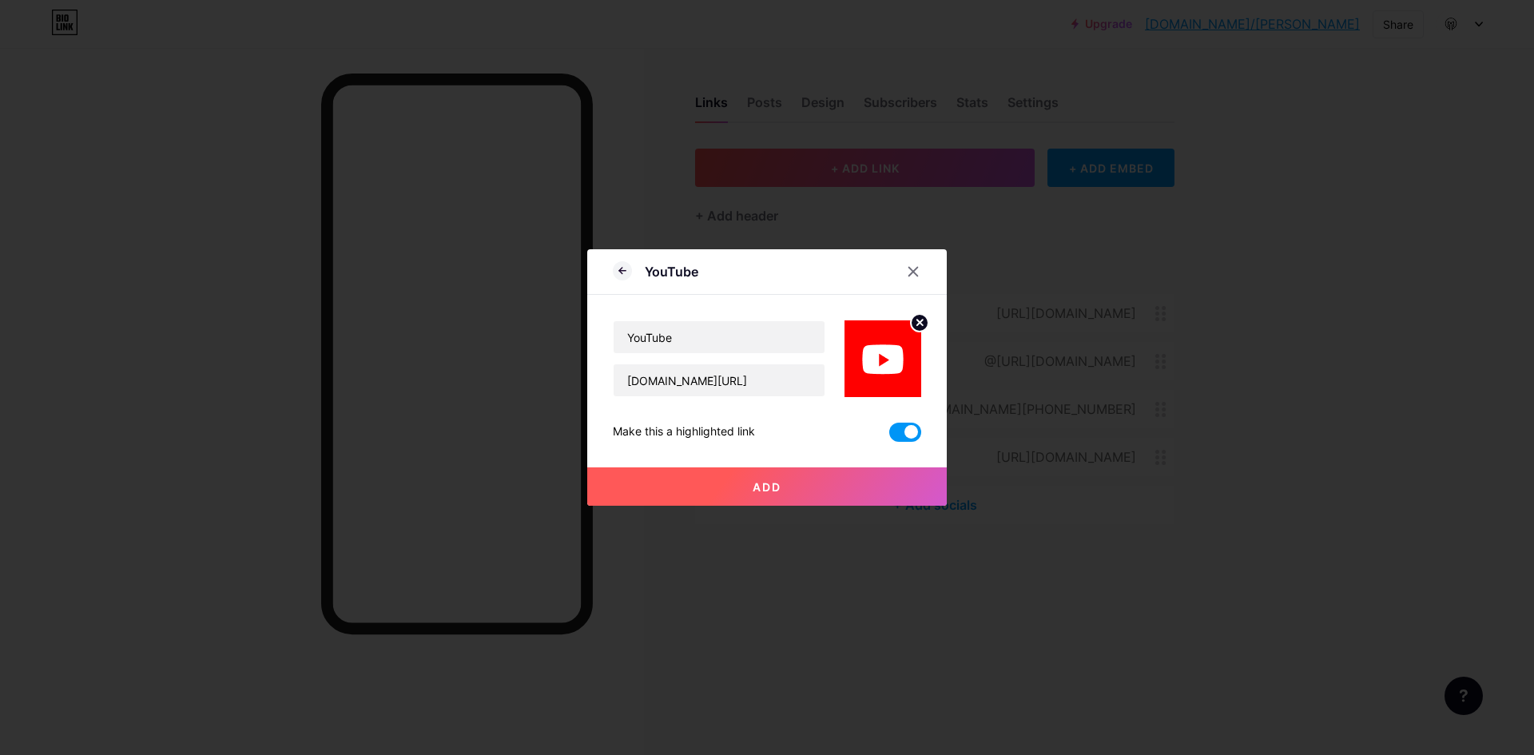
click at [764, 485] on span "Add" at bounding box center [766, 487] width 29 height 14
click at [912, 264] on div at bounding box center [913, 271] width 29 height 29
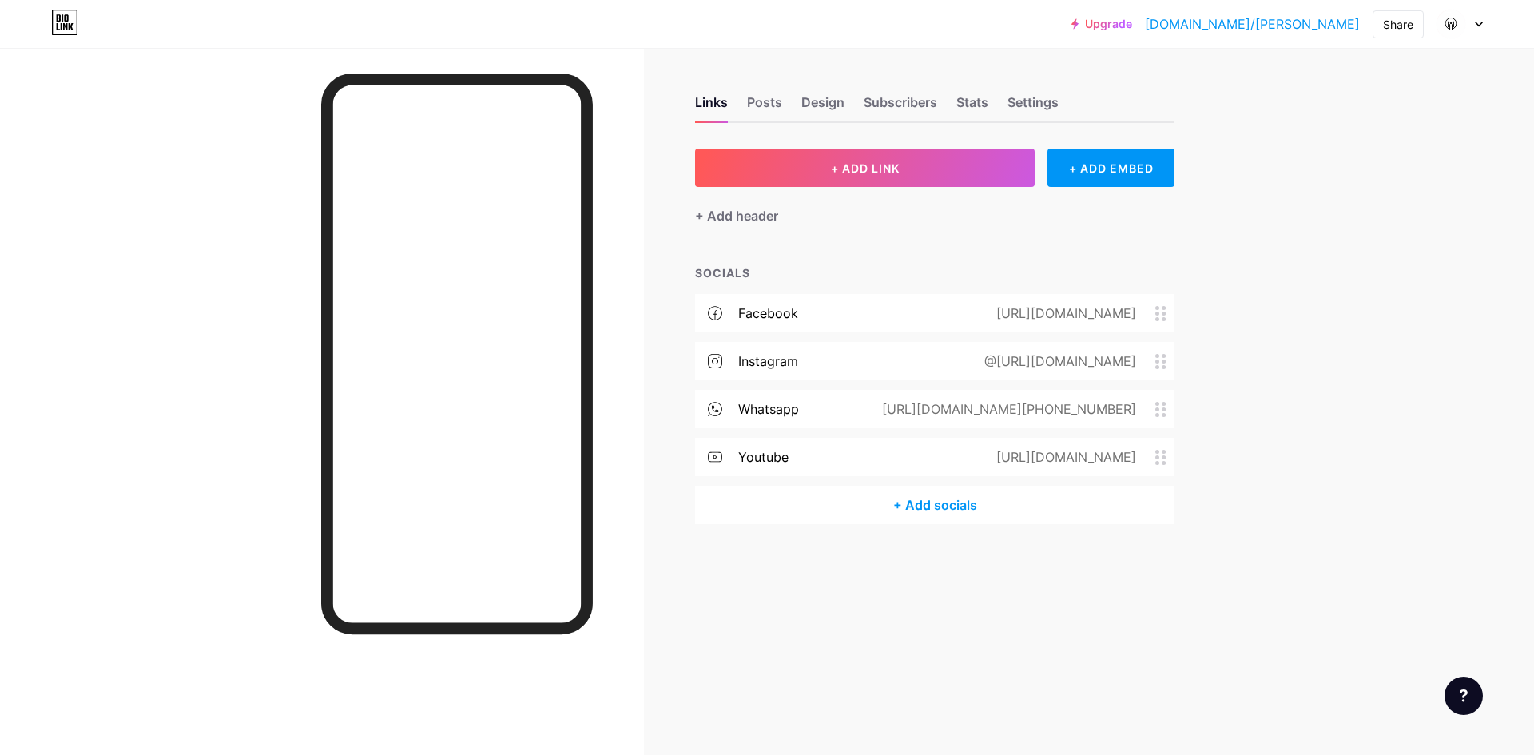
click at [1165, 351] on div "@[URL][DOMAIN_NAME]" at bounding box center [1067, 360] width 216 height 19
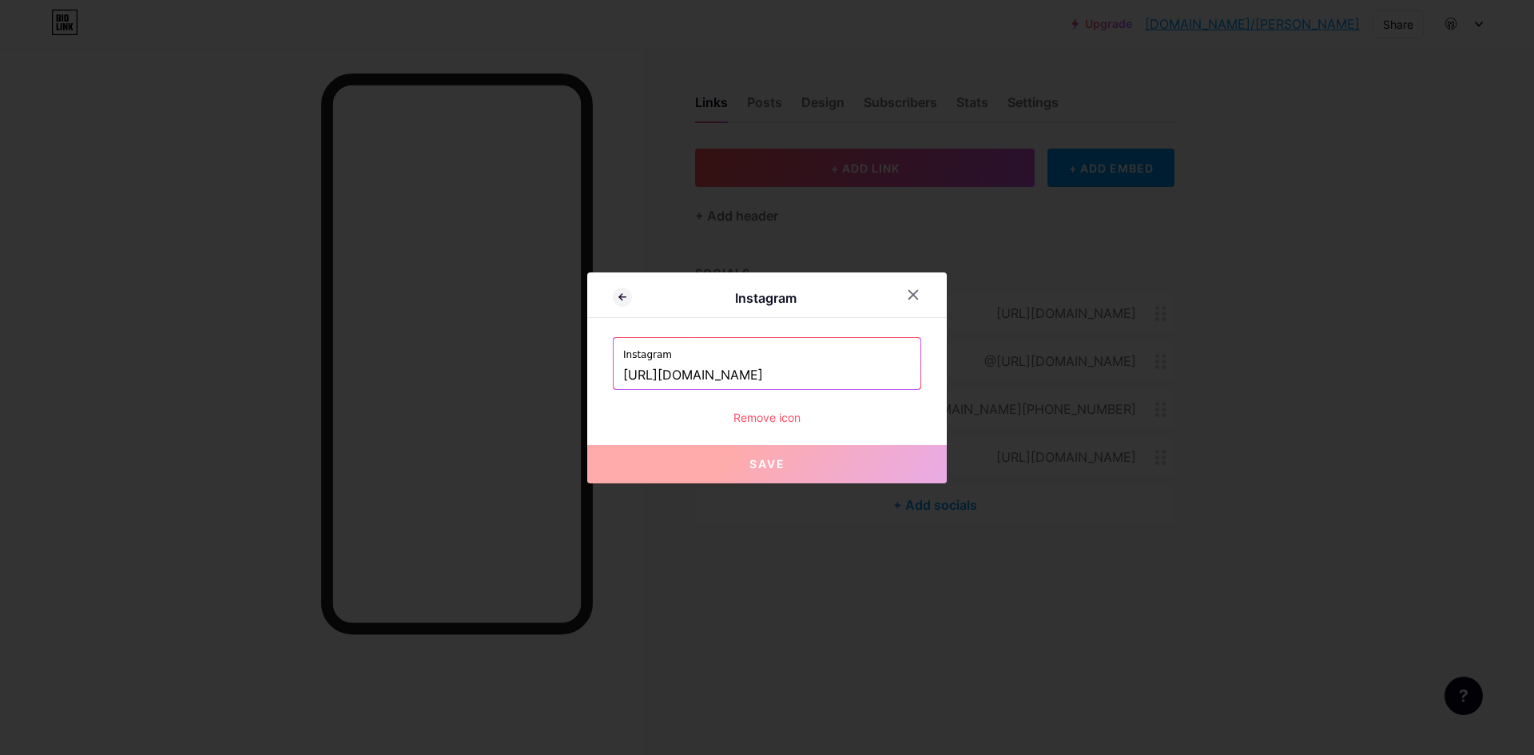
click at [871, 379] on input "[URL][DOMAIN_NAME]" at bounding box center [767, 375] width 288 height 27
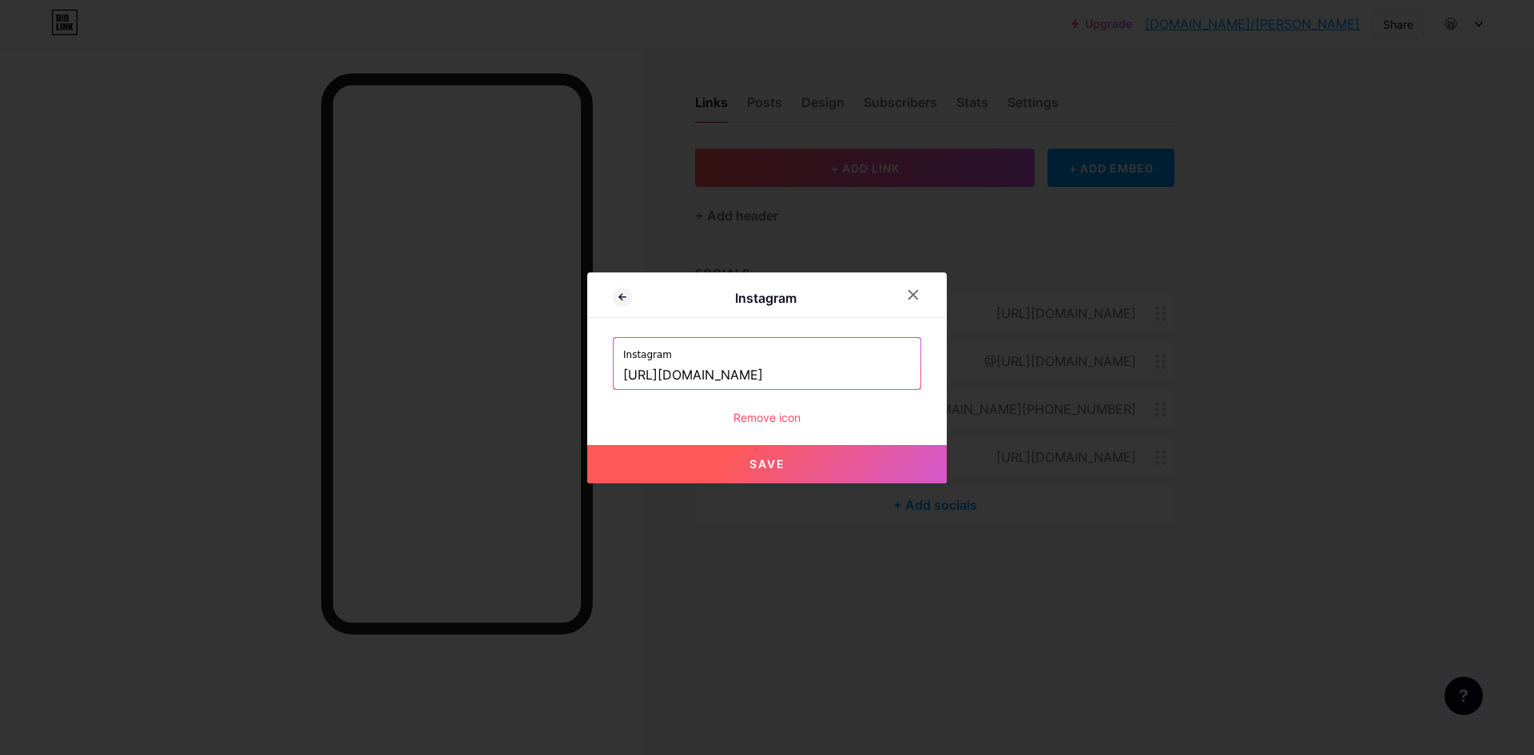
paste input "[URL][DOMAIN_NAME]"
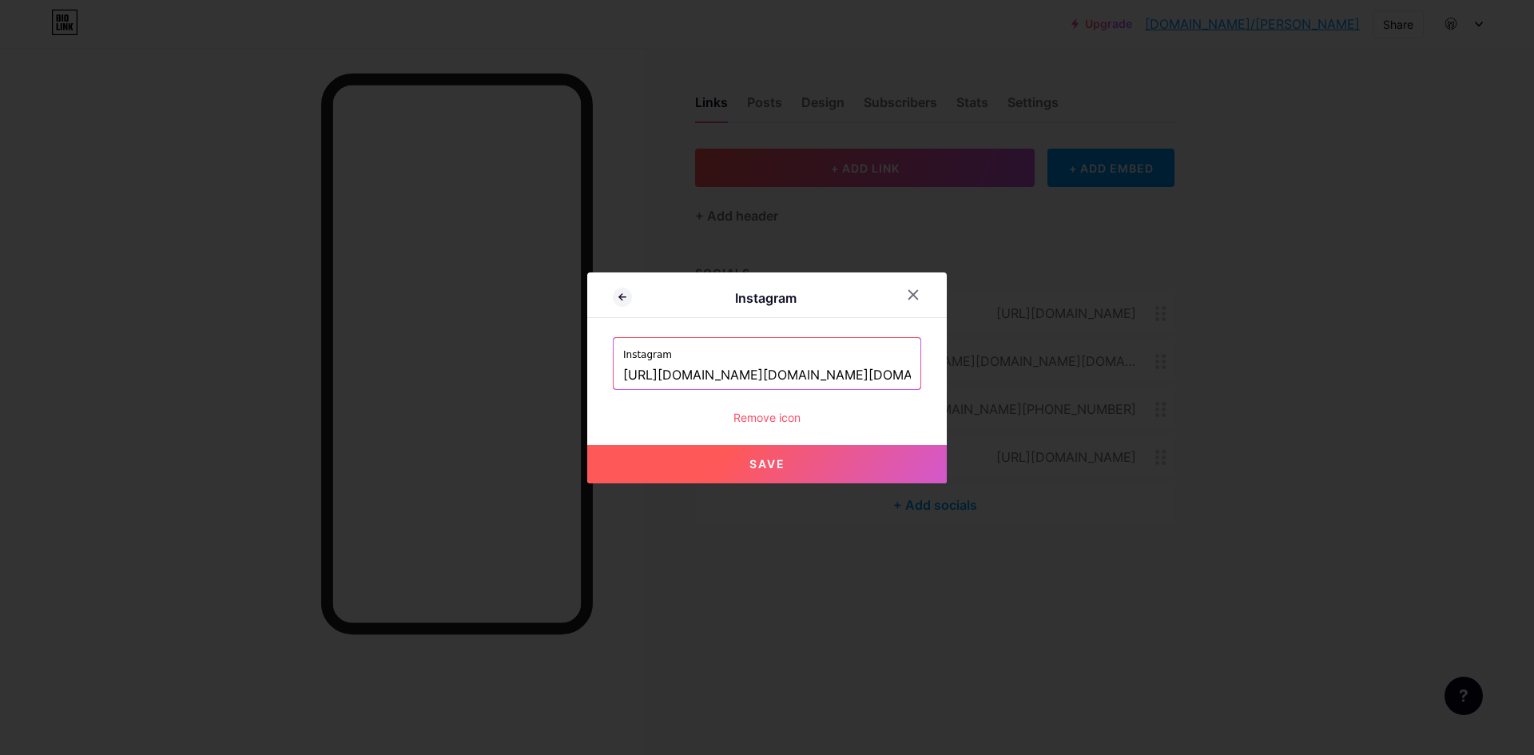
click at [780, 458] on span "Save" at bounding box center [767, 464] width 36 height 14
type input "https://instagram.com/https://www.instagram.com/maviyadesigner/https://www.inst…"
click at [911, 296] on icon at bounding box center [913, 294] width 13 height 13
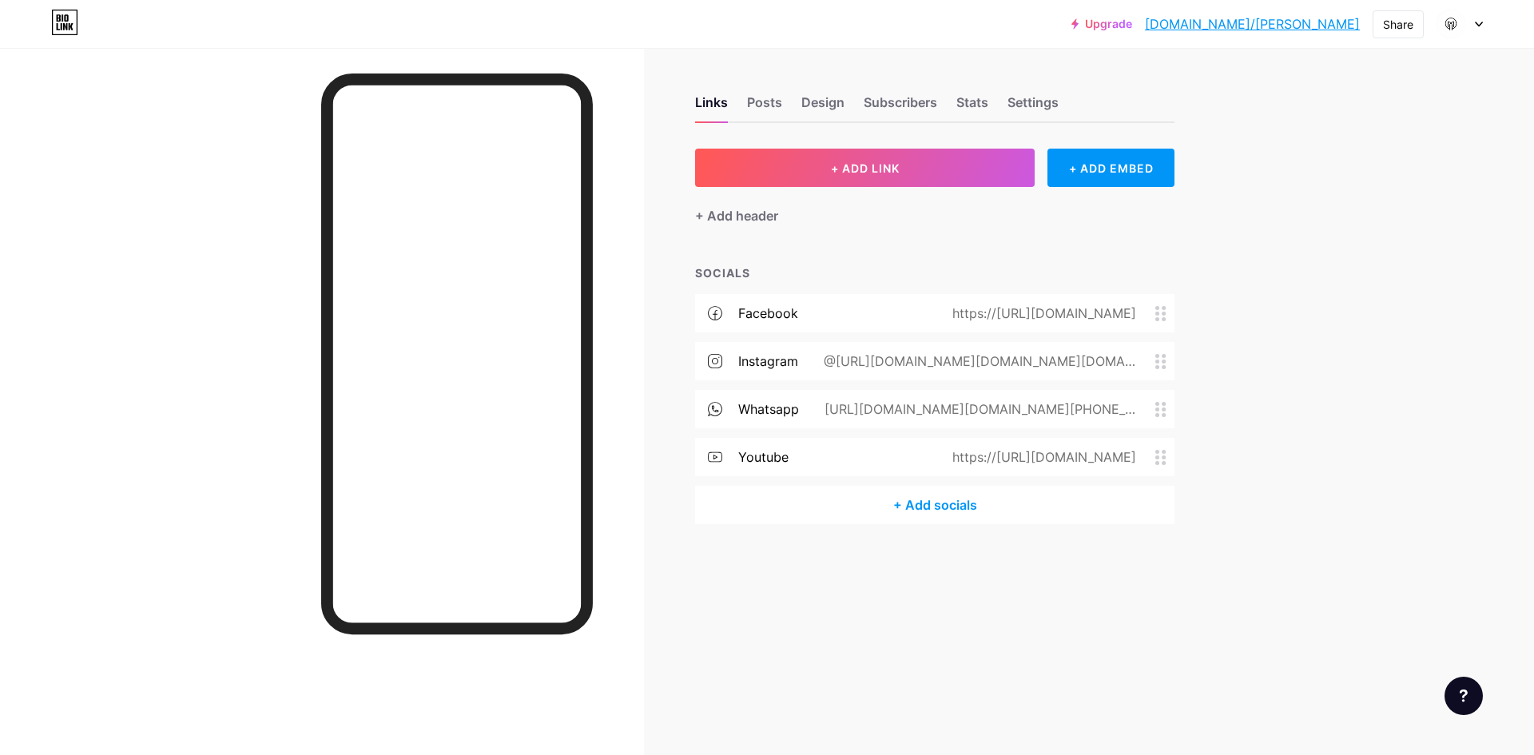
click at [1483, 14] on div "Upgrade bio.link/maviya... bio.link/maviyadesigner Share Switch accounts Maviya…" at bounding box center [767, 24] width 1534 height 29
click at [1481, 22] on icon at bounding box center [1479, 25] width 8 height 6
click at [824, 101] on div "Design" at bounding box center [822, 107] width 43 height 29
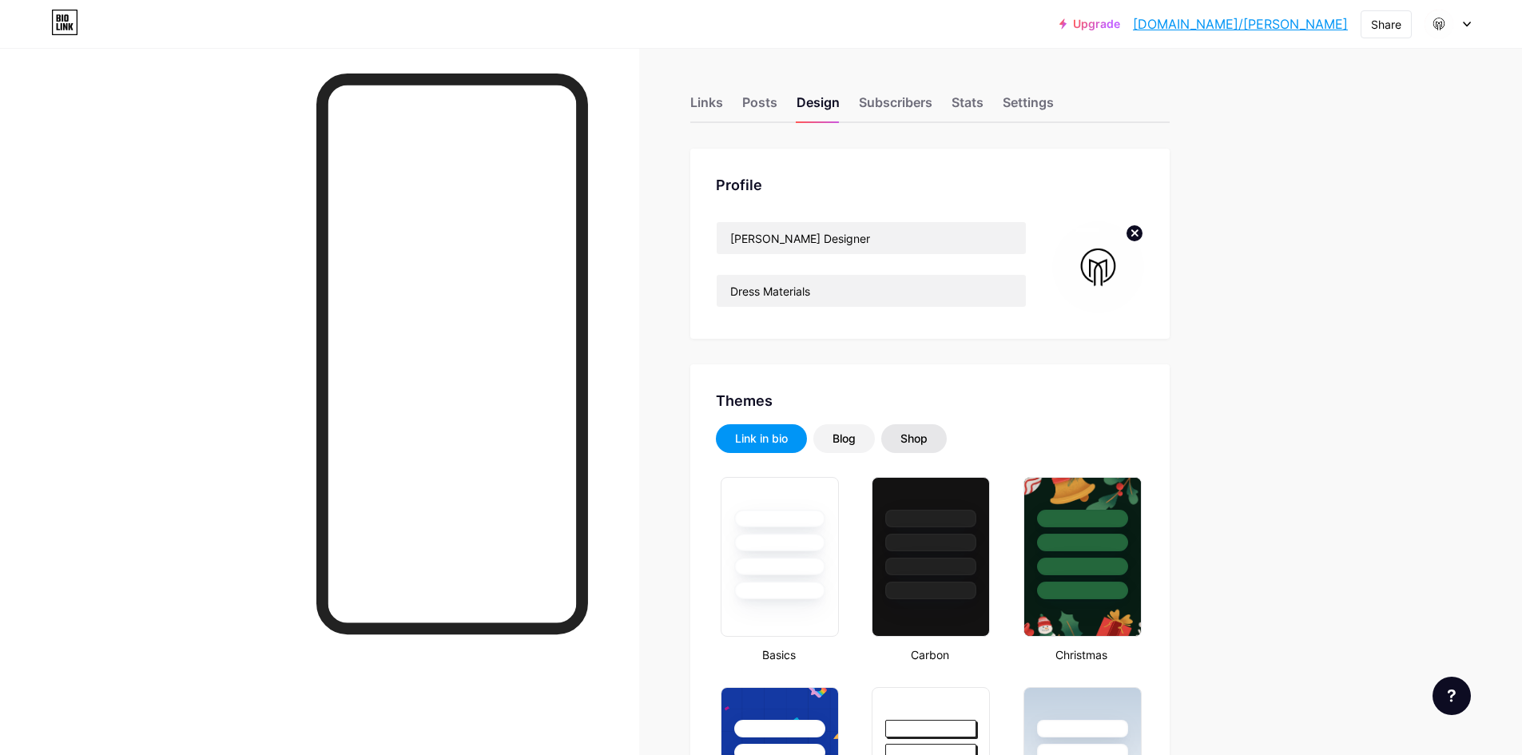
click at [925, 442] on div "Shop" at bounding box center [913, 439] width 27 height 16
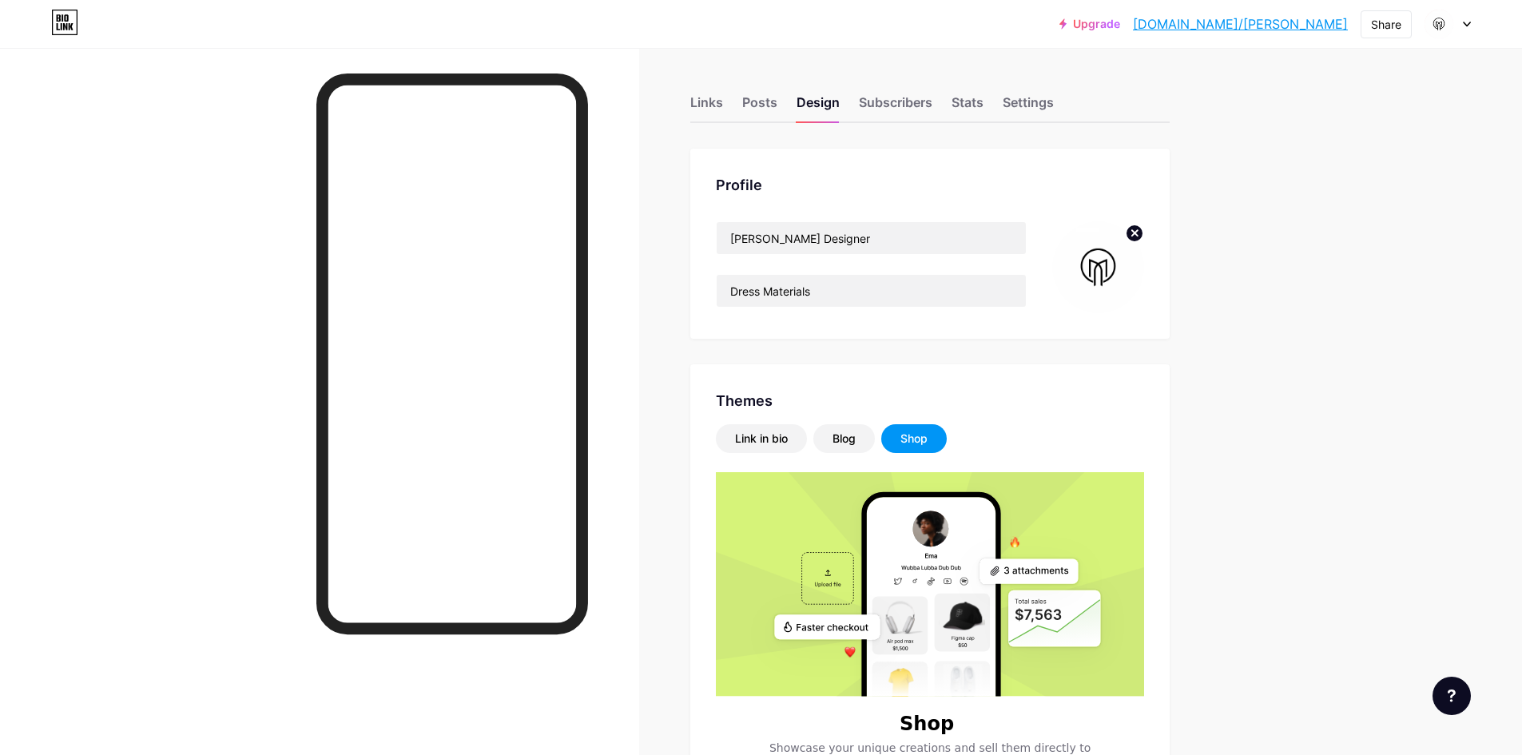
click at [925, 442] on div "Shop" at bounding box center [913, 439] width 27 height 16
click at [788, 451] on div "Link in bio" at bounding box center [761, 438] width 91 height 29
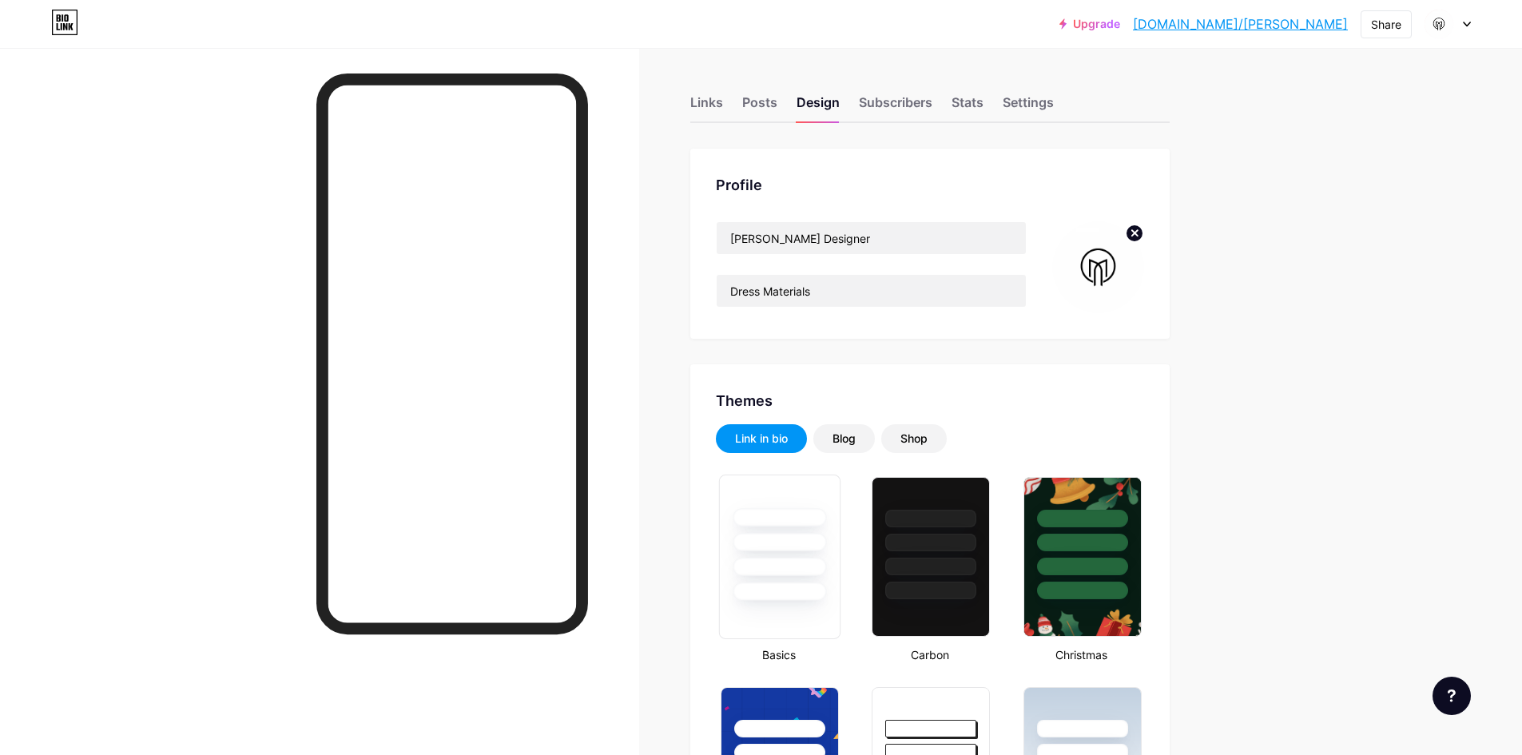
click at [824, 614] on div at bounding box center [779, 556] width 121 height 165
click at [824, 614] on div at bounding box center [779, 557] width 116 height 160
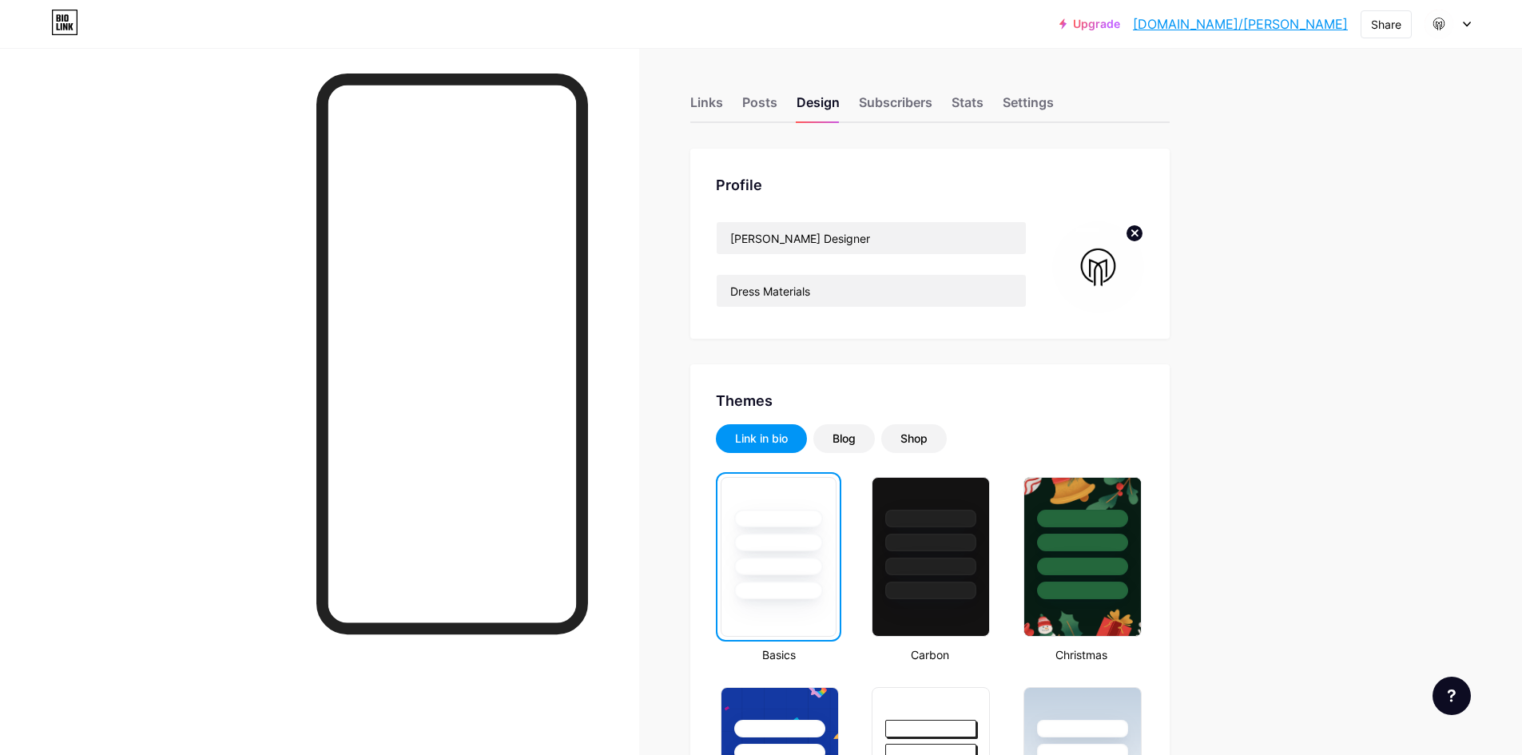
click at [824, 614] on div at bounding box center [779, 557] width 116 height 160
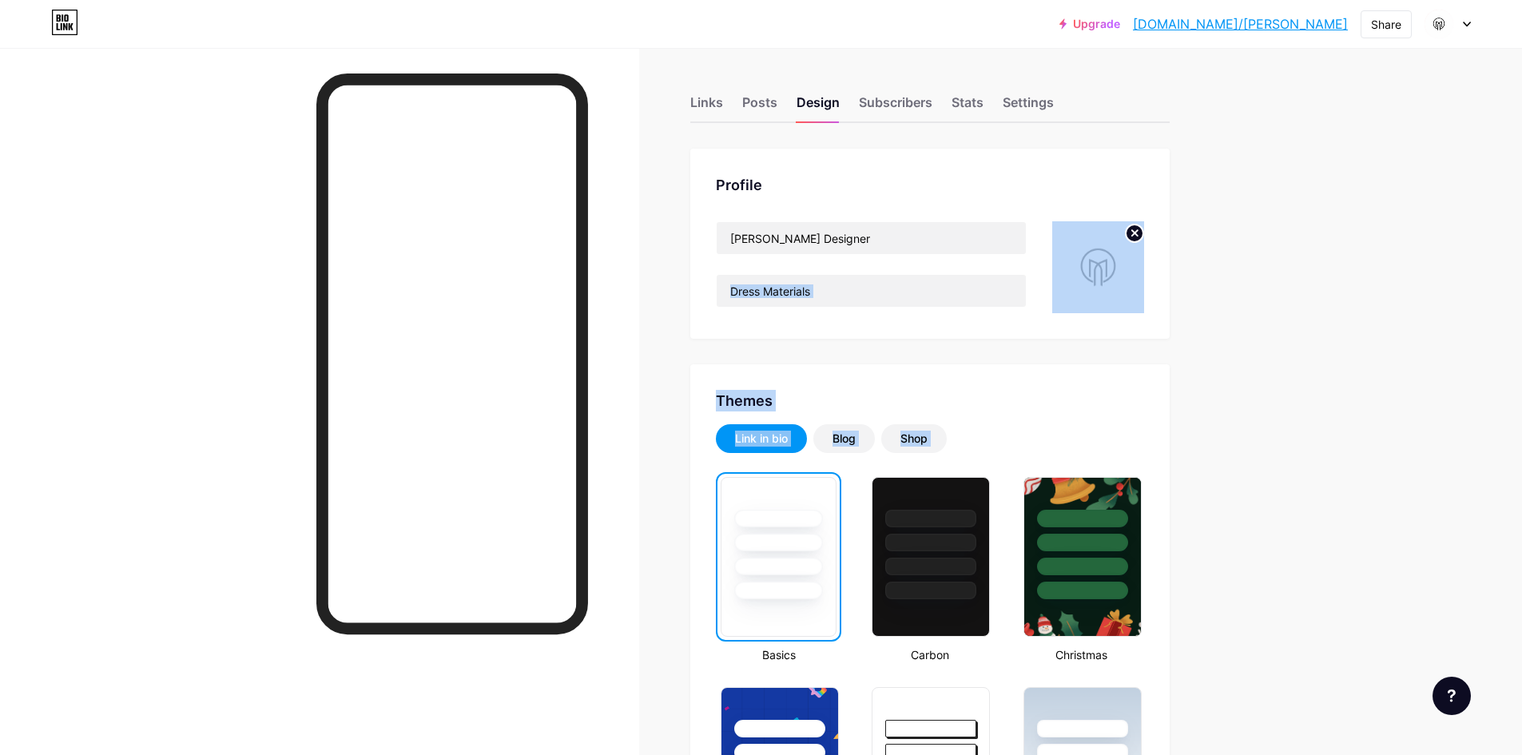
drag, startPoint x: 824, startPoint y: 614, endPoint x: 1016, endPoint y: 206, distance: 451.3
click at [1013, 200] on div "Profile Maviya Designer Dress Materials" at bounding box center [929, 244] width 479 height 190
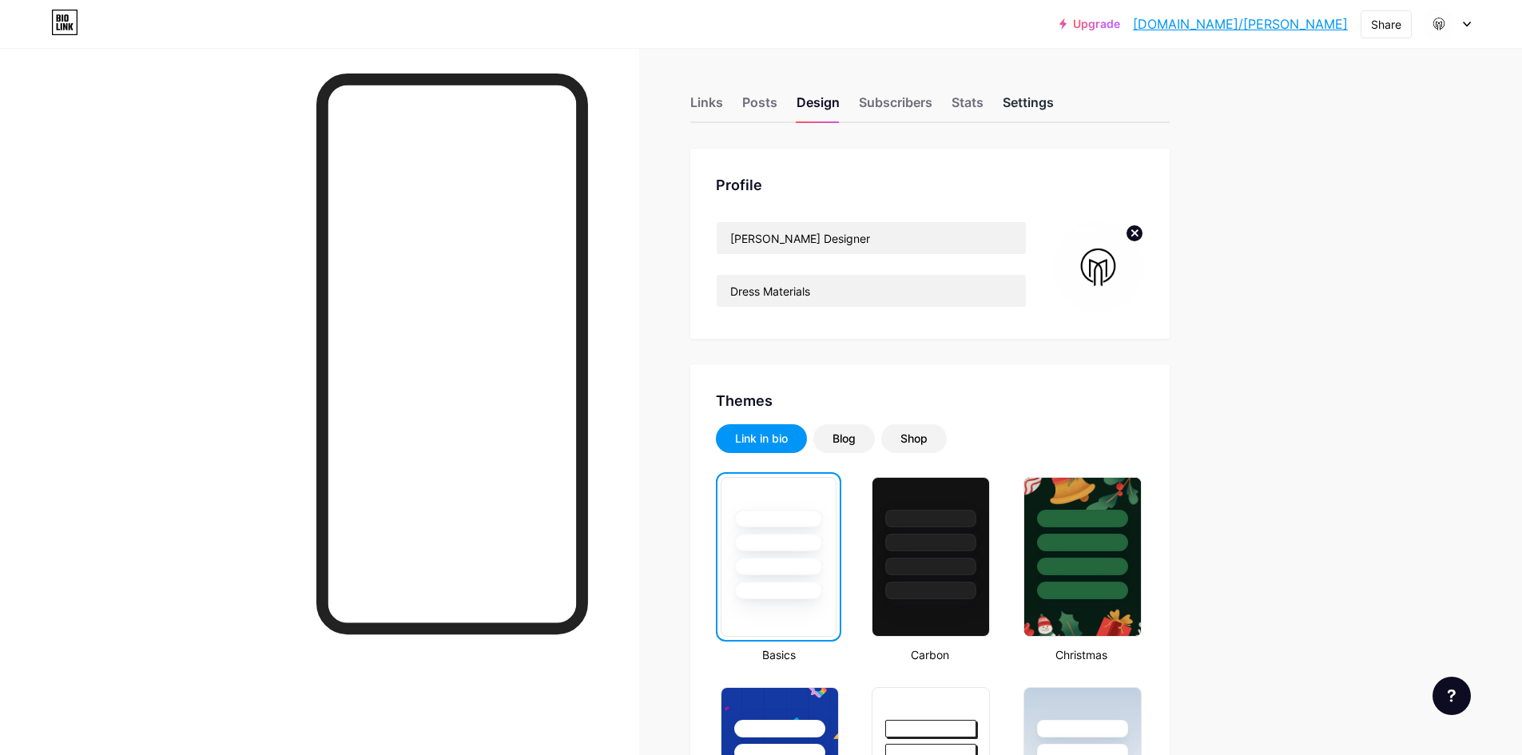
click at [1033, 102] on div "Settings" at bounding box center [1027, 107] width 51 height 29
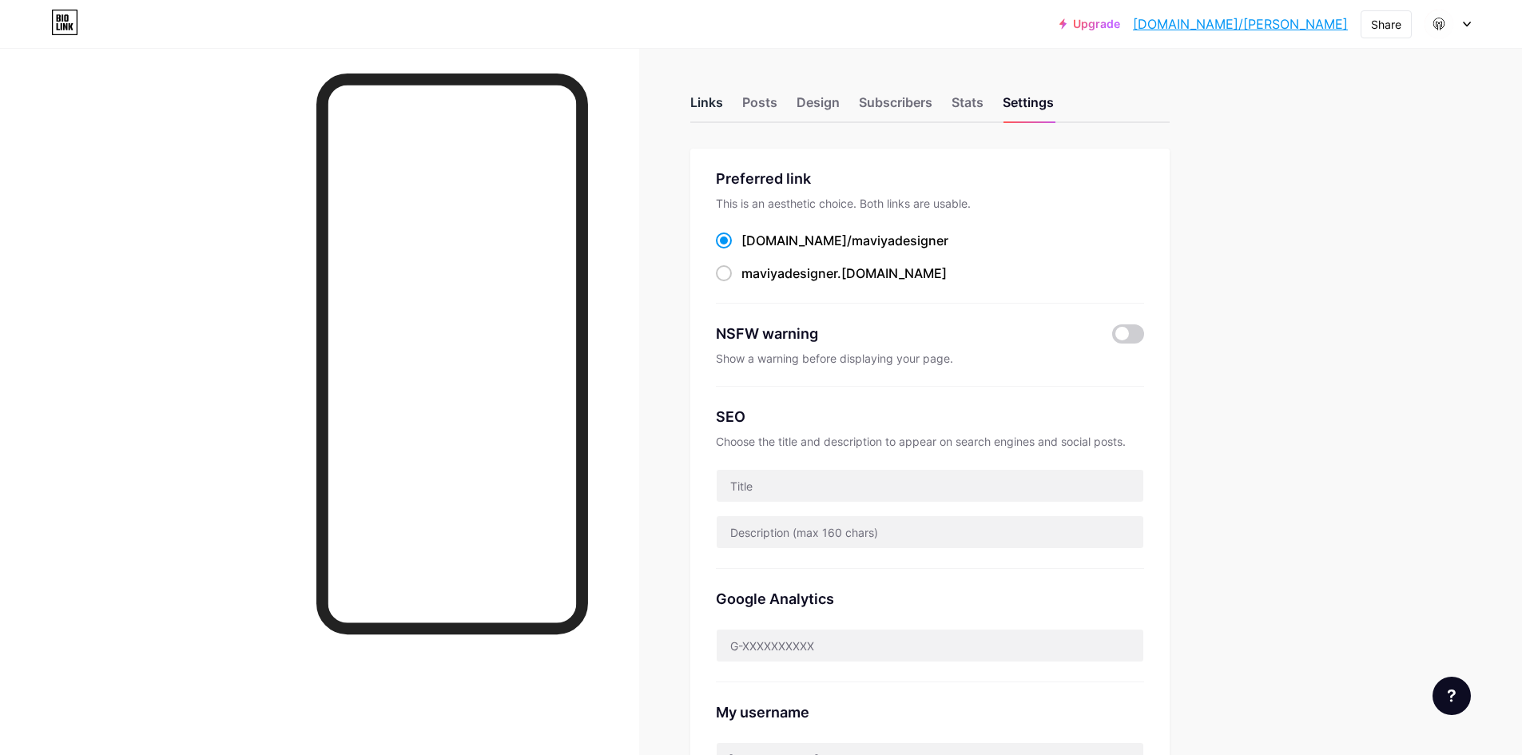
click at [718, 116] on div "Links" at bounding box center [706, 107] width 33 height 29
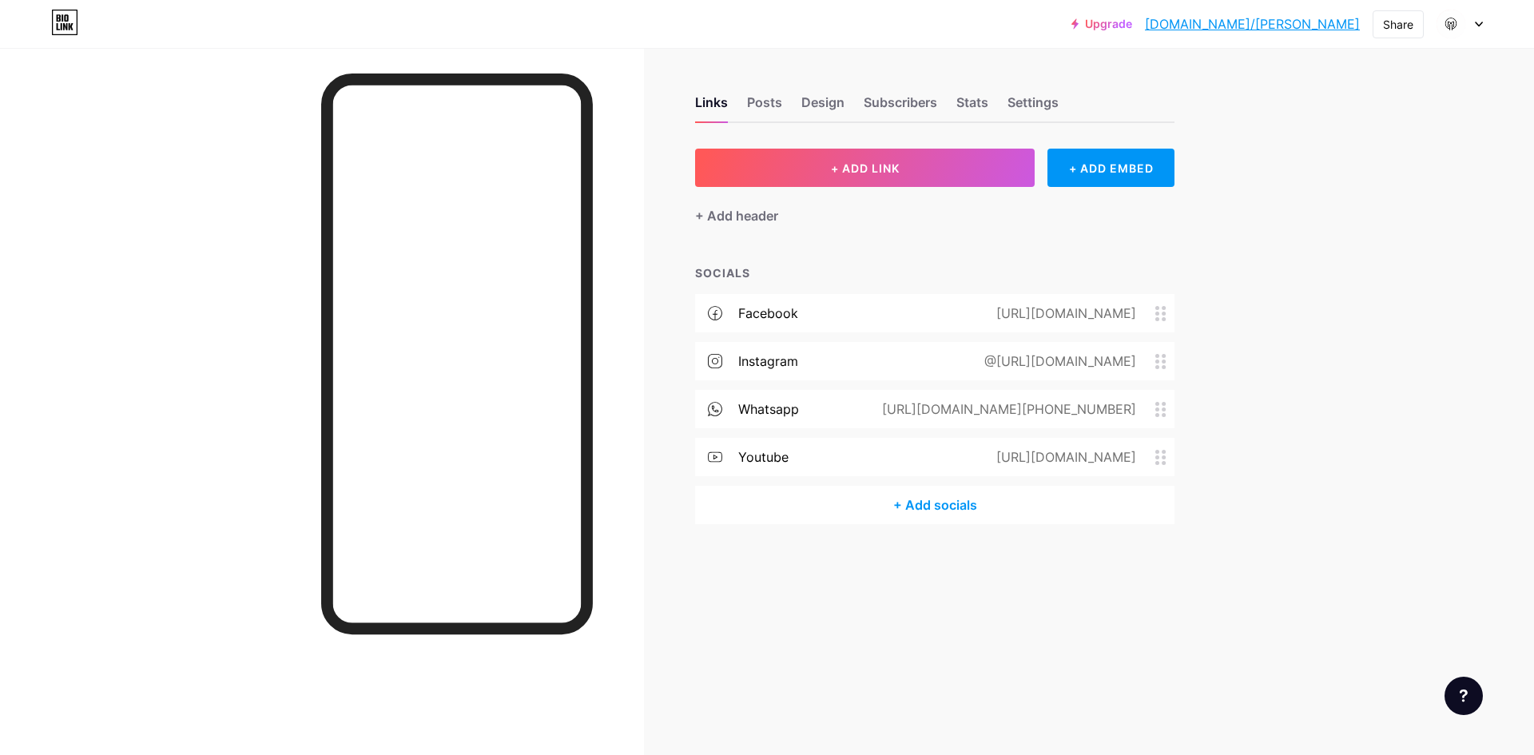
click at [890, 519] on div "+ Add socials" at bounding box center [934, 505] width 479 height 38
click at [812, 351] on div "Instagram Edit" at bounding box center [767, 346] width 308 height 34
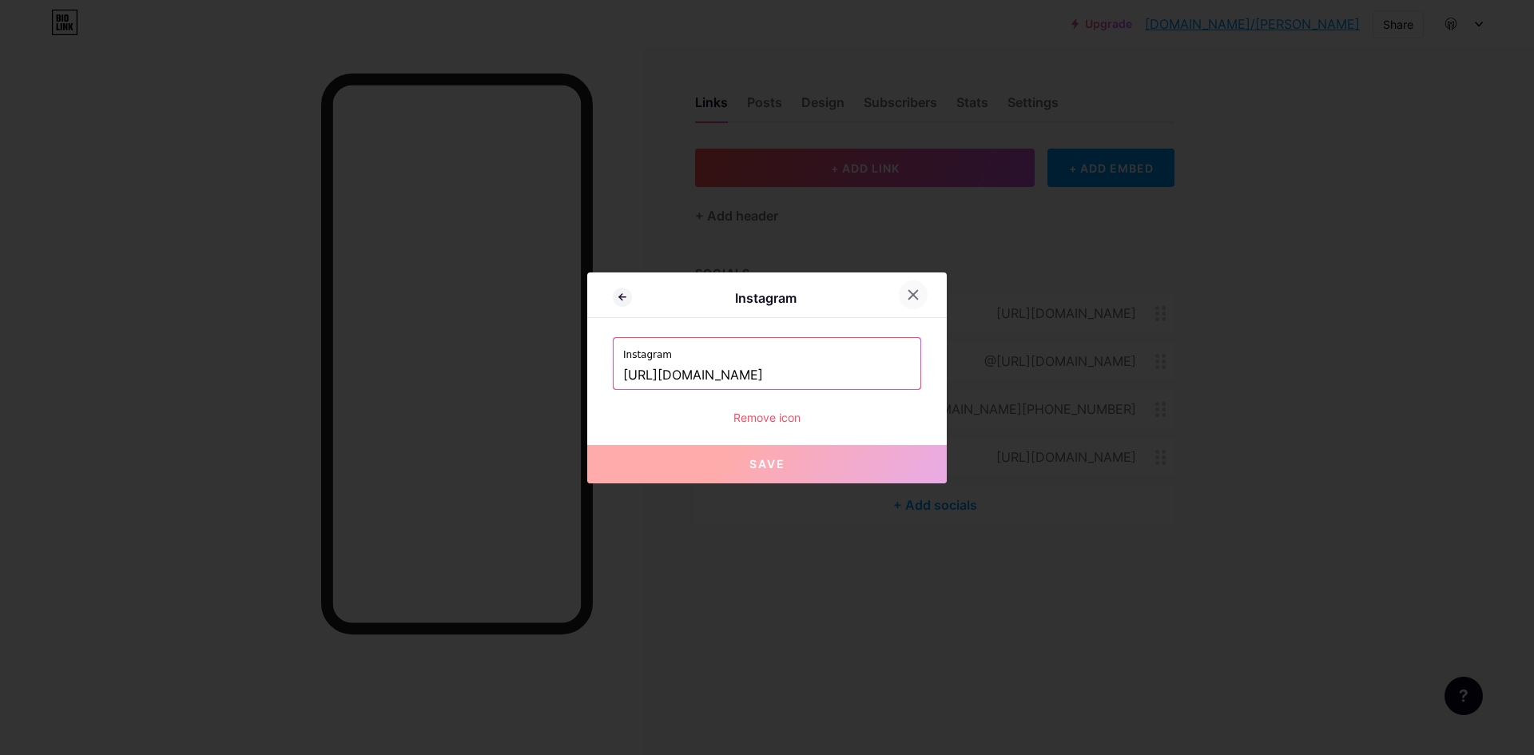
click at [909, 295] on icon at bounding box center [913, 294] width 13 height 13
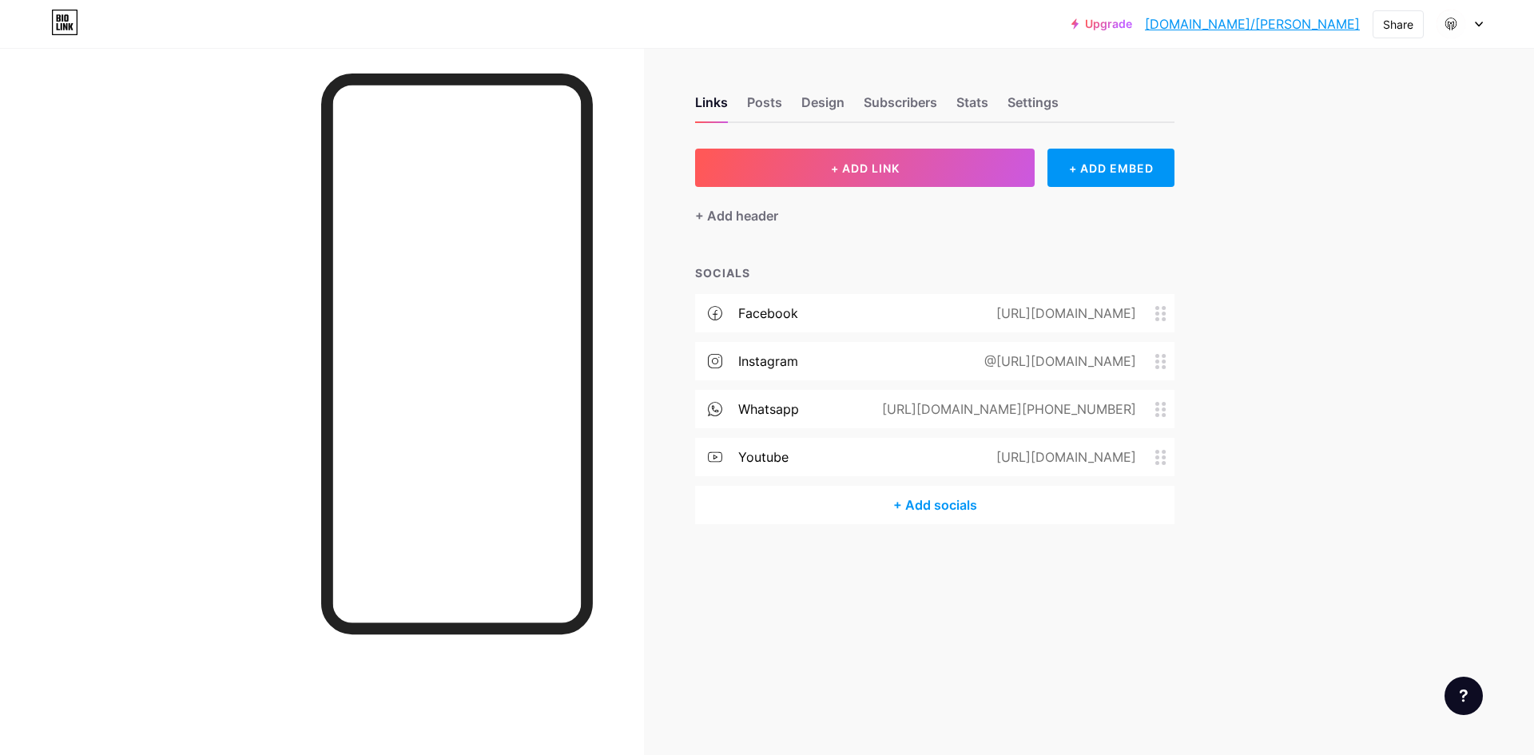
click at [1163, 357] on icon at bounding box center [1160, 361] width 11 height 15
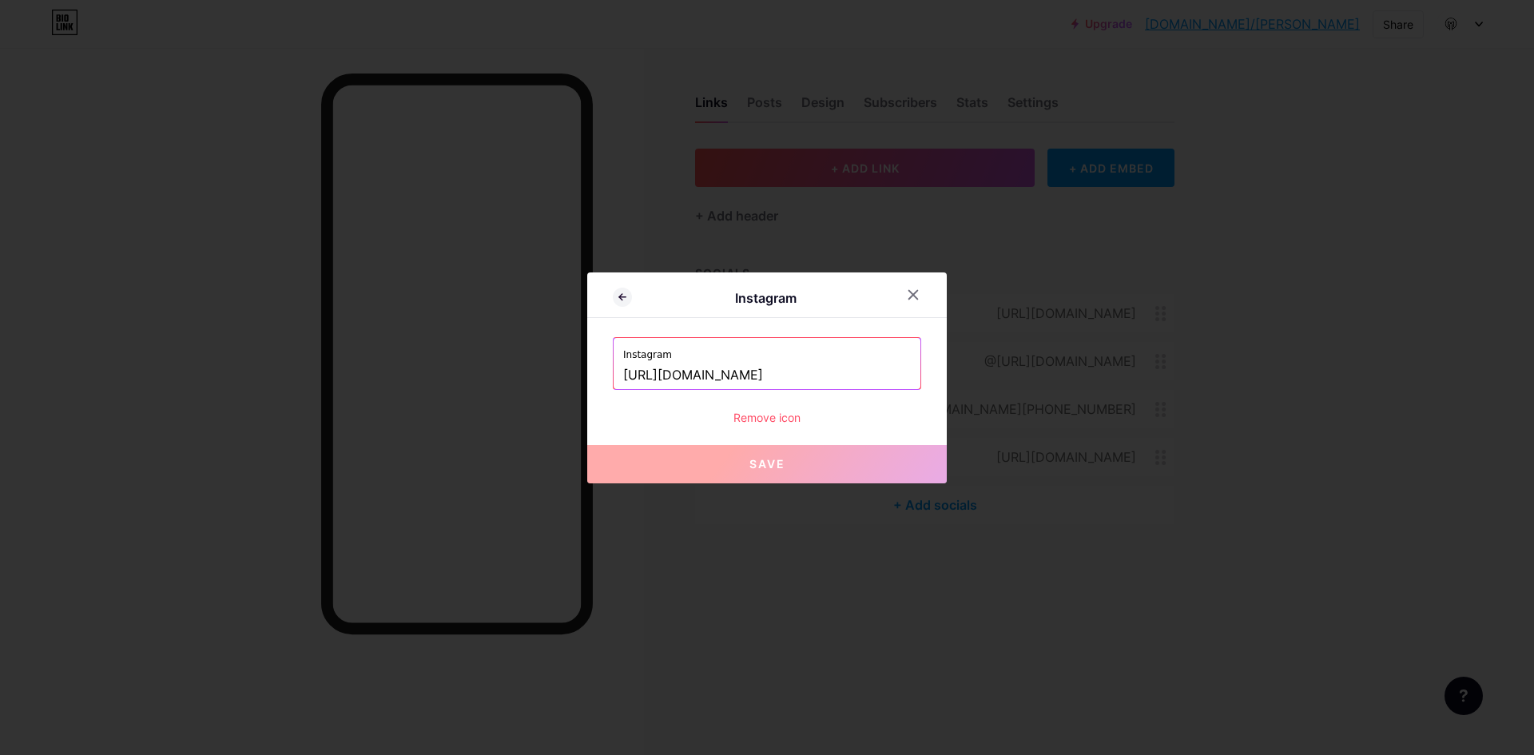
click at [792, 413] on div "Remove icon" at bounding box center [767, 417] width 308 height 17
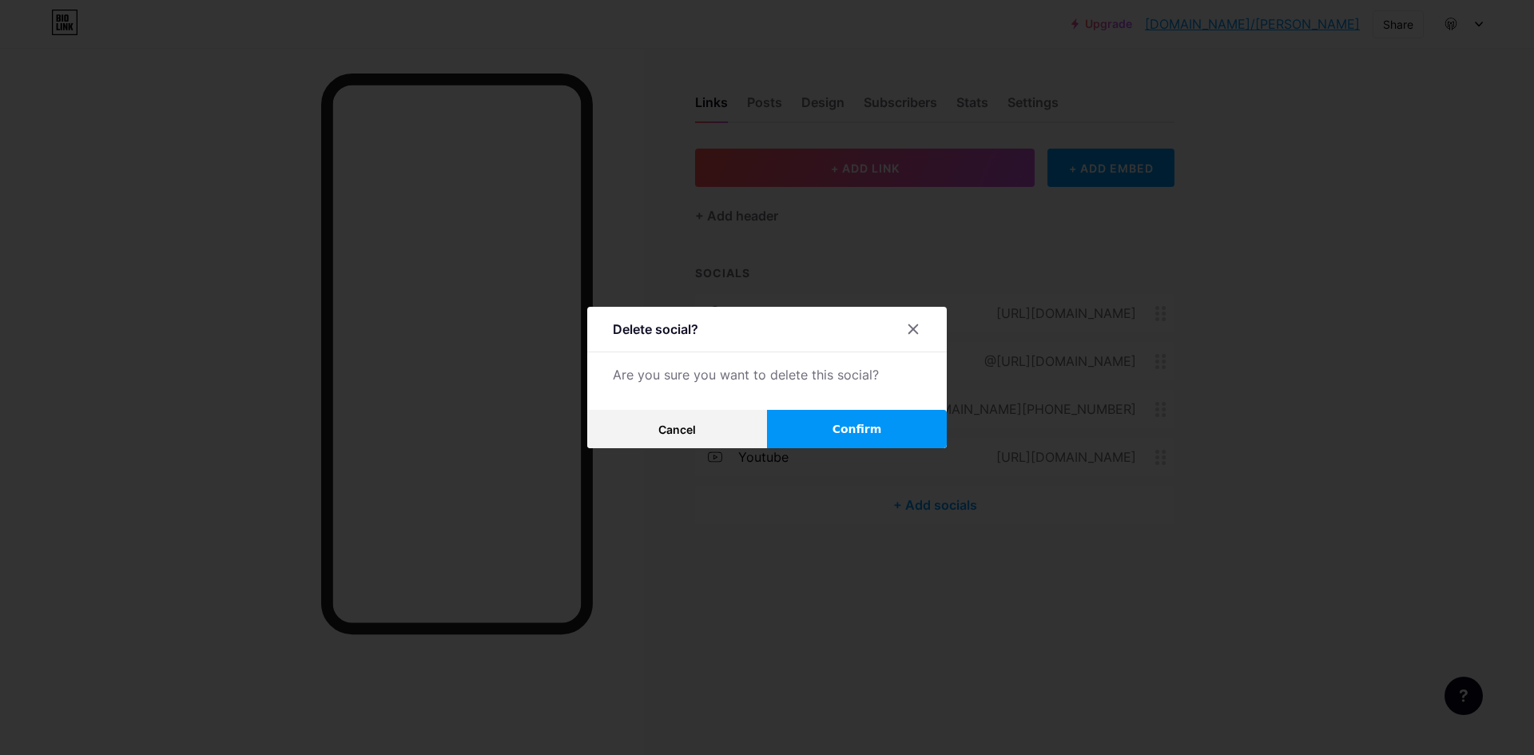
click at [834, 435] on button "Confirm" at bounding box center [857, 429] width 180 height 38
click at [917, 329] on icon at bounding box center [913, 329] width 13 height 13
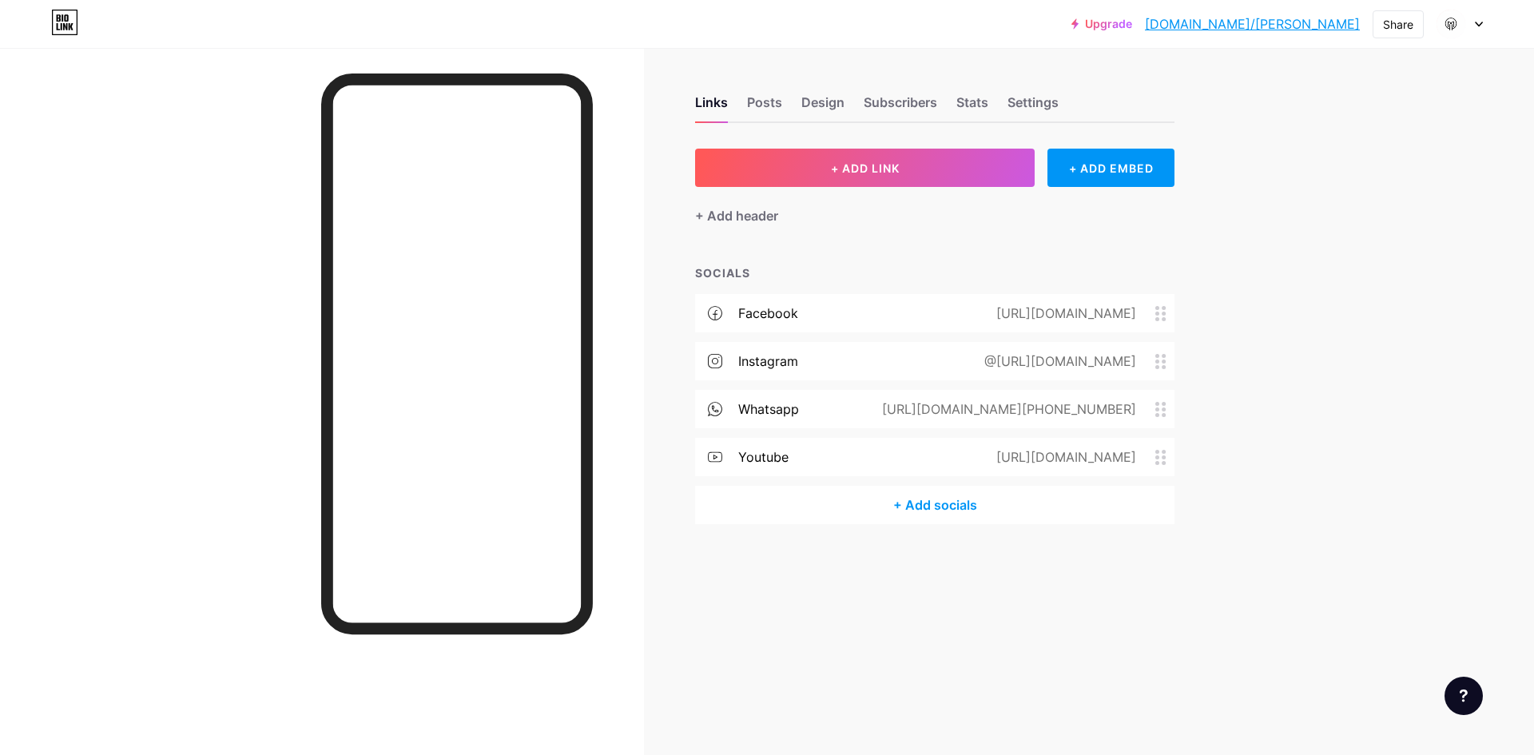
click at [1346, 109] on div "Upgrade [DOMAIN_NAME]/[PERSON_NAME]... [DOMAIN_NAME]/maviyadesigner Share Switc…" at bounding box center [767, 377] width 1534 height 755
click at [1474, 32] on div at bounding box center [1459, 24] width 46 height 29
click at [1357, 212] on li "Logout" at bounding box center [1383, 224] width 198 height 43
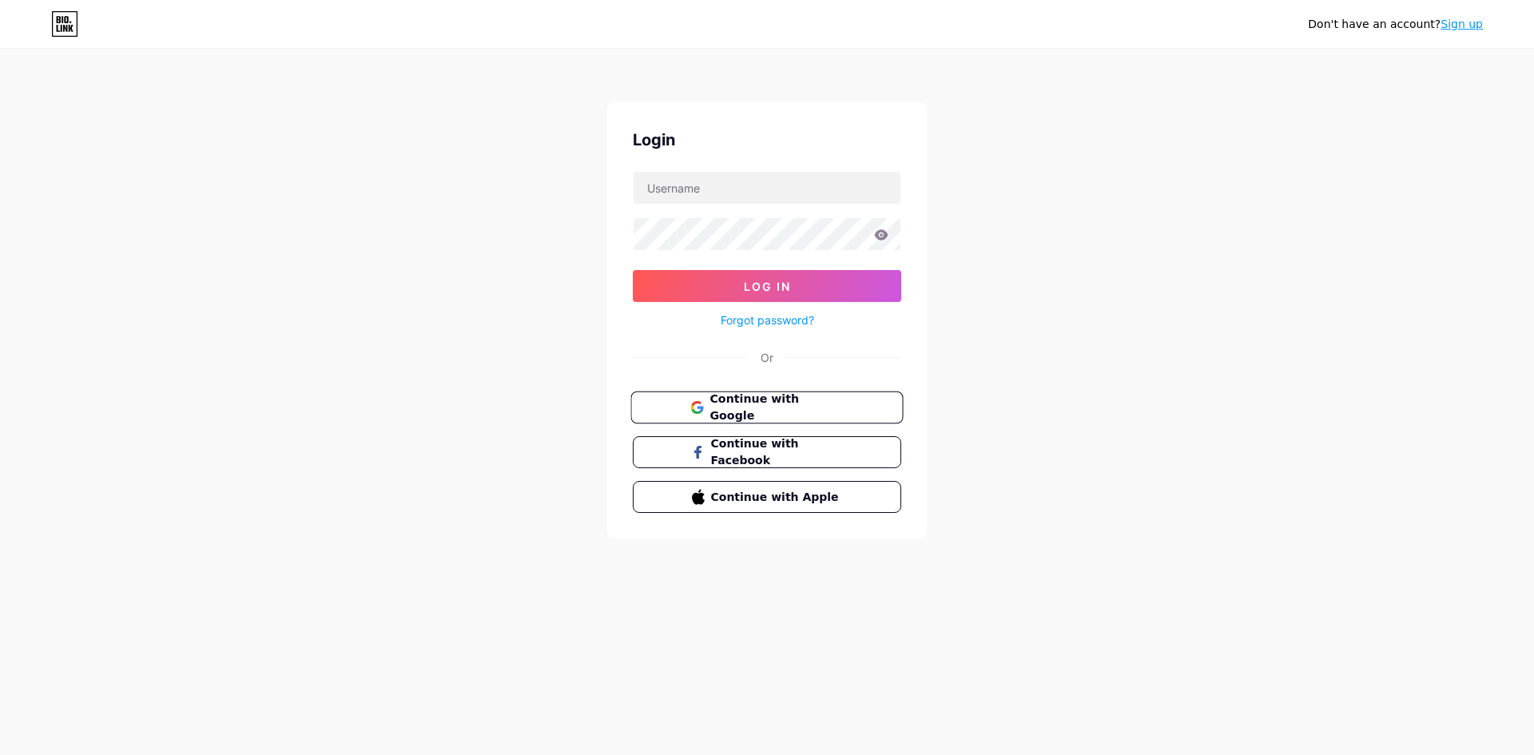
click at [747, 399] on span "Continue with Google" at bounding box center [775, 408] width 133 height 34
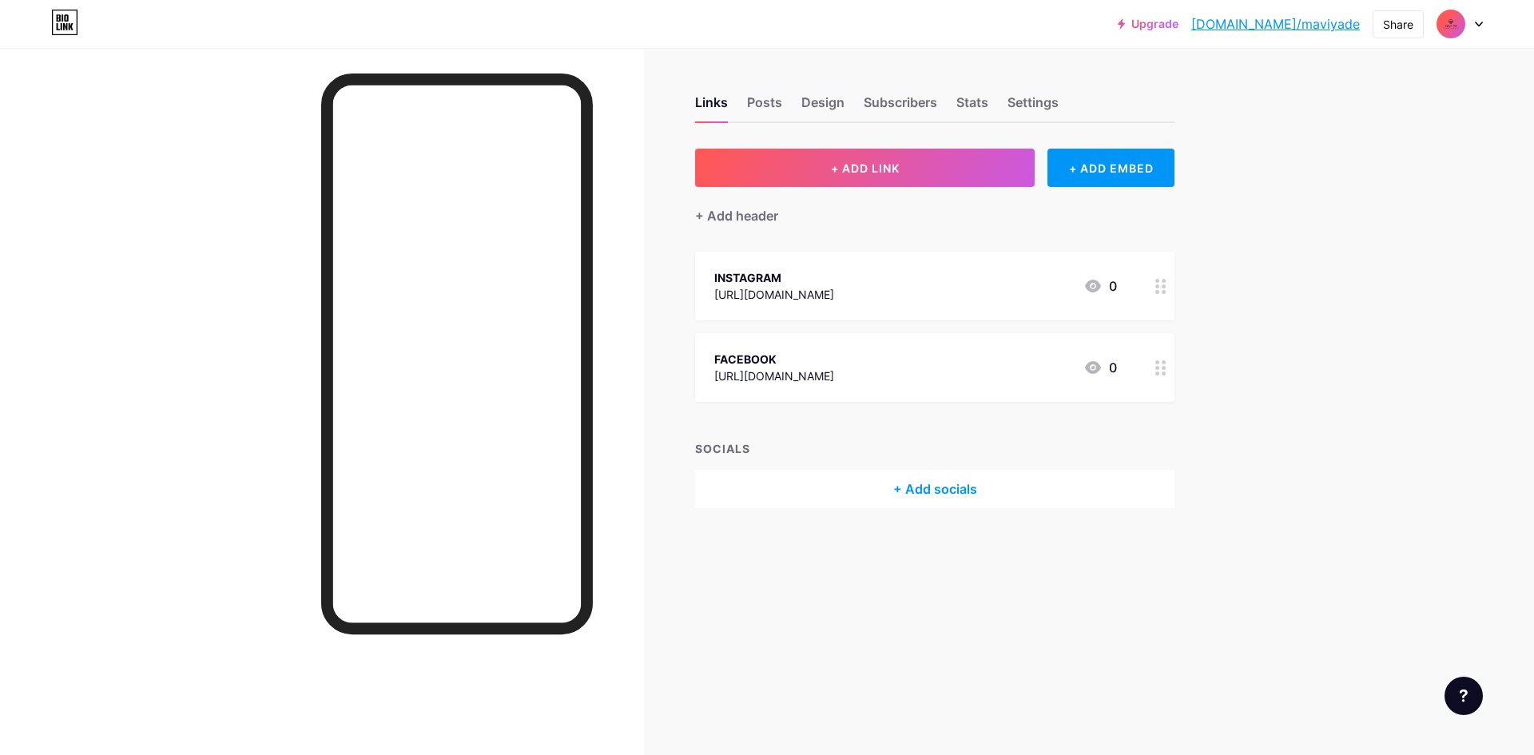
click at [1480, 18] on div at bounding box center [1459, 24] width 46 height 29
click at [1349, 203] on li "Logout" at bounding box center [1383, 224] width 198 height 43
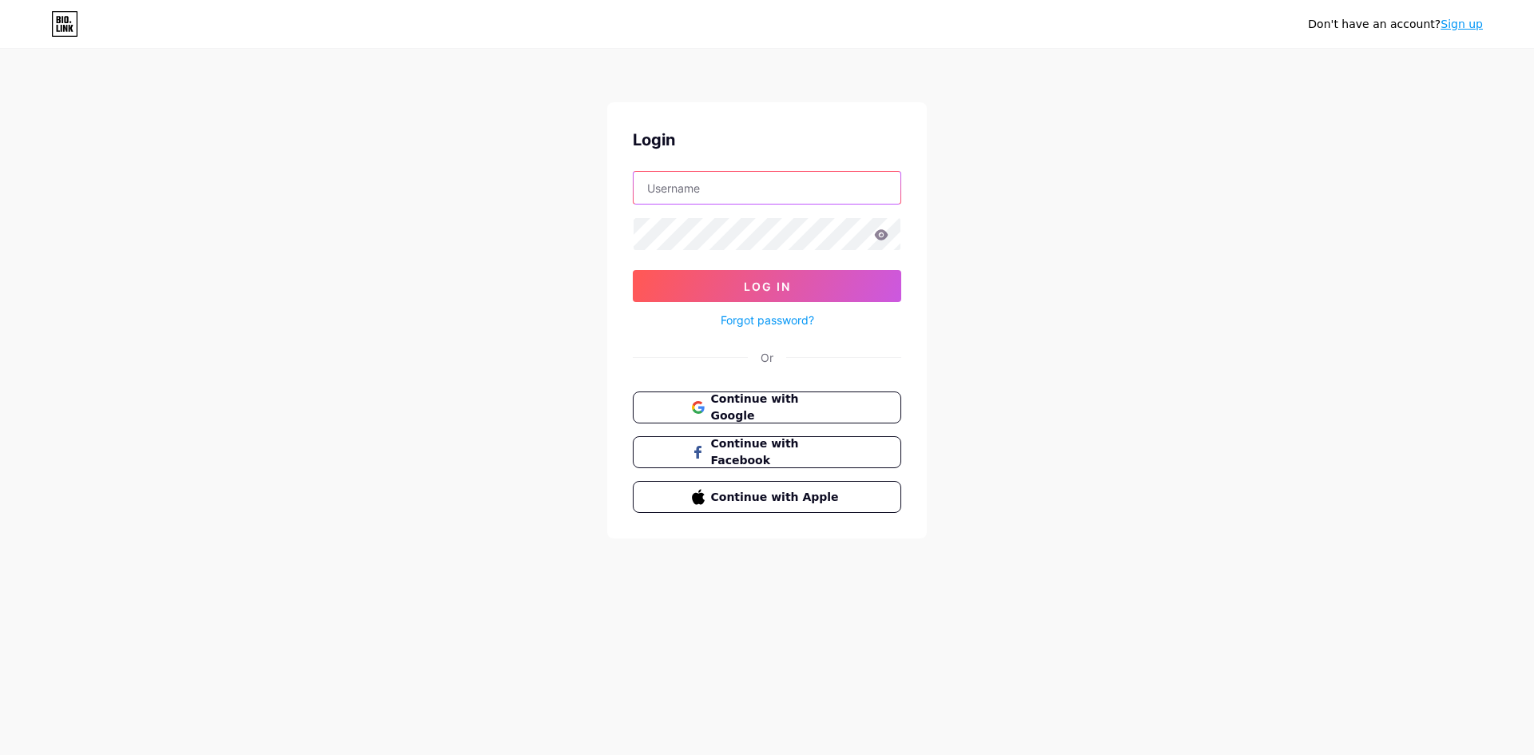
click at [826, 200] on input "text" at bounding box center [766, 188] width 267 height 32
type input "[EMAIL_ADDRESS][DOMAIN_NAME]"
click at [879, 235] on icon at bounding box center [881, 234] width 14 height 11
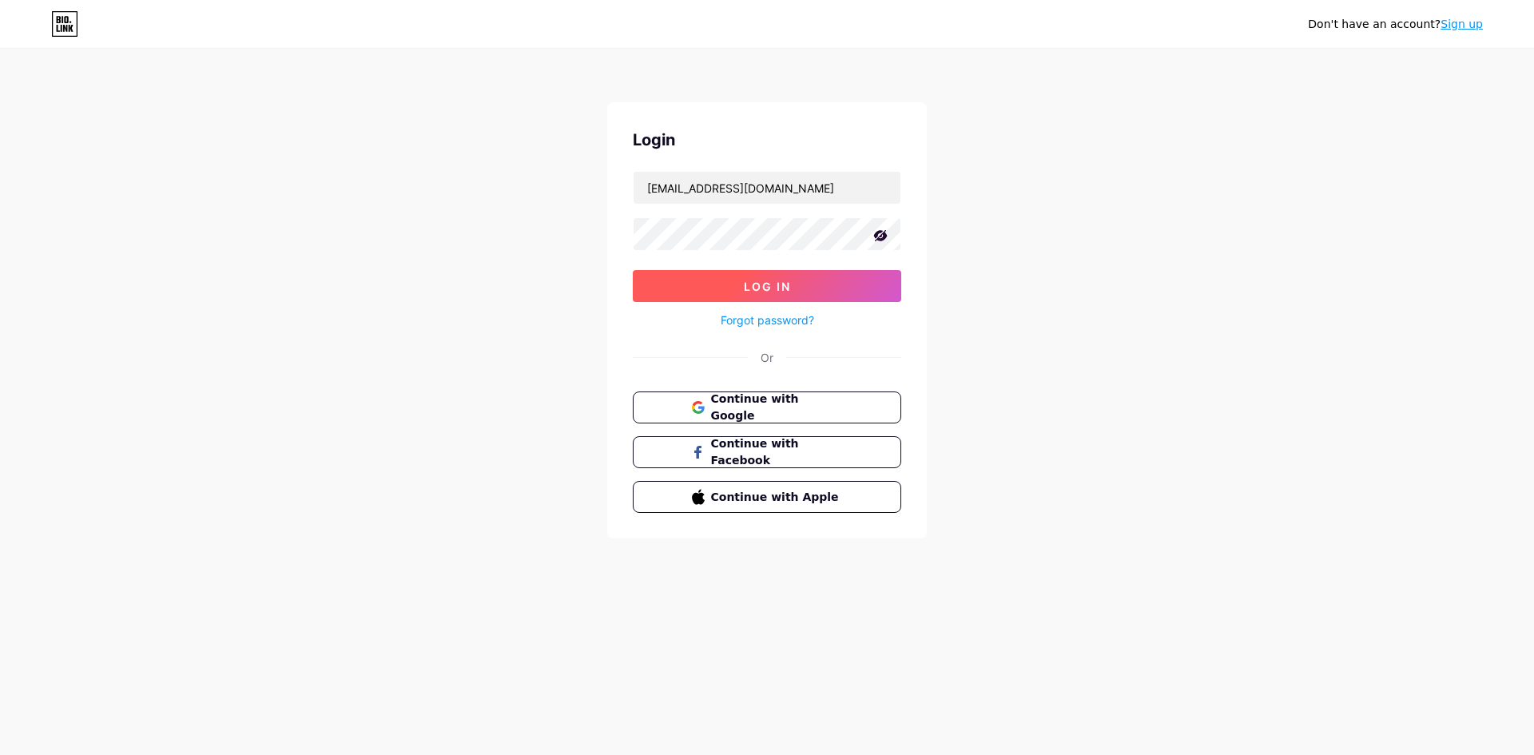
click at [800, 286] on button "Log In" at bounding box center [767, 286] width 268 height 32
